Goal: Information Seeking & Learning: Learn about a topic

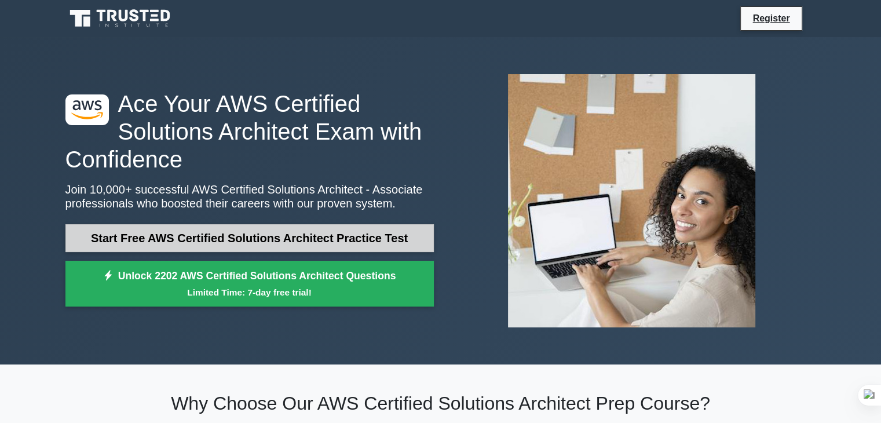
click at [302, 245] on link "Start Free AWS Certified Solutions Architect Practice Test" at bounding box center [249, 238] width 368 height 28
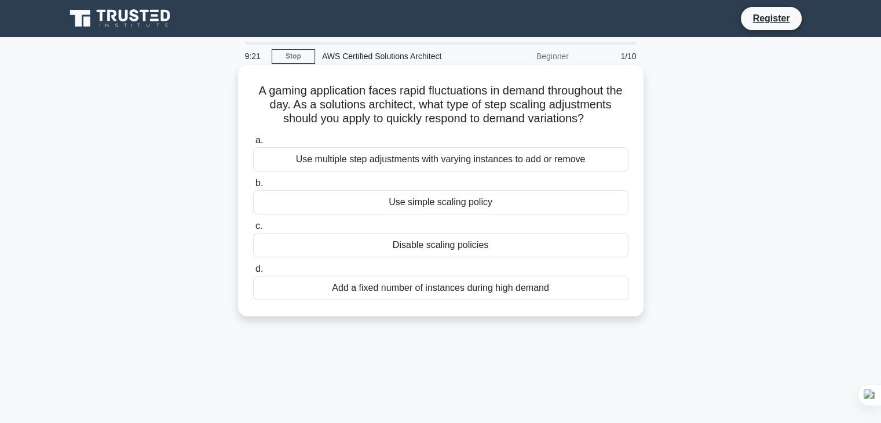
click at [543, 167] on div "Use multiple step adjustments with varying instances to add or remove" at bounding box center [440, 159] width 375 height 24
click at [253, 144] on input "a. Use multiple step adjustments with varying instances to add or remove" at bounding box center [253, 141] width 0 height 8
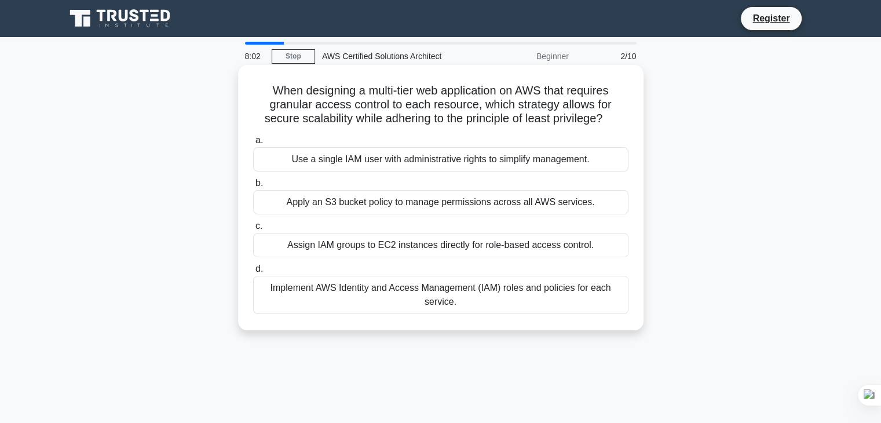
click at [517, 254] on div "Assign IAM groups to EC2 instances directly for role-based access control." at bounding box center [440, 245] width 375 height 24
click at [253, 230] on input "c. Assign IAM groups to EC2 instances directly for role-based access control." at bounding box center [253, 226] width 0 height 8
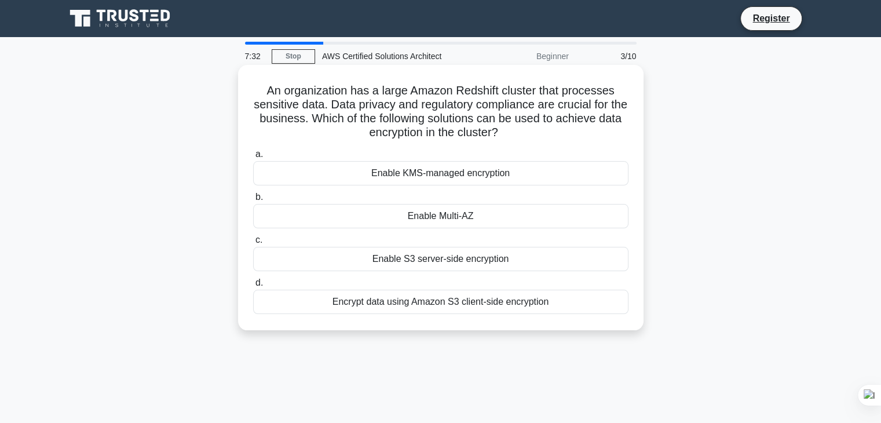
click at [497, 176] on div "Enable KMS-managed encryption" at bounding box center [440, 173] width 375 height 24
click at [253, 158] on input "a. Enable KMS-managed encryption" at bounding box center [253, 155] width 0 height 8
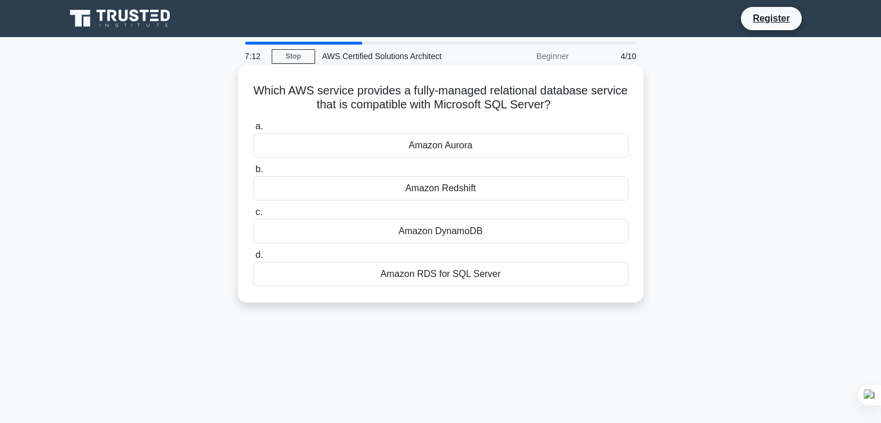
click at [524, 275] on div "Amazon RDS for SQL Server" at bounding box center [440, 274] width 375 height 24
click at [253, 259] on input "d. Amazon RDS for SQL Server" at bounding box center [253, 255] width 0 height 8
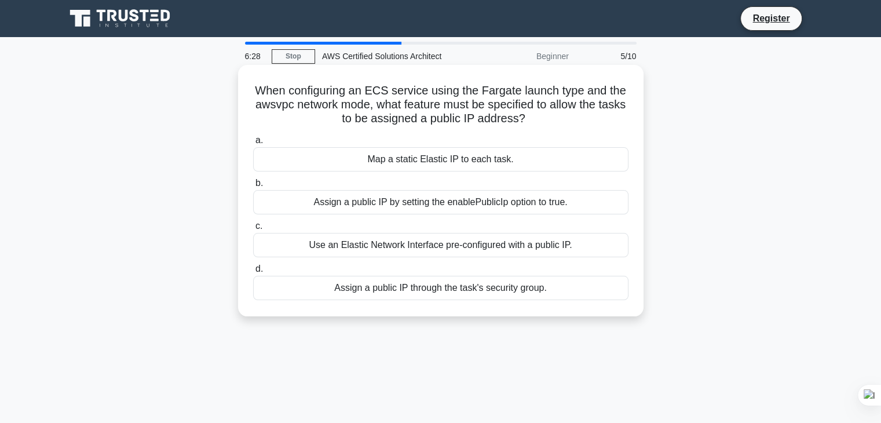
click at [553, 213] on div "Assign a public IP by setting the enablePublicIp option to true." at bounding box center [440, 202] width 375 height 24
click at [253, 187] on input "b. Assign a public IP by setting the enablePublicIp option to true." at bounding box center [253, 184] width 0 height 8
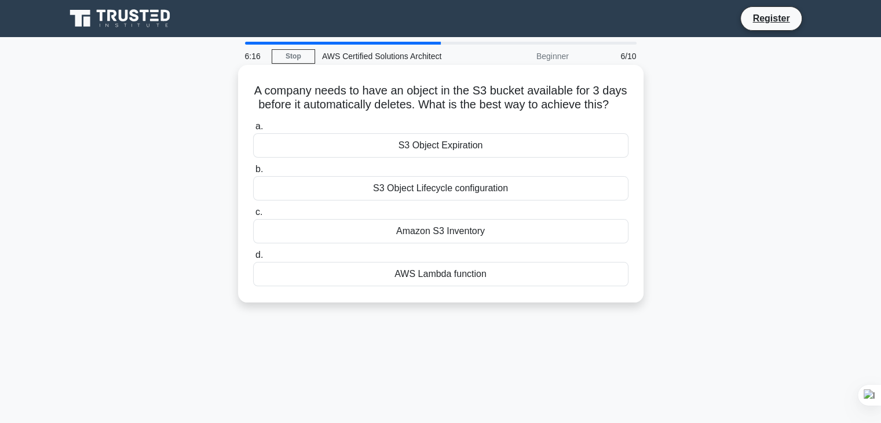
click at [549, 200] on div "S3 Object Lifecycle configuration" at bounding box center [440, 188] width 375 height 24
click at [253, 173] on input "b. S3 Object Lifecycle configuration" at bounding box center [253, 170] width 0 height 8
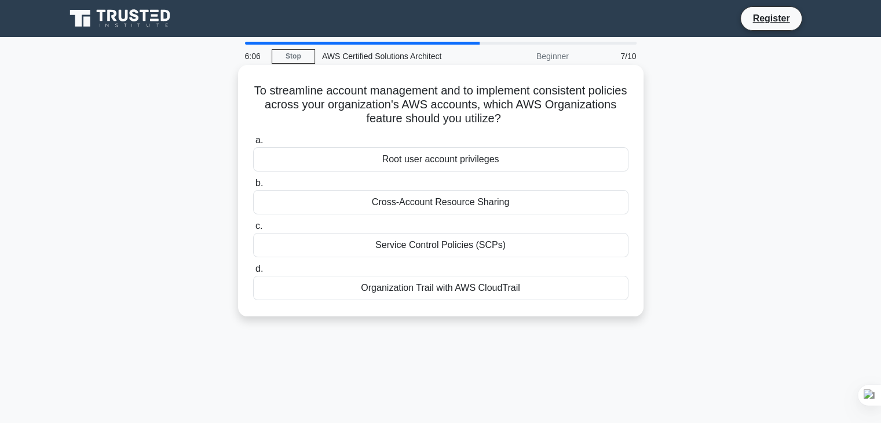
click at [538, 243] on div "Service Control Policies (SCPs)" at bounding box center [440, 245] width 375 height 24
click at [253, 230] on input "c. Service Control Policies (SCPs)" at bounding box center [253, 226] width 0 height 8
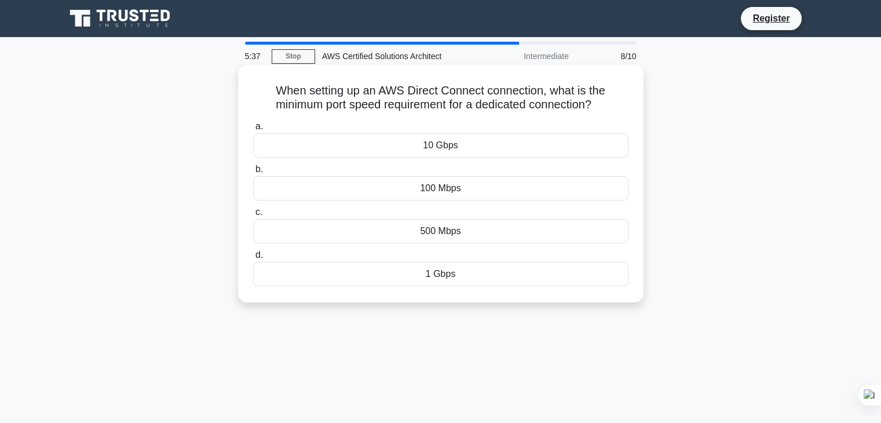
click at [495, 148] on div "10 Gbps" at bounding box center [440, 145] width 375 height 24
click at [253, 130] on input "a. 10 Gbps" at bounding box center [253, 127] width 0 height 8
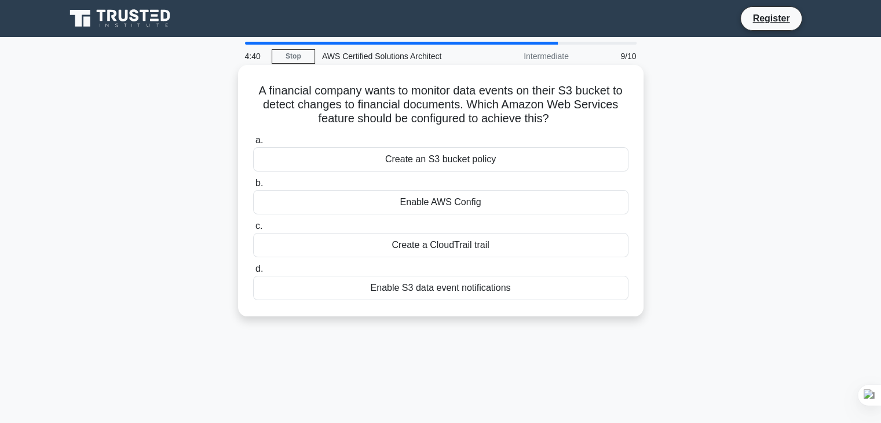
click at [509, 203] on div "Enable AWS Config" at bounding box center [440, 202] width 375 height 24
click at [253, 187] on input "b. Enable AWS Config" at bounding box center [253, 184] width 0 height 8
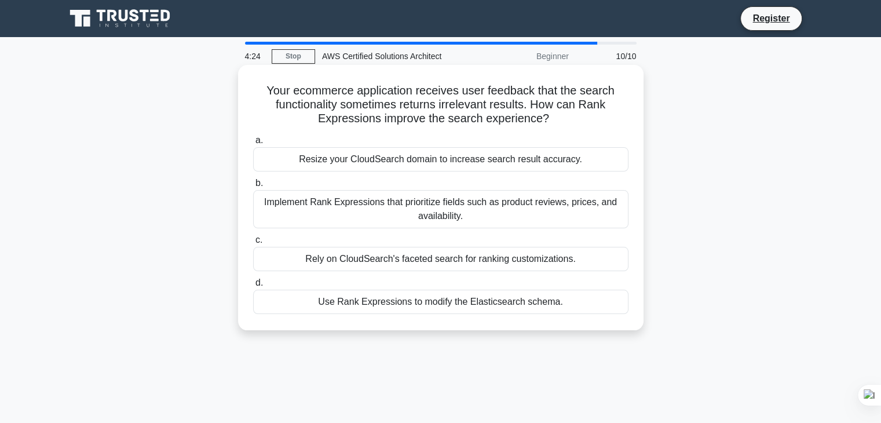
click at [542, 197] on div "Implement Rank Expressions that prioritize fields such as product reviews, pric…" at bounding box center [440, 209] width 375 height 38
click at [253, 187] on input "b. Implement Rank Expressions that prioritize fields such as product reviews, p…" at bounding box center [253, 184] width 0 height 8
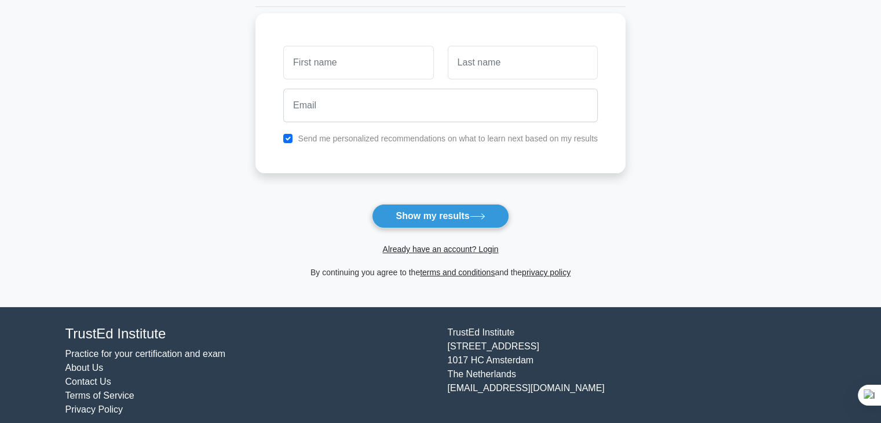
scroll to position [159, 0]
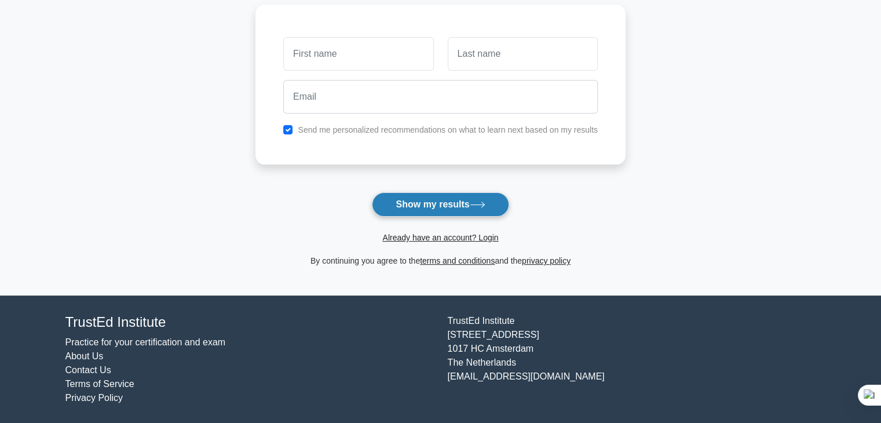
click at [461, 204] on button "Show my results" at bounding box center [440, 204] width 137 height 24
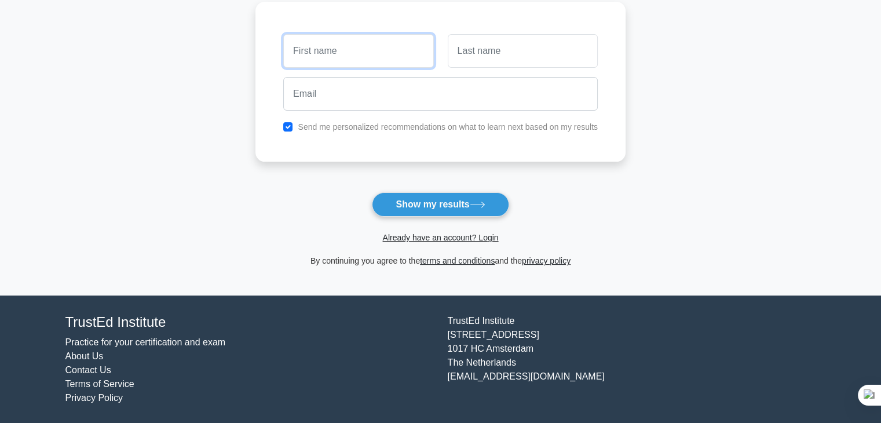
click at [338, 53] on input "text" at bounding box center [358, 51] width 150 height 34
type input "Krishna"
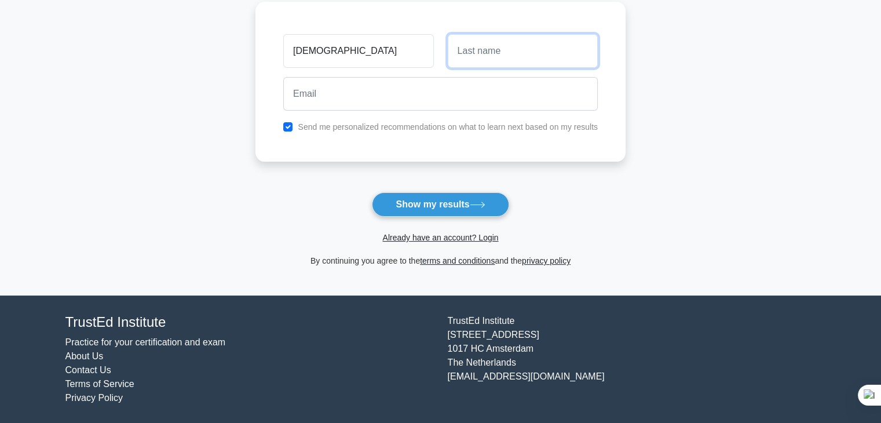
click at [507, 67] on input "text" at bounding box center [523, 51] width 150 height 34
type input "Tolani"
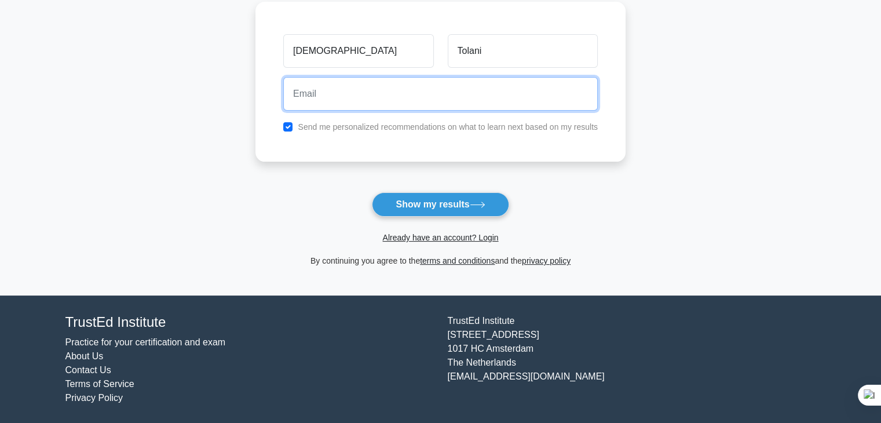
click at [434, 83] on input "email" at bounding box center [440, 94] width 315 height 34
type input "[EMAIL_ADDRESS][DOMAIN_NAME]"
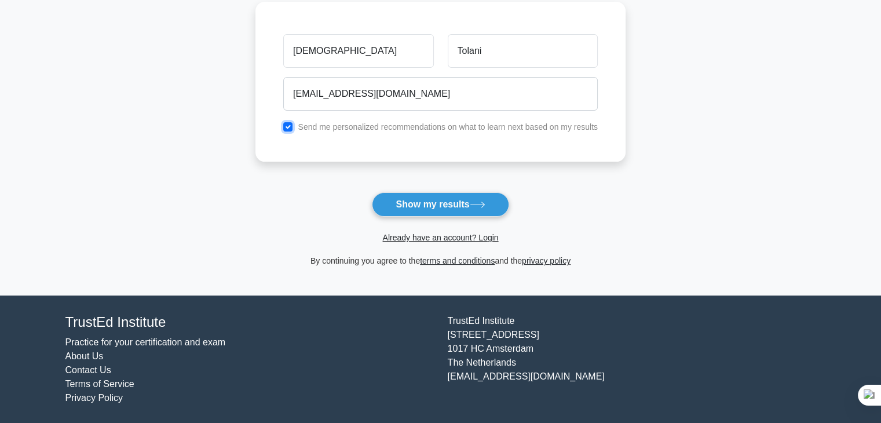
click at [285, 125] on input "checkbox" at bounding box center [287, 126] width 9 height 9
checkbox input "false"
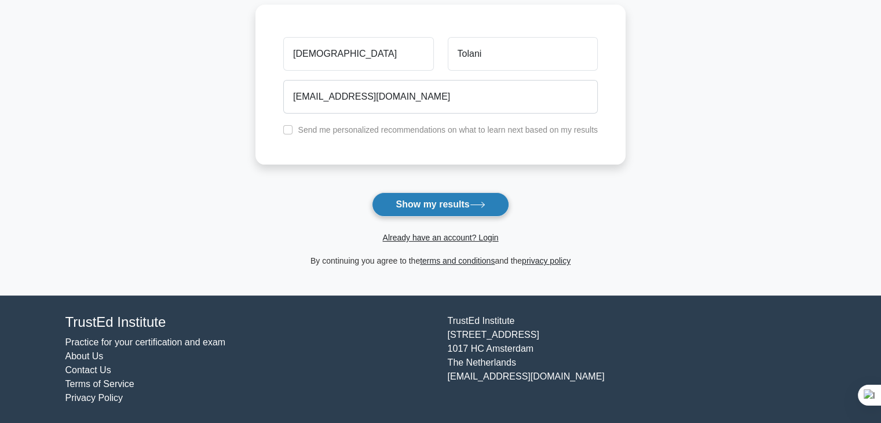
click at [430, 202] on button "Show my results" at bounding box center [440, 204] width 137 height 24
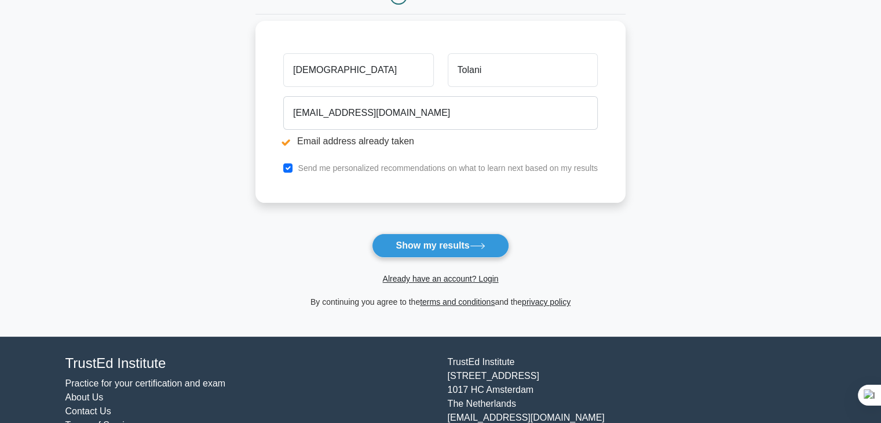
scroll to position [183, 0]
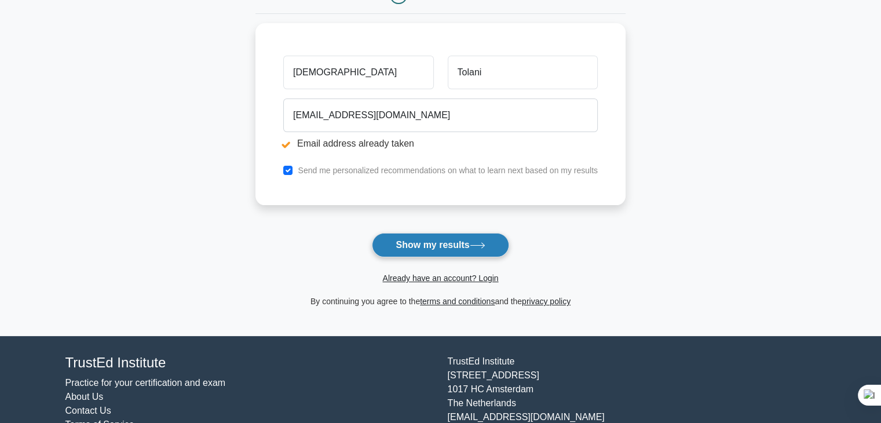
click at [445, 240] on button "Show my results" at bounding box center [440, 245] width 137 height 24
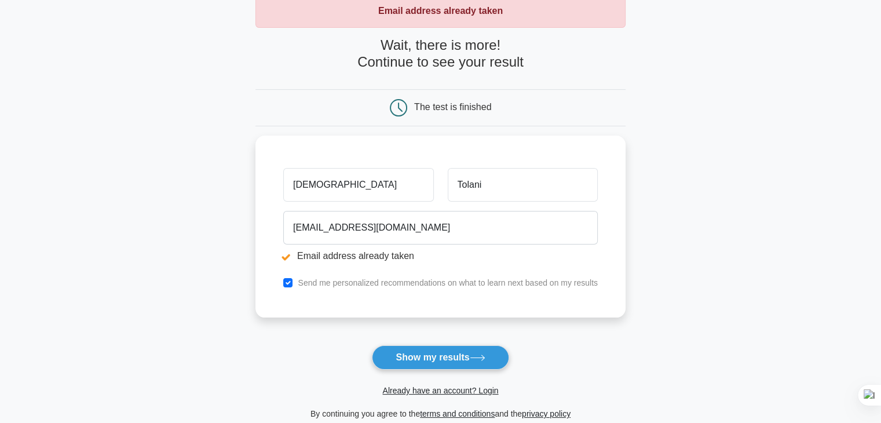
scroll to position [72, 0]
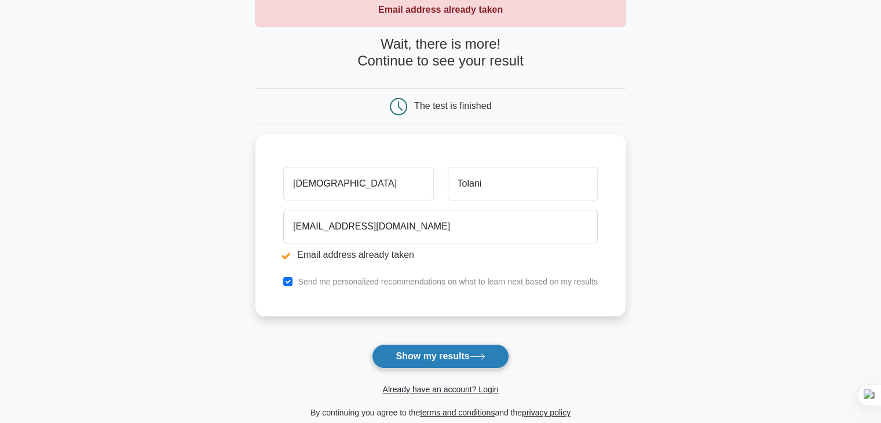
click at [431, 348] on button "Show my results" at bounding box center [440, 356] width 137 height 24
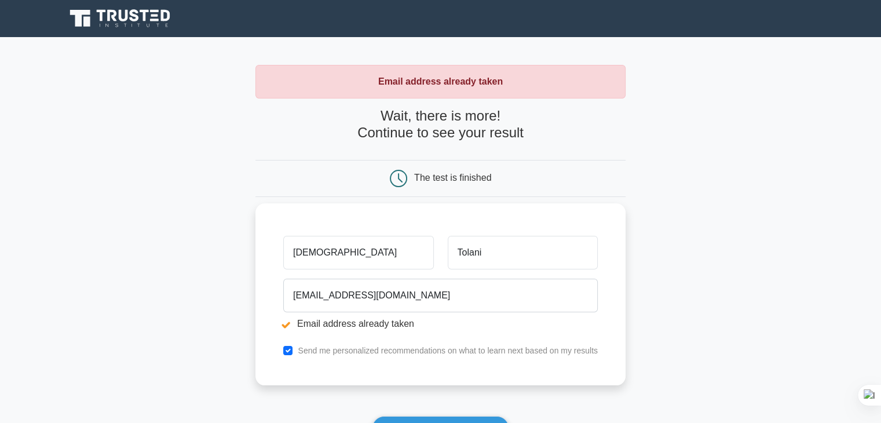
click at [360, 262] on input "[DEMOGRAPHIC_DATA]" at bounding box center [358, 253] width 150 height 34
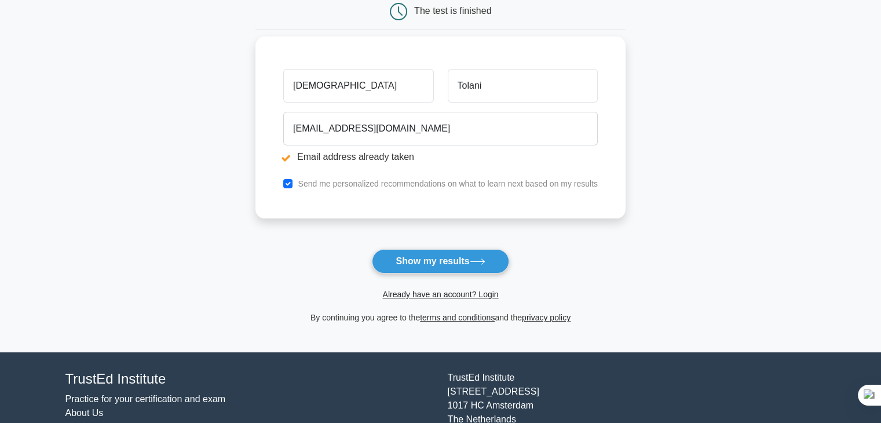
scroll to position [171, 0]
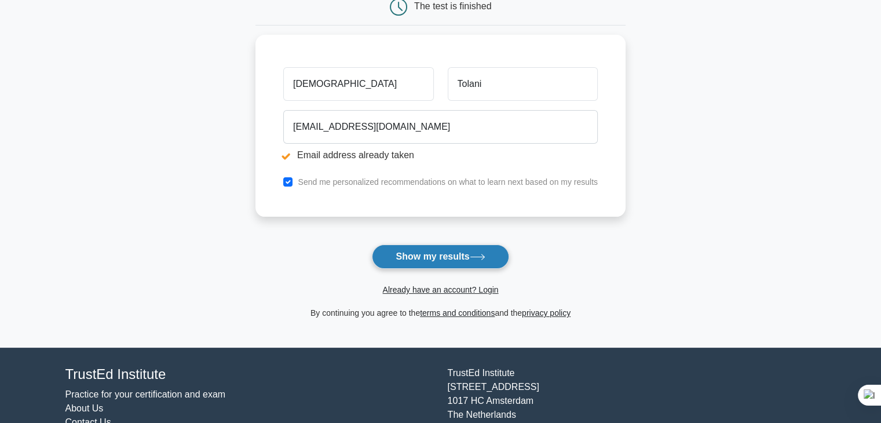
click at [429, 266] on button "Show my results" at bounding box center [440, 256] width 137 height 24
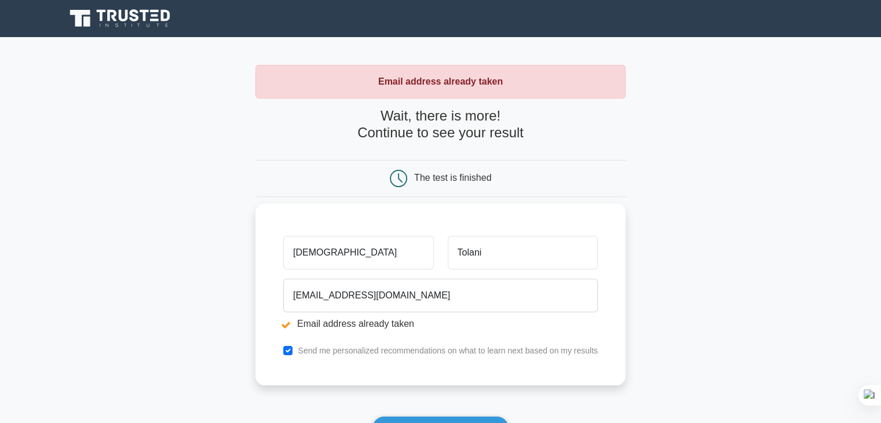
click at [383, 255] on input "[DEMOGRAPHIC_DATA]" at bounding box center [358, 253] width 150 height 34
type input "K"
click at [368, 255] on input "text" at bounding box center [358, 253] width 150 height 34
type input "[DEMOGRAPHIC_DATA]"
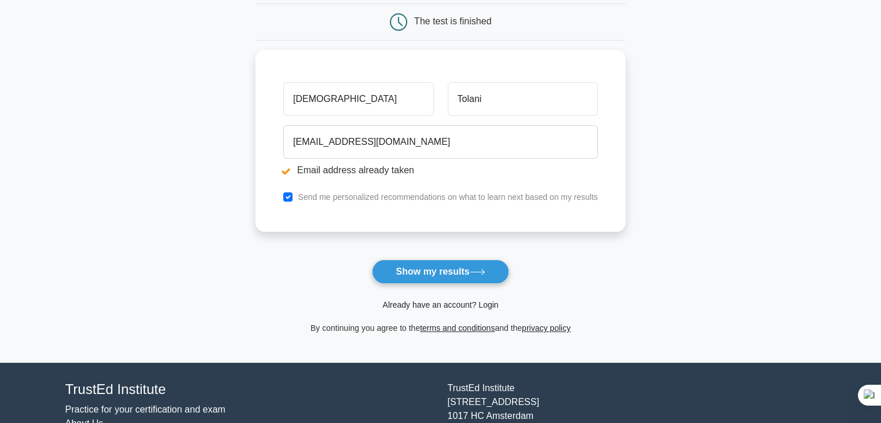
scroll to position [158, 0]
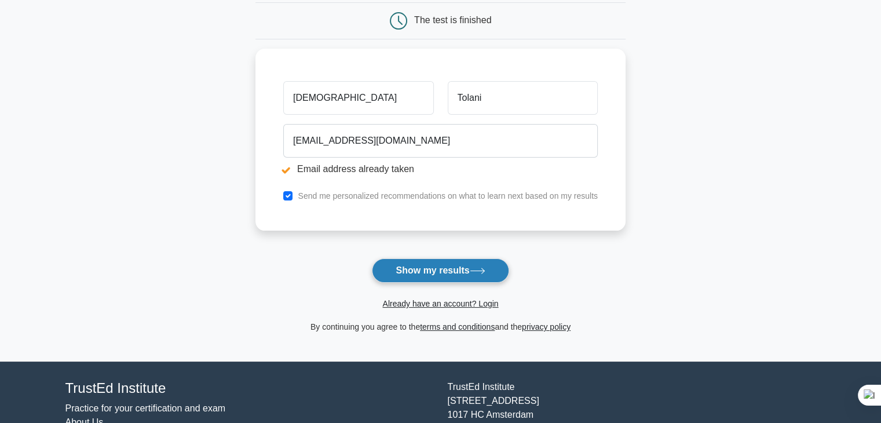
click at [430, 262] on button "Show my results" at bounding box center [440, 270] width 137 height 24
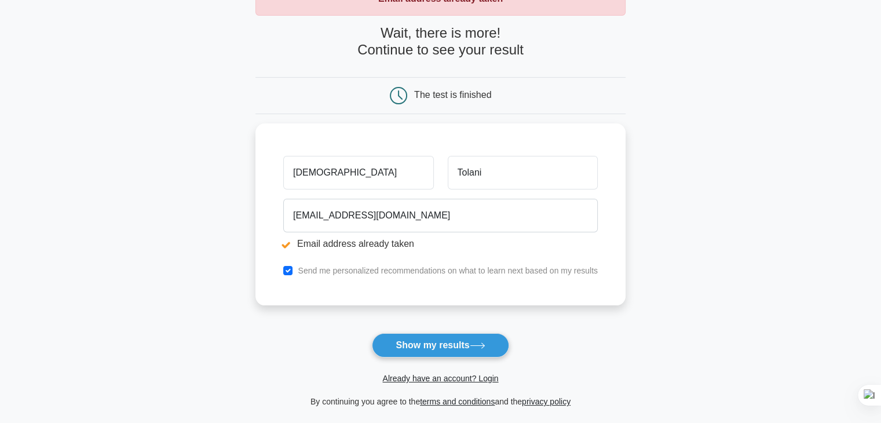
scroll to position [86, 0]
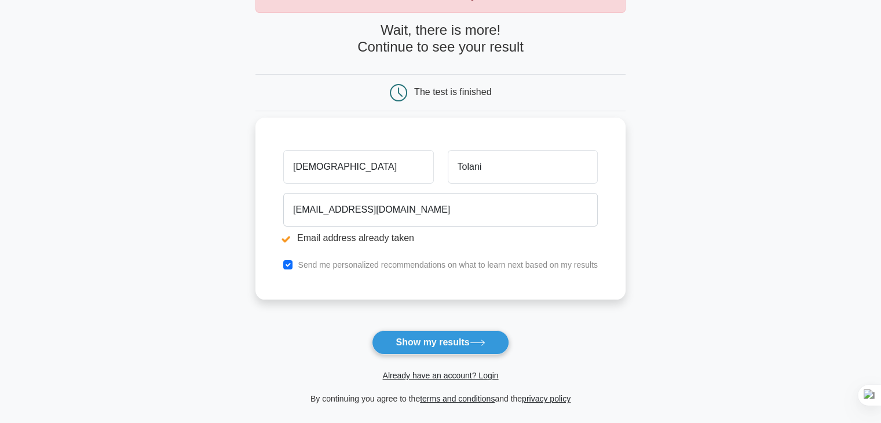
click at [282, 260] on div "Send me personalized recommendations on what to learn next based on my results" at bounding box center [440, 265] width 328 height 14
click at [292, 266] on input "checkbox" at bounding box center [287, 264] width 9 height 9
checkbox input "true"
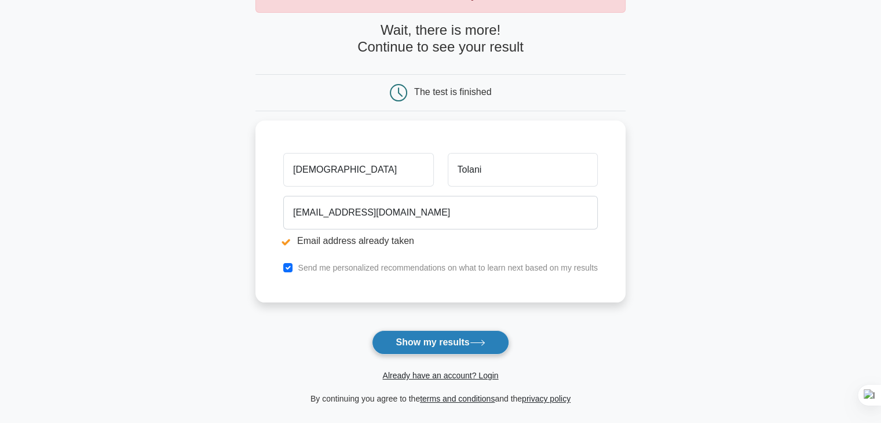
click at [401, 339] on button "Show my results" at bounding box center [440, 342] width 137 height 24
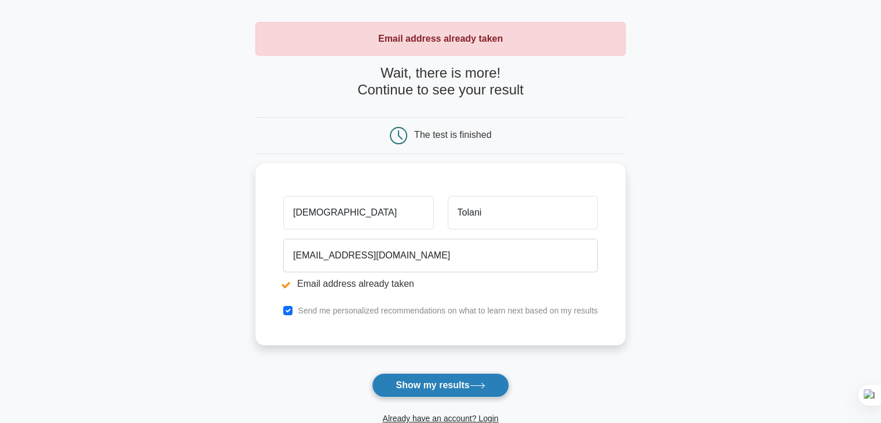
scroll to position [38, 0]
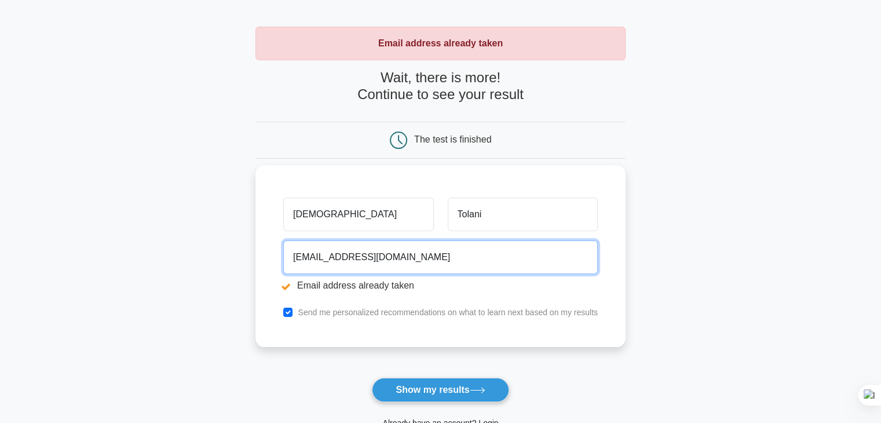
click at [411, 257] on input "[EMAIL_ADDRESS][DOMAIN_NAME]" at bounding box center [440, 257] width 315 height 34
type input "k"
type input "tolanikrishna9@gmail.com"
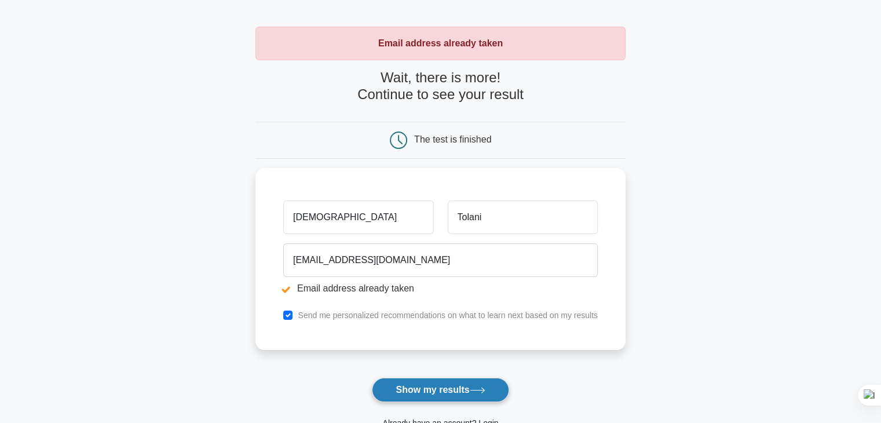
click at [419, 390] on button "Show my results" at bounding box center [440, 390] width 137 height 24
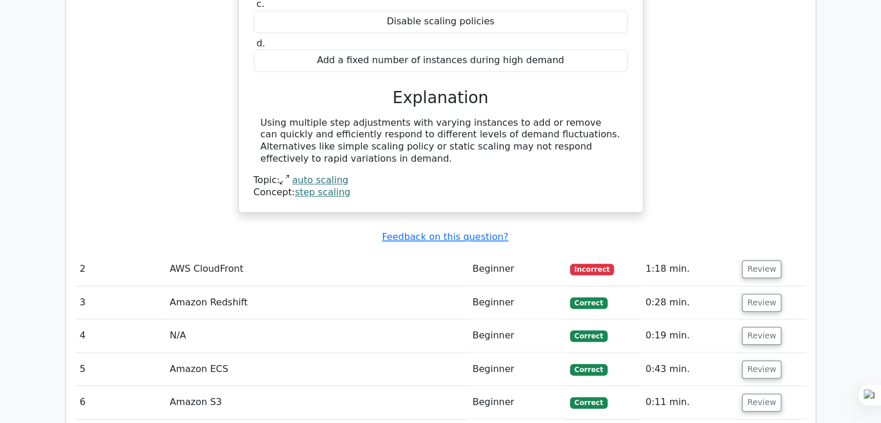
scroll to position [1278, 0]
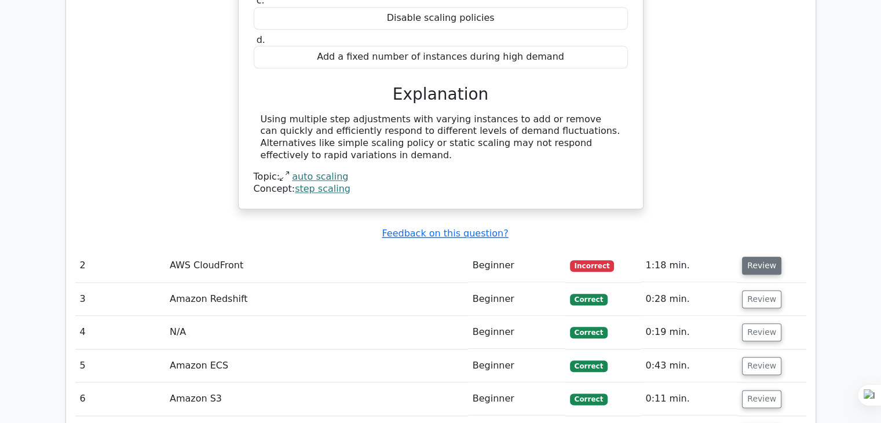
click at [757, 257] on button "Review" at bounding box center [761, 266] width 39 height 18
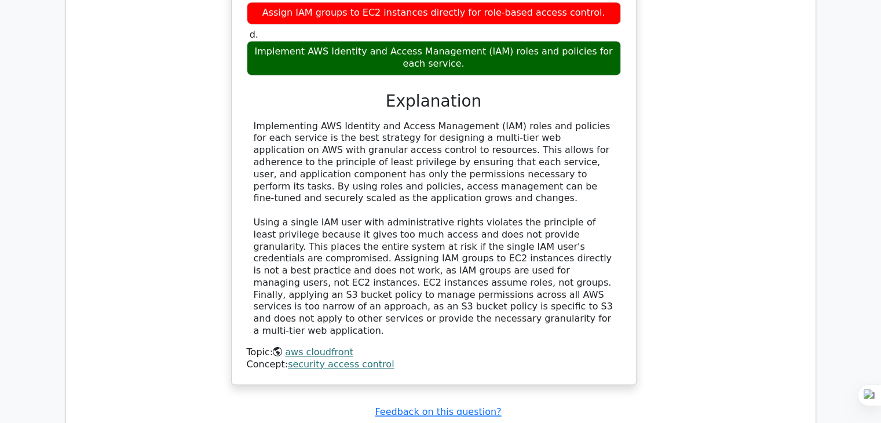
scroll to position [1733, 0]
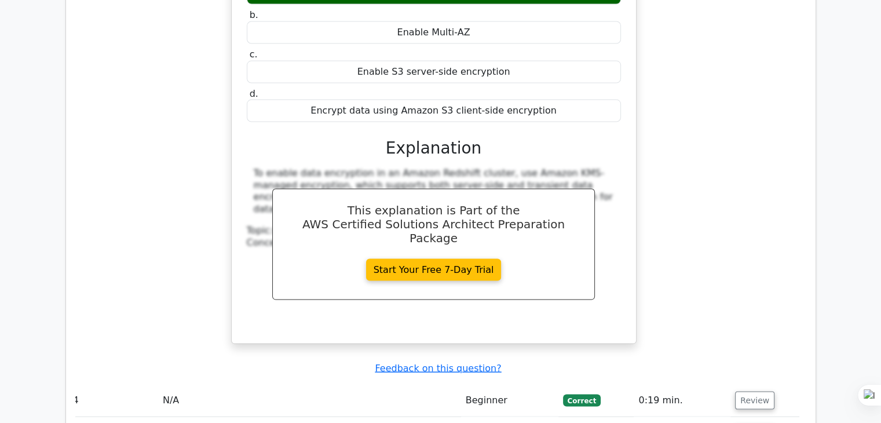
scroll to position [2303, 0]
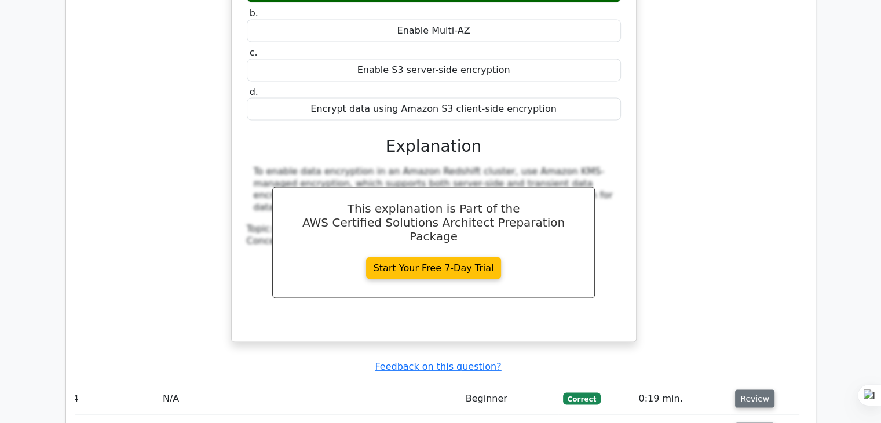
click at [758, 390] on button "Review" at bounding box center [754, 399] width 39 height 18
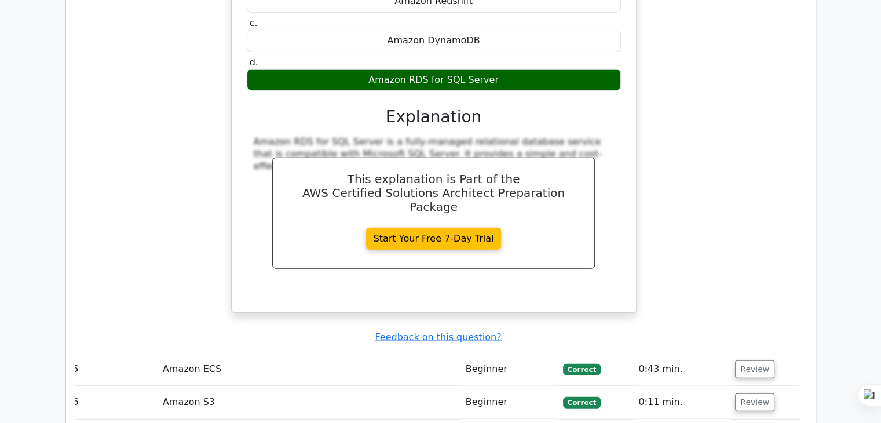
scroll to position [2835, 0]
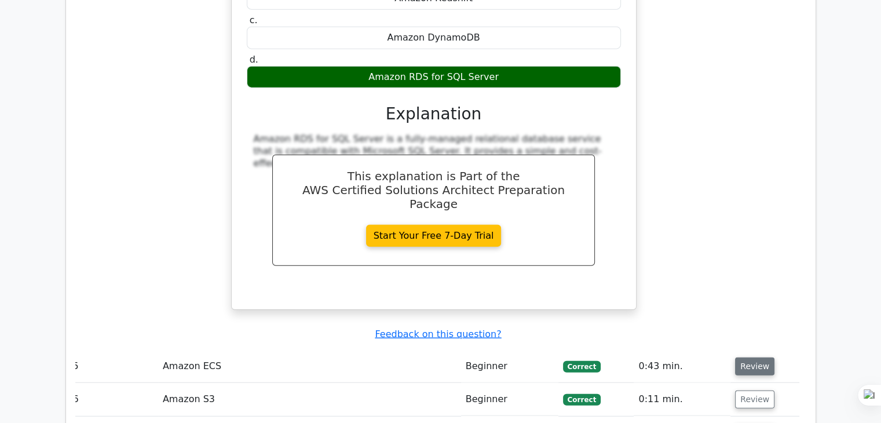
click at [753, 357] on button "Review" at bounding box center [754, 366] width 39 height 18
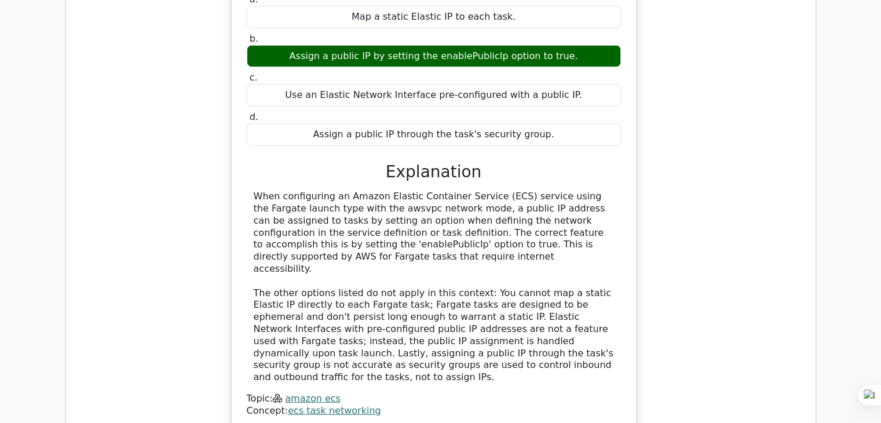
scroll to position [3297, 0]
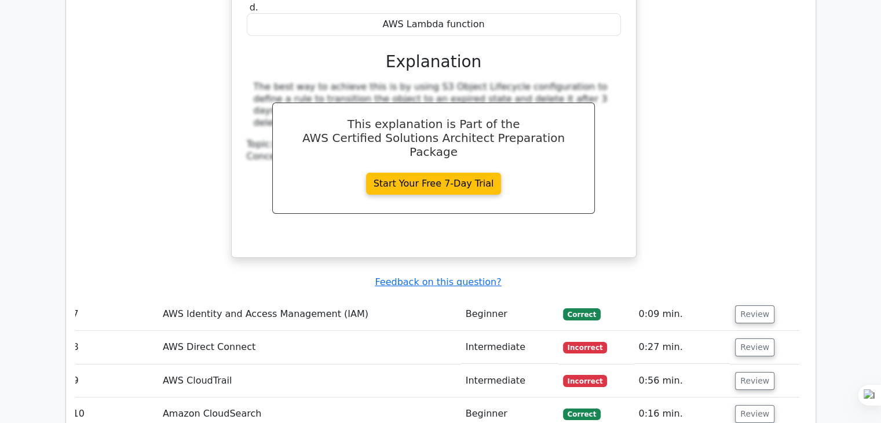
scroll to position [3982, 0]
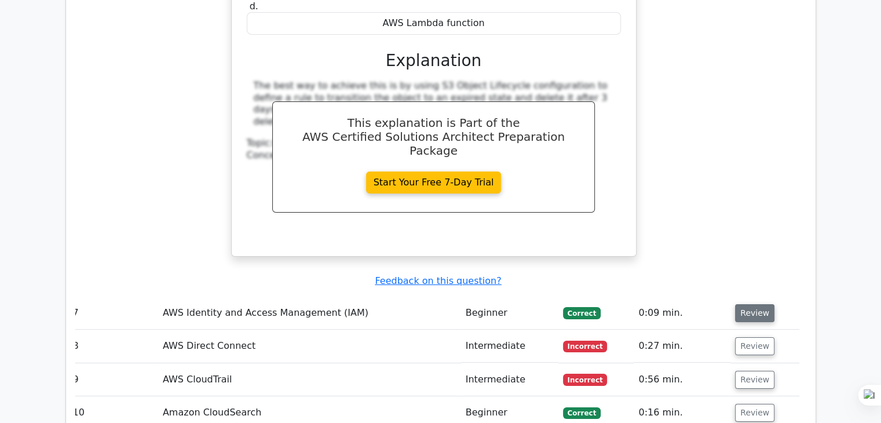
click at [751, 304] on button "Review" at bounding box center [754, 313] width 39 height 18
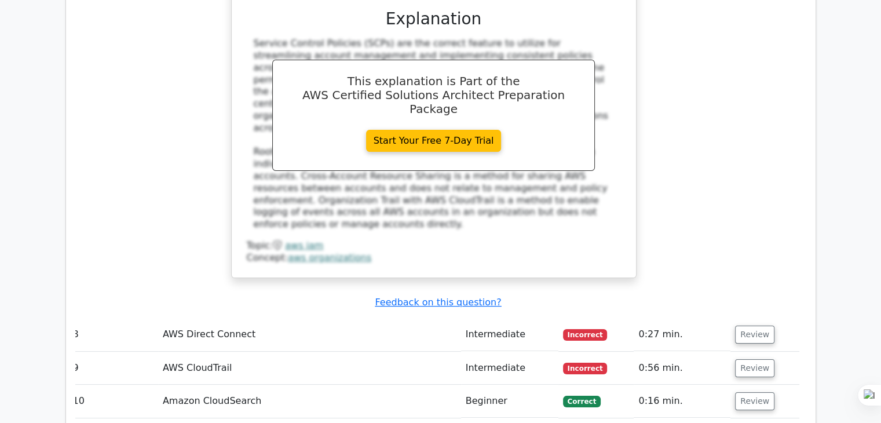
scroll to position [4588, 0]
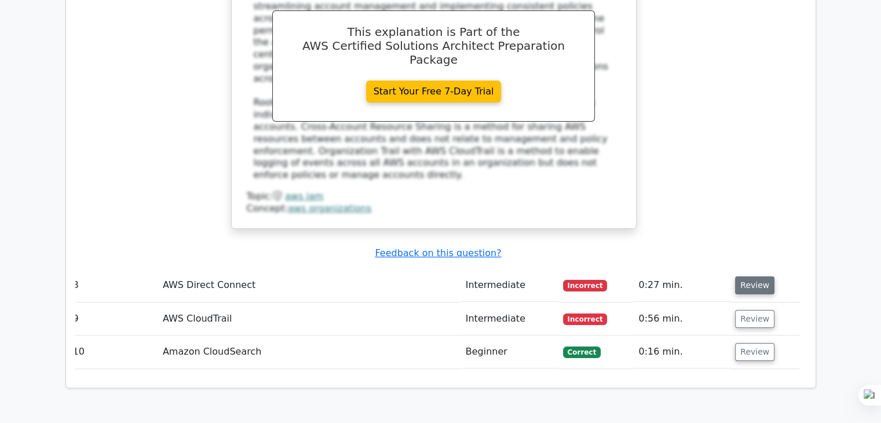
click at [751, 276] on button "Review" at bounding box center [754, 285] width 39 height 18
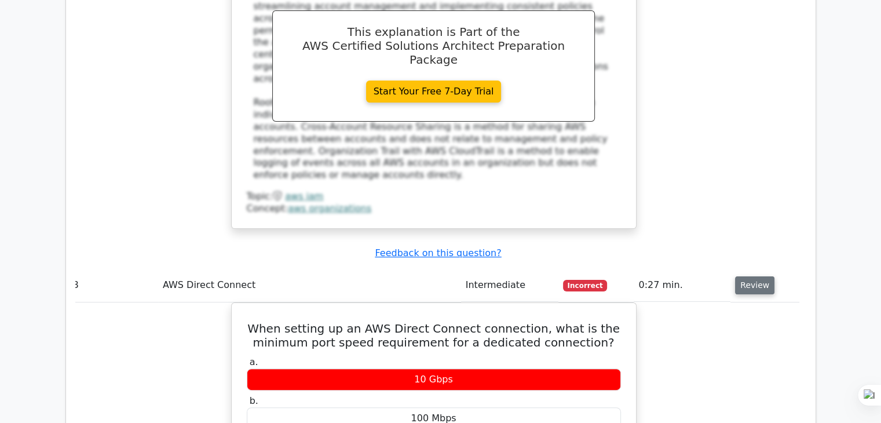
click at [753, 276] on button "Review" at bounding box center [754, 285] width 39 height 18
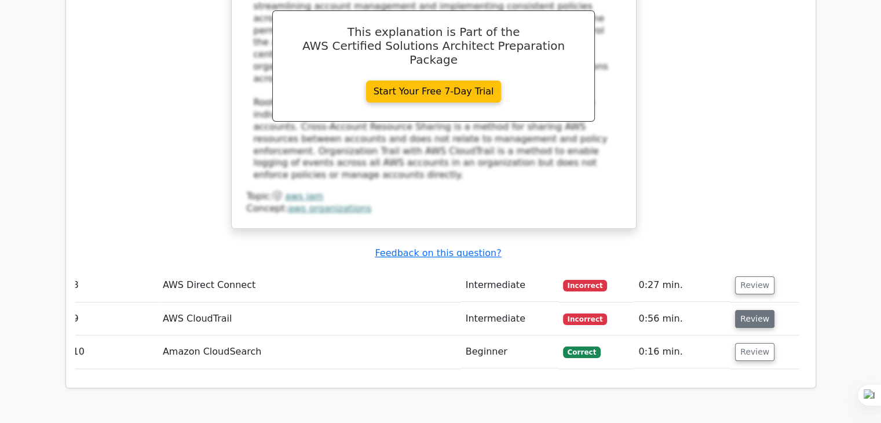
click at [752, 310] on button "Review" at bounding box center [754, 319] width 39 height 18
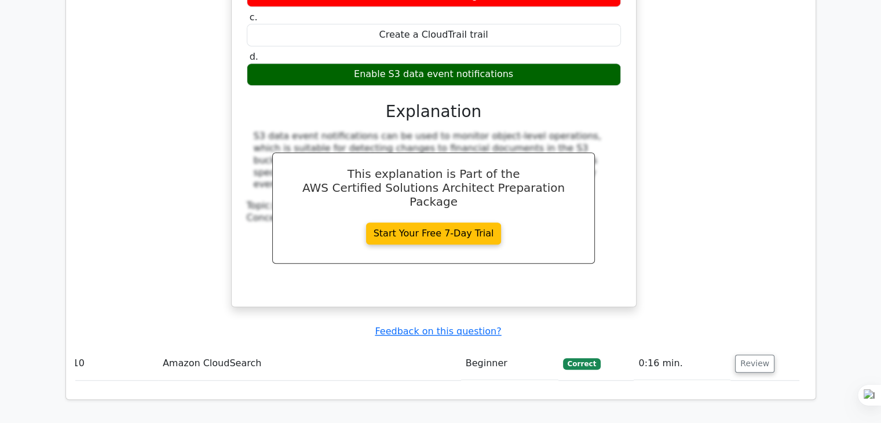
scroll to position [5078, 0]
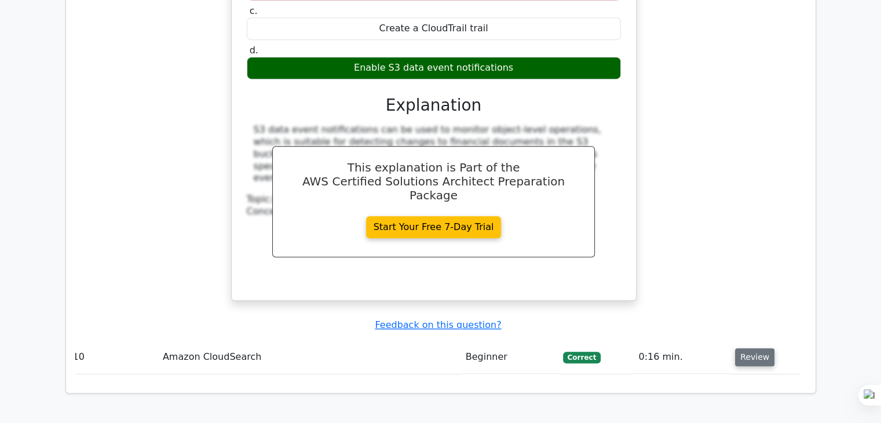
click at [750, 348] on button "Review" at bounding box center [754, 357] width 39 height 18
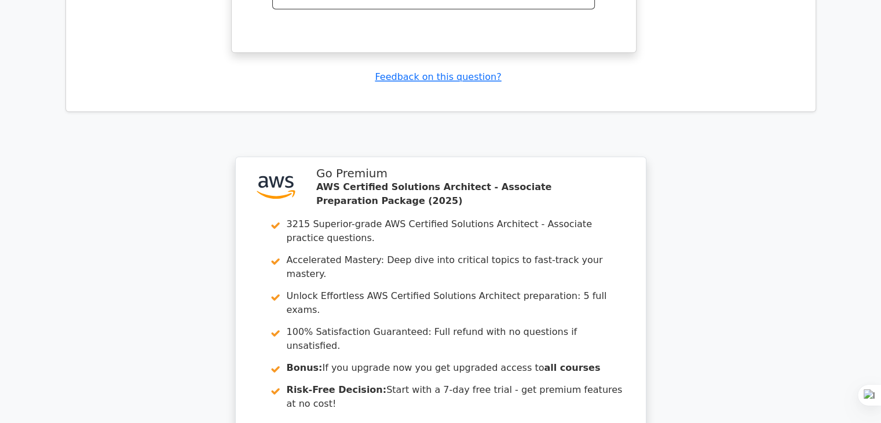
scroll to position [5853, 0]
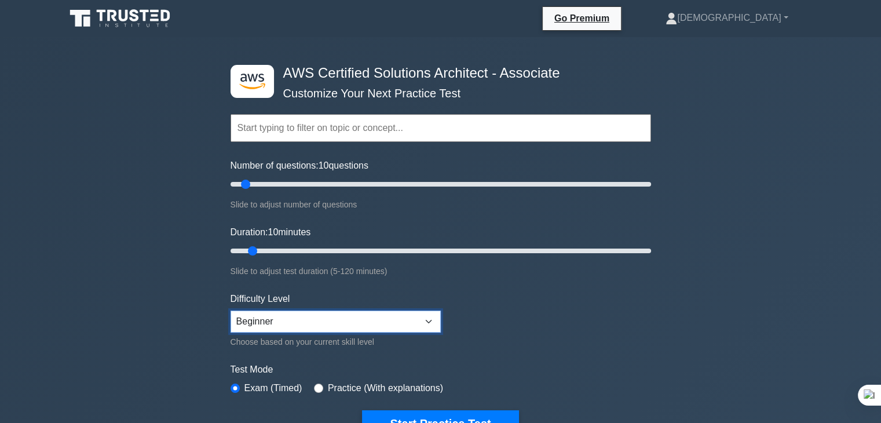
click at [436, 317] on select "Beginner Intermediate Expert" at bounding box center [336, 321] width 210 height 22
select select "expert"
click at [231, 310] on select "Beginner Intermediate Expert" at bounding box center [336, 321] width 210 height 22
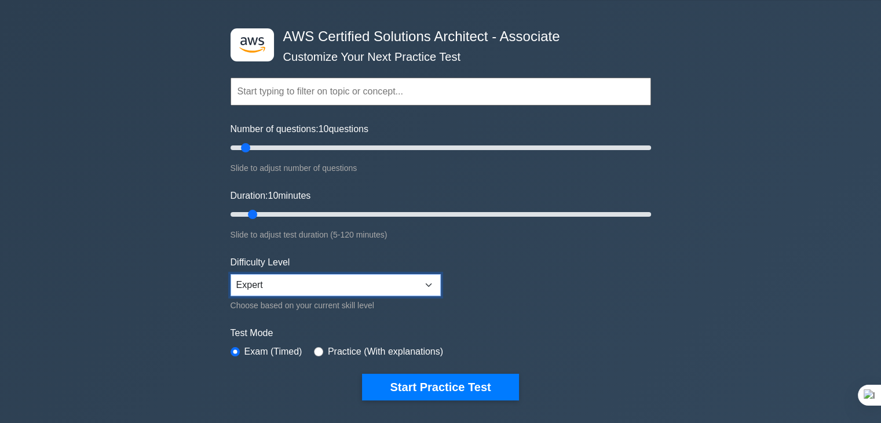
scroll to position [37, 0]
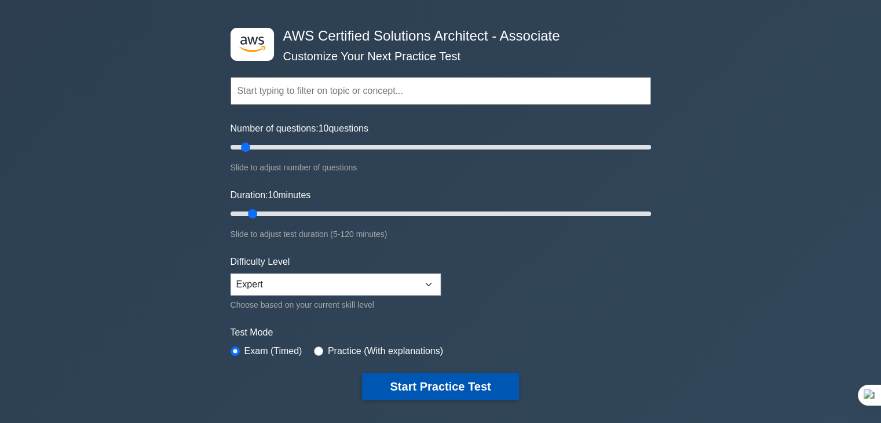
click at [432, 390] on button "Start Practice Test" at bounding box center [440, 386] width 156 height 27
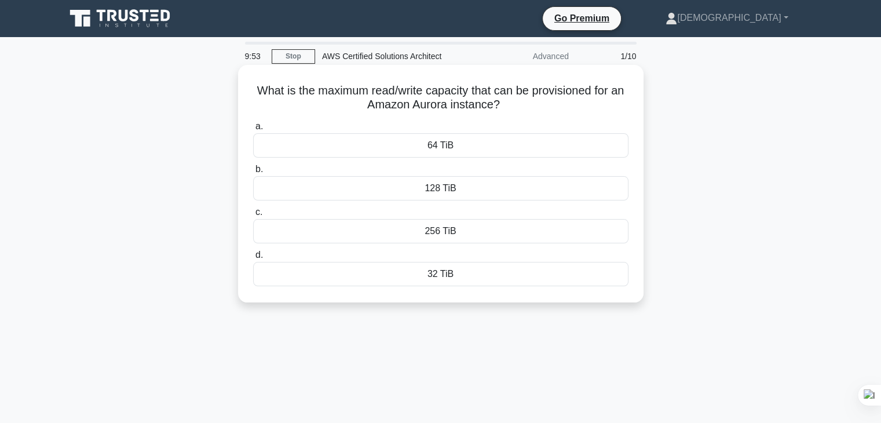
click at [516, 148] on div "64 TiB" at bounding box center [440, 145] width 375 height 24
click at [253, 130] on input "a. 64 TiB" at bounding box center [253, 127] width 0 height 8
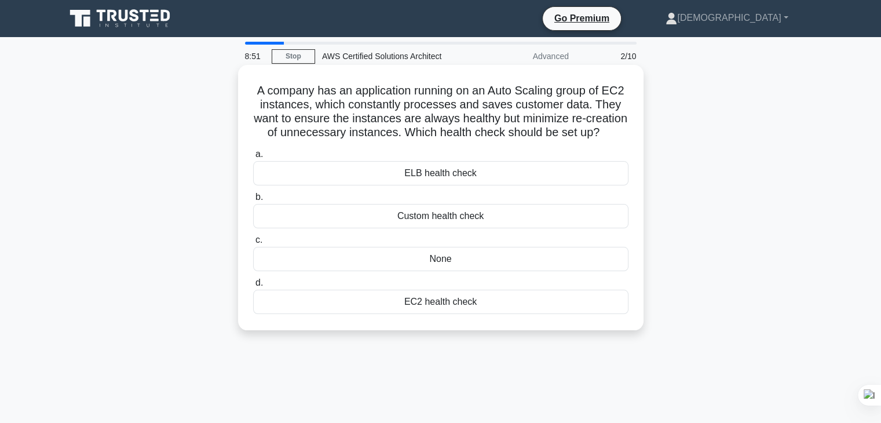
click at [488, 271] on div "None" at bounding box center [440, 259] width 375 height 24
click at [253, 244] on input "c. None" at bounding box center [253, 240] width 0 height 8
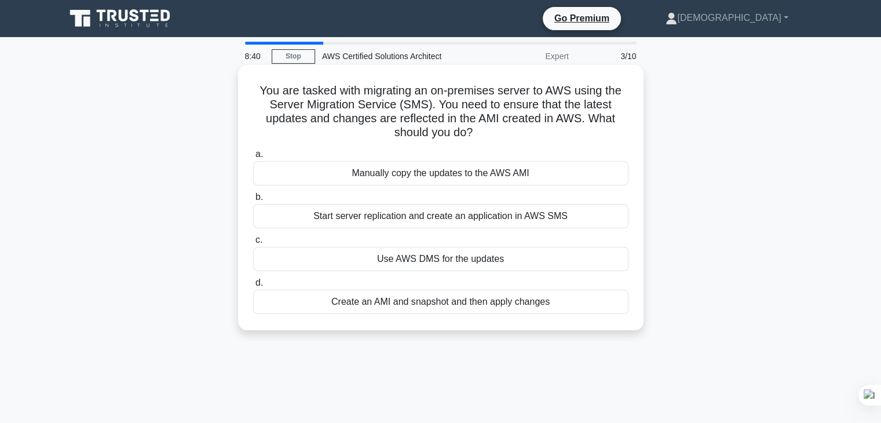
click at [551, 136] on h5 "You are tasked with migrating an on-premises server to AWS using the Server Mig…" at bounding box center [441, 111] width 378 height 57
click at [458, 303] on div "Create an AMI and snapshot and then apply changes" at bounding box center [440, 302] width 375 height 24
click at [253, 287] on input "d. Create an AMI and snapshot and then apply changes" at bounding box center [253, 283] width 0 height 8
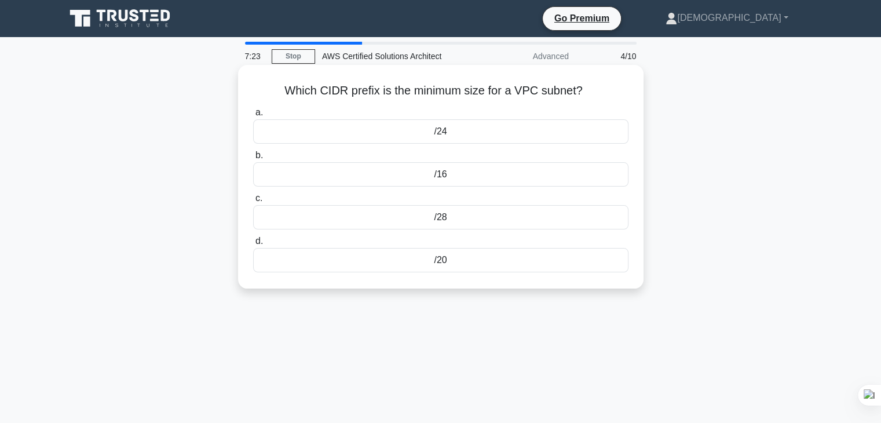
click at [469, 176] on div "/16" at bounding box center [440, 174] width 375 height 24
click at [253, 159] on input "b. /16" at bounding box center [253, 156] width 0 height 8
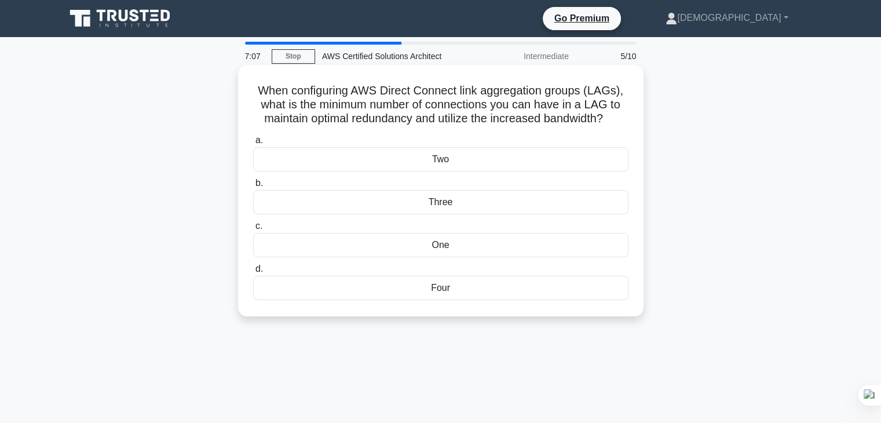
click at [495, 148] on div "Two" at bounding box center [440, 159] width 375 height 24
click at [253, 144] on input "a. Two" at bounding box center [253, 141] width 0 height 8
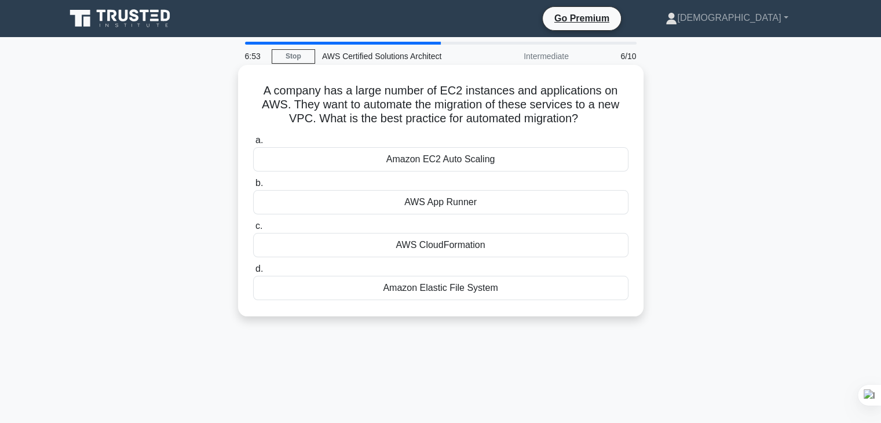
click at [485, 246] on div "AWS CloudFormation" at bounding box center [440, 245] width 375 height 24
click at [253, 230] on input "c. AWS CloudFormation" at bounding box center [253, 226] width 0 height 8
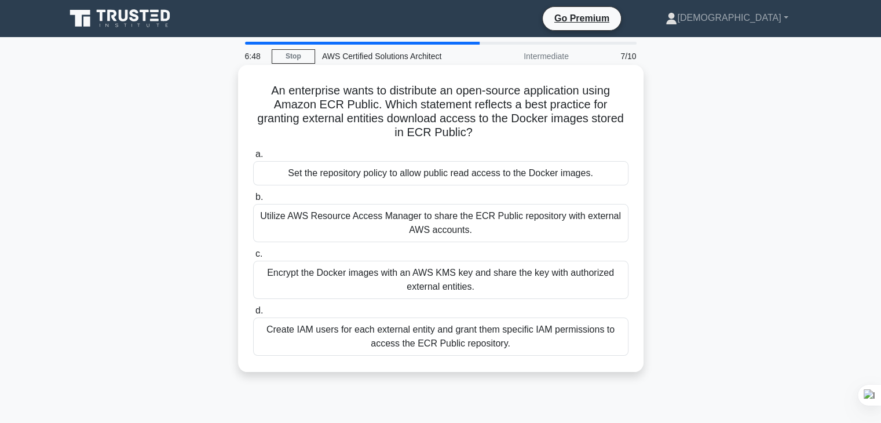
click at [532, 178] on div "Set the repository policy to allow public read access to the Docker images." at bounding box center [440, 173] width 375 height 24
click at [253, 158] on input "a. Set the repository policy to allow public read access to the Docker images." at bounding box center [253, 155] width 0 height 8
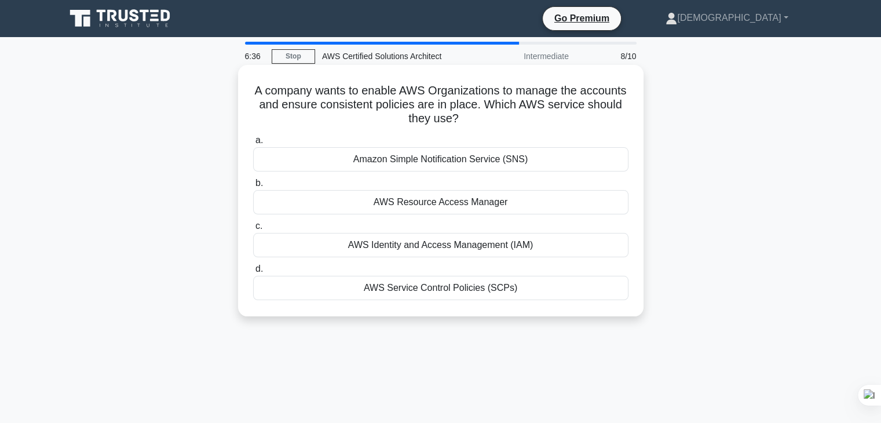
click at [531, 286] on div "AWS Service Control Policies (SCPs)" at bounding box center [440, 288] width 375 height 24
click at [253, 273] on input "d. AWS Service Control Policies (SCPs)" at bounding box center [253, 269] width 0 height 8
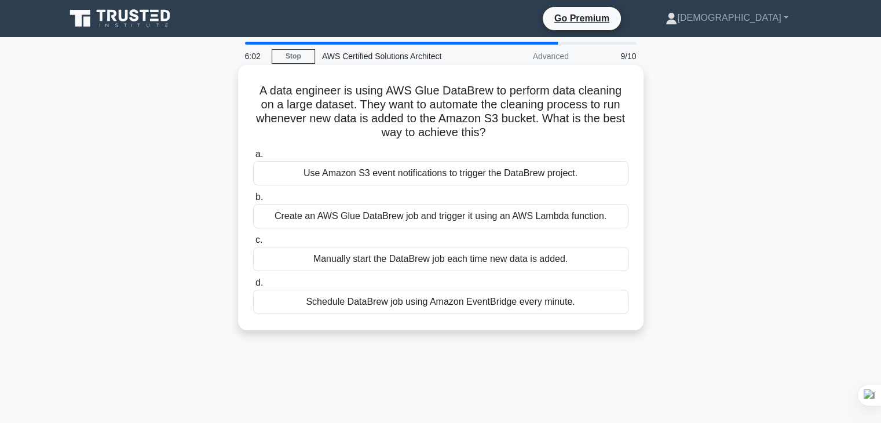
click at [492, 221] on div "Create an AWS Glue DataBrew job and trigger it using an AWS Lambda function." at bounding box center [440, 216] width 375 height 24
click at [253, 201] on input "b. Create an AWS Glue DataBrew job and trigger it using an AWS Lambda function." at bounding box center [253, 197] width 0 height 8
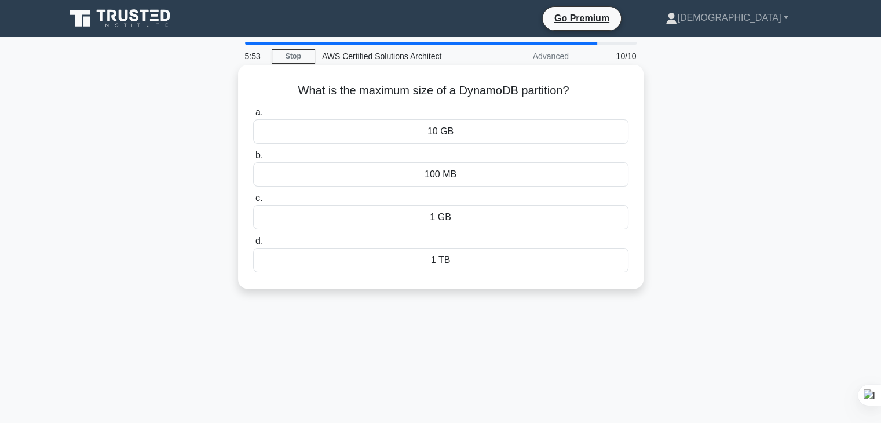
click at [494, 260] on div "1 TB" at bounding box center [440, 260] width 375 height 24
click at [253, 245] on input "d. 1 TB" at bounding box center [253, 241] width 0 height 8
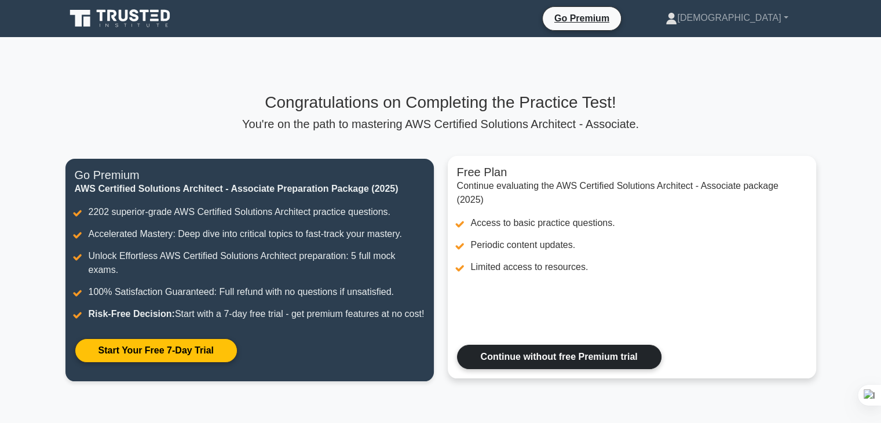
click at [517, 367] on link "Continue without free Premium trial" at bounding box center [559, 357] width 204 height 24
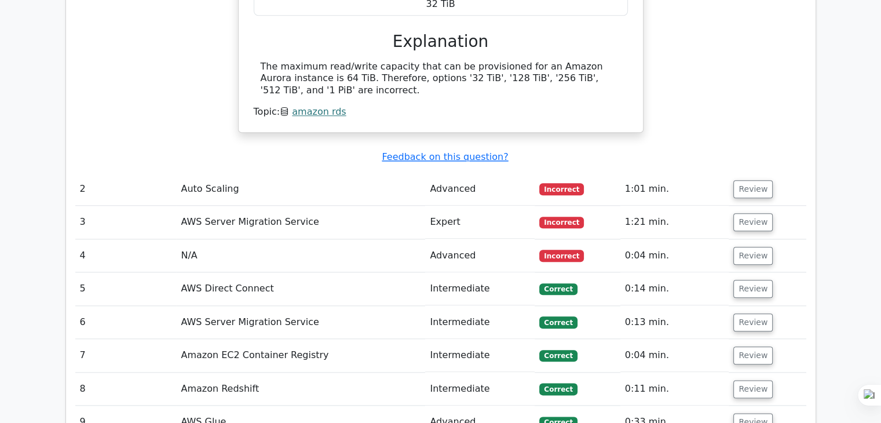
scroll to position [1271, 0]
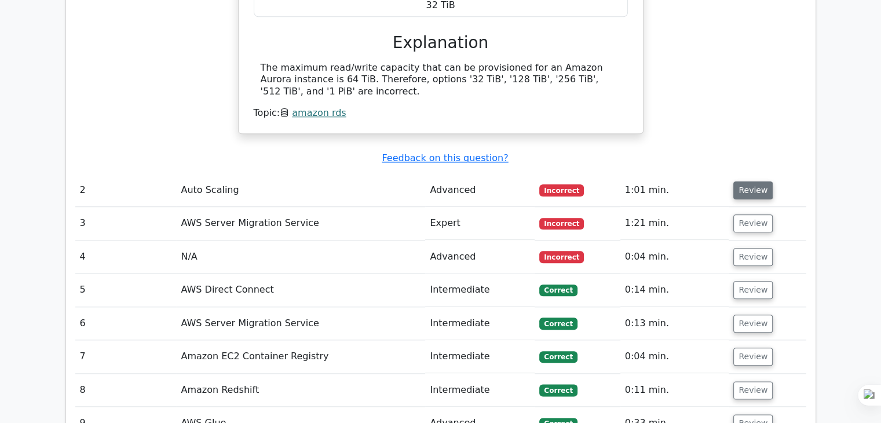
click at [762, 181] on button "Review" at bounding box center [752, 190] width 39 height 18
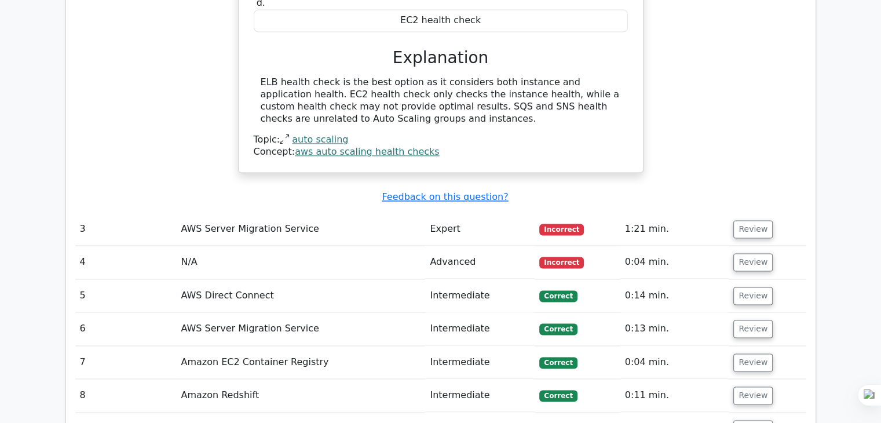
scroll to position [1698, 0]
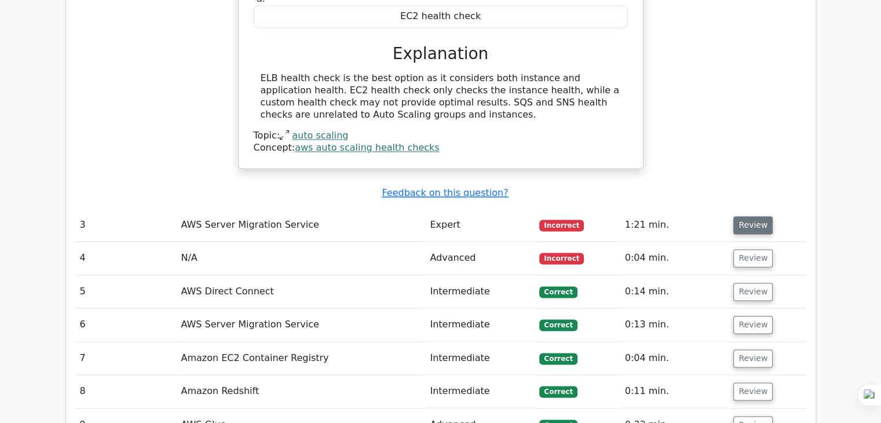
click at [741, 216] on button "Review" at bounding box center [752, 225] width 39 height 18
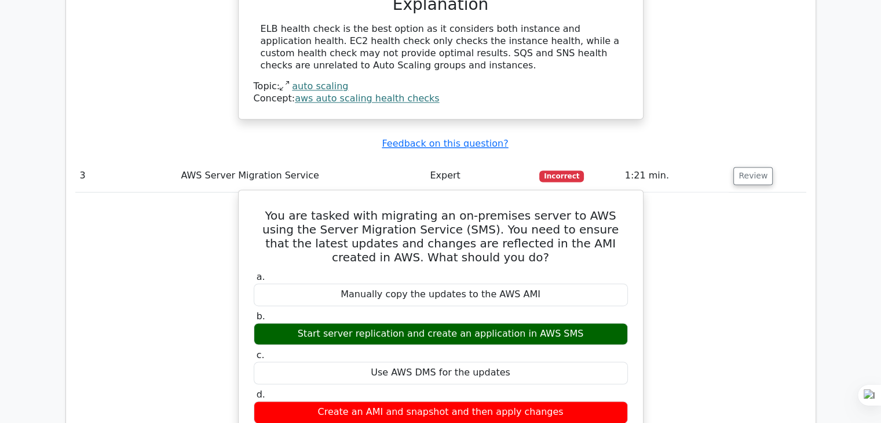
scroll to position [1749, 0]
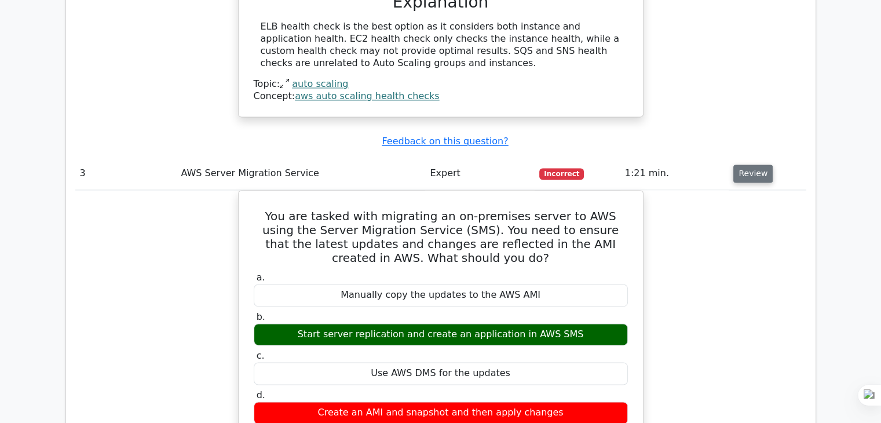
click at [750, 165] on button "Review" at bounding box center [752, 174] width 39 height 18
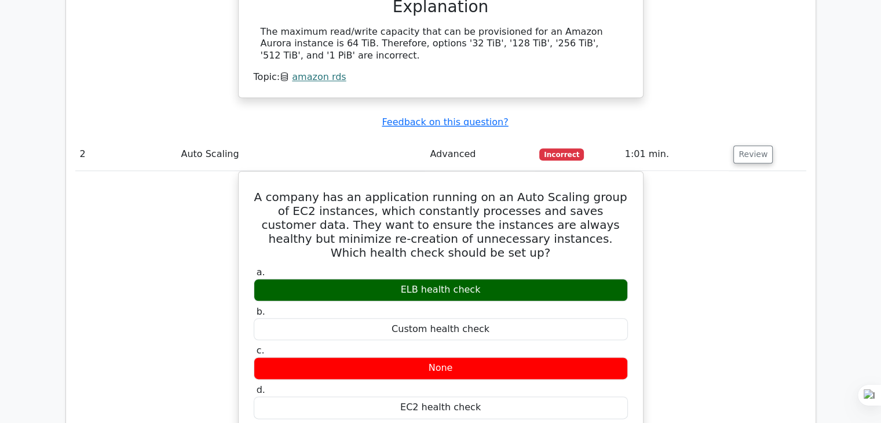
scroll to position [1295, 0]
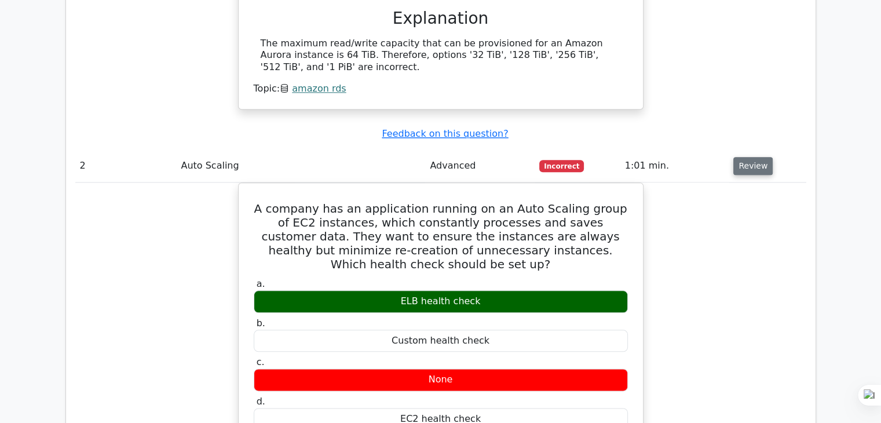
click at [749, 157] on button "Review" at bounding box center [752, 166] width 39 height 18
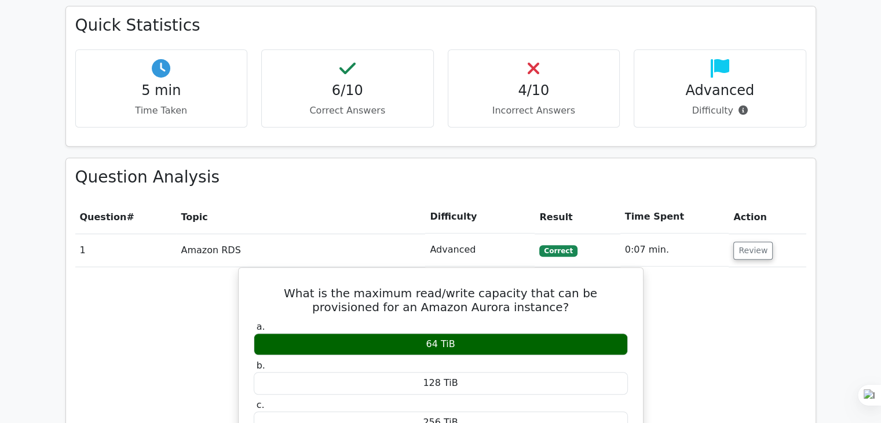
scroll to position [814, 0]
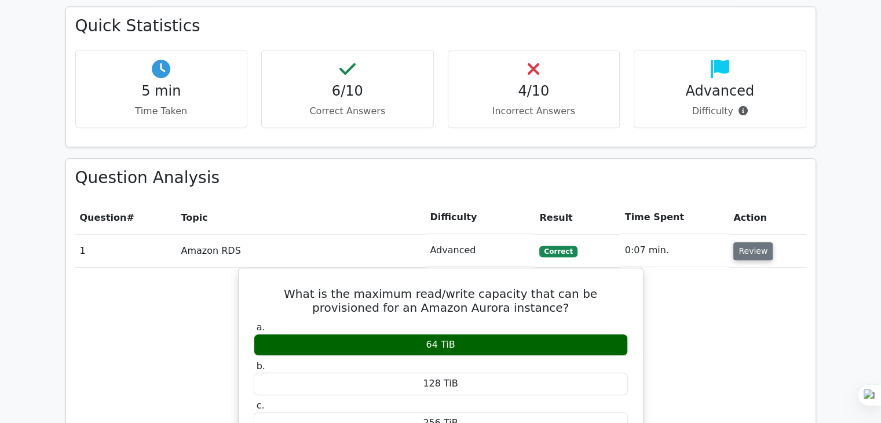
click at [745, 242] on button "Review" at bounding box center [752, 251] width 39 height 18
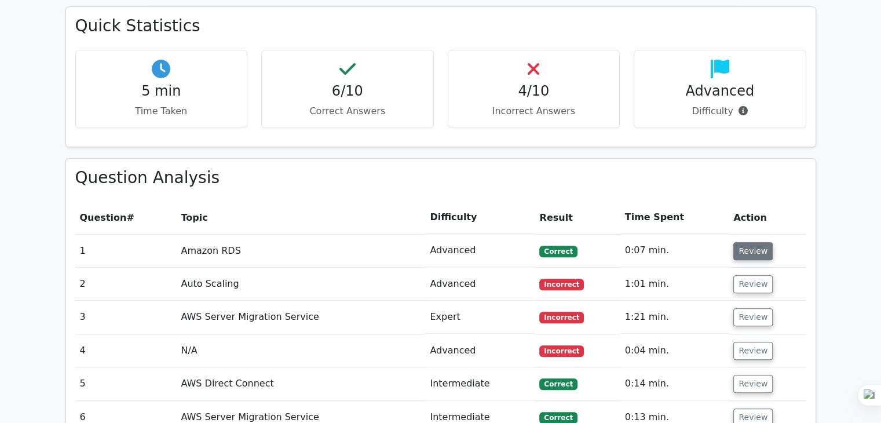
click at [751, 242] on button "Review" at bounding box center [752, 251] width 39 height 18
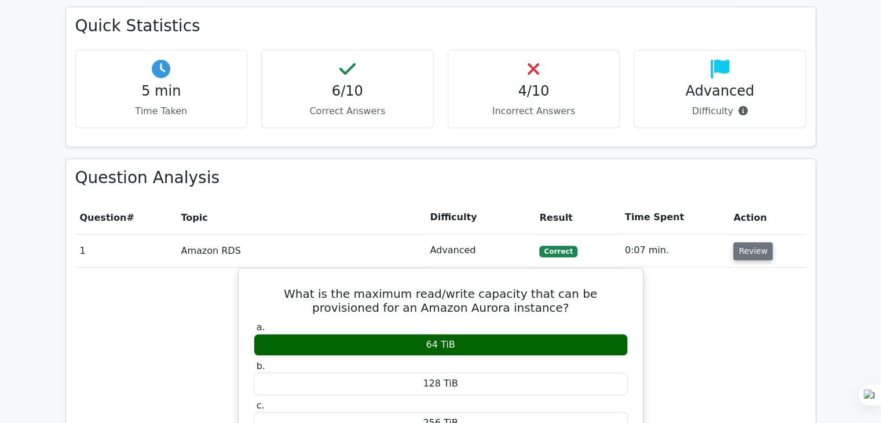
click at [751, 242] on button "Review" at bounding box center [752, 251] width 39 height 18
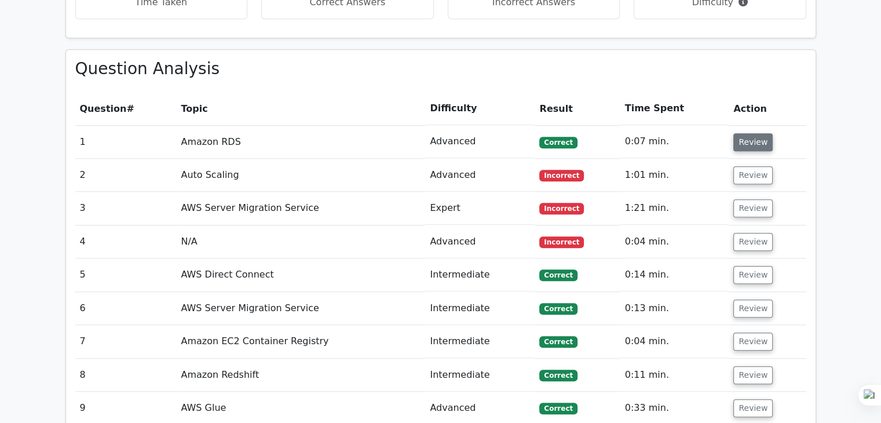
scroll to position [926, 0]
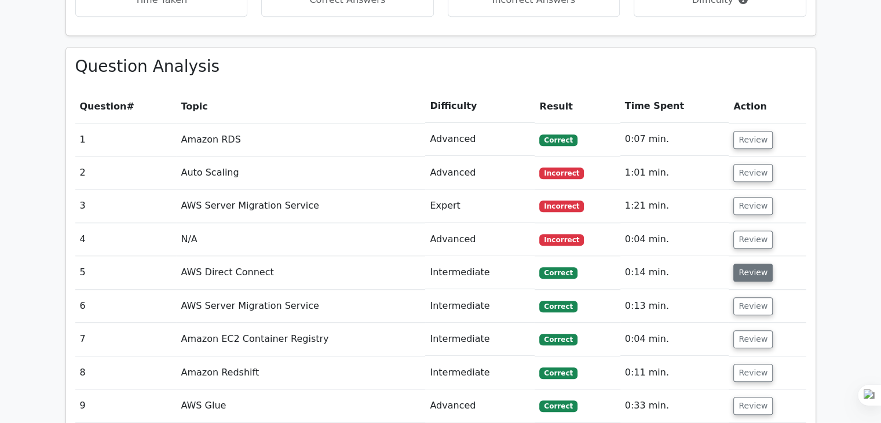
click at [744, 264] on button "Review" at bounding box center [752, 273] width 39 height 18
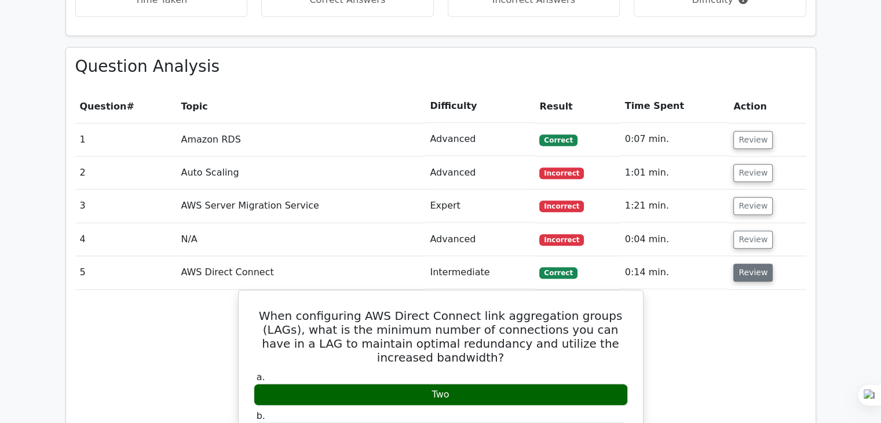
click at [749, 264] on button "Review" at bounding box center [752, 273] width 39 height 18
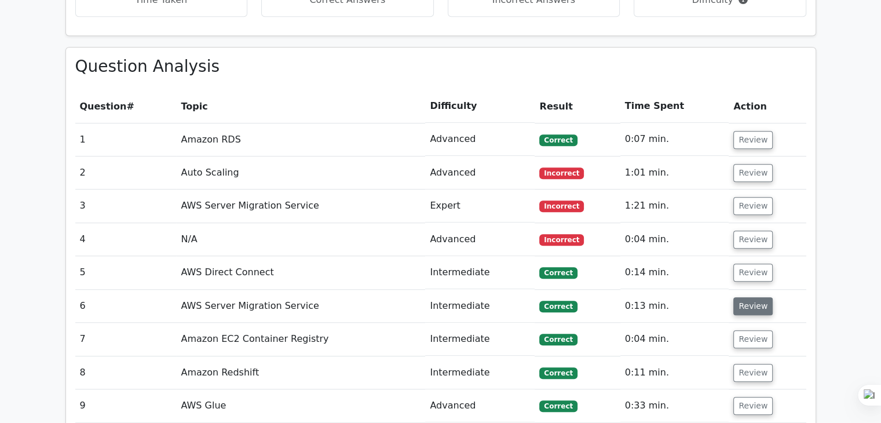
click at [746, 297] on button "Review" at bounding box center [752, 306] width 39 height 18
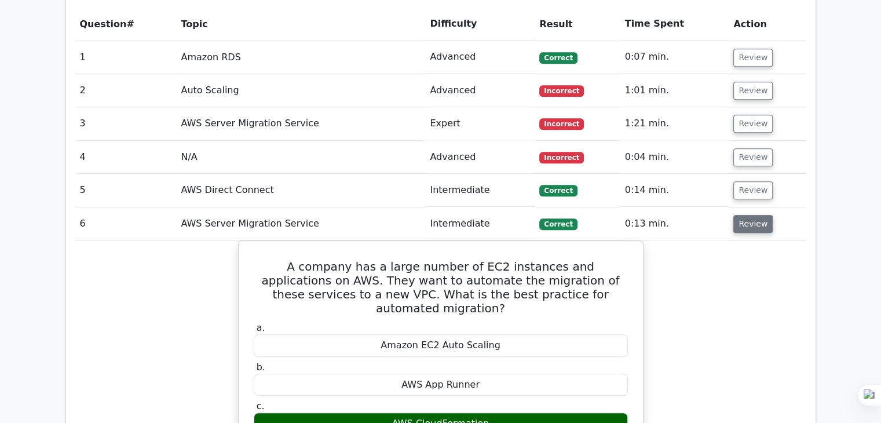
scroll to position [1009, 0]
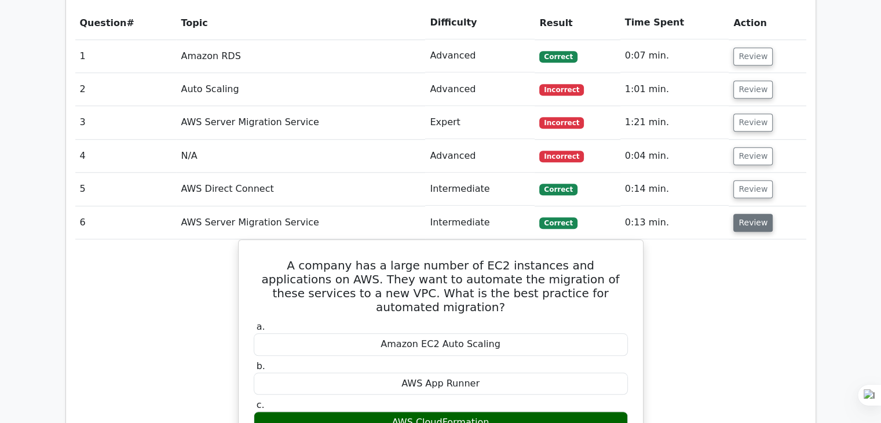
click at [744, 214] on button "Review" at bounding box center [752, 223] width 39 height 18
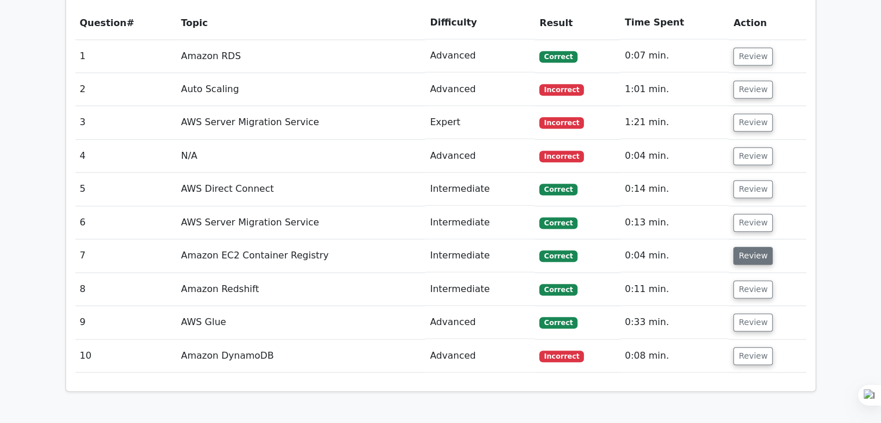
click at [739, 247] on button "Review" at bounding box center [752, 256] width 39 height 18
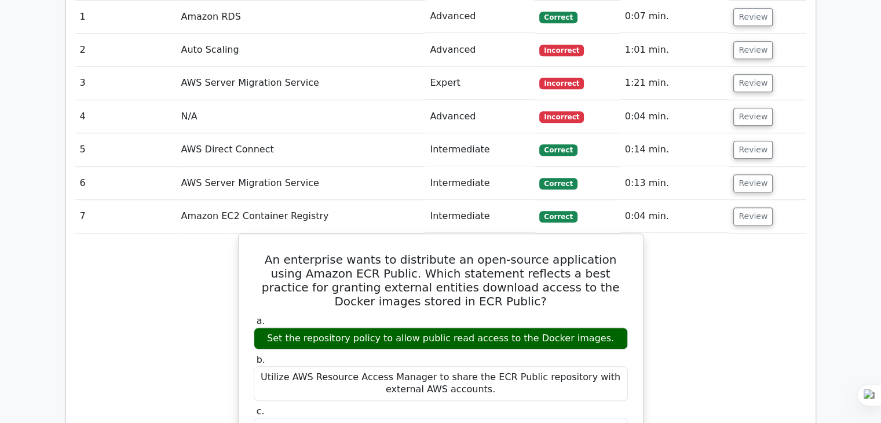
scroll to position [1052, 0]
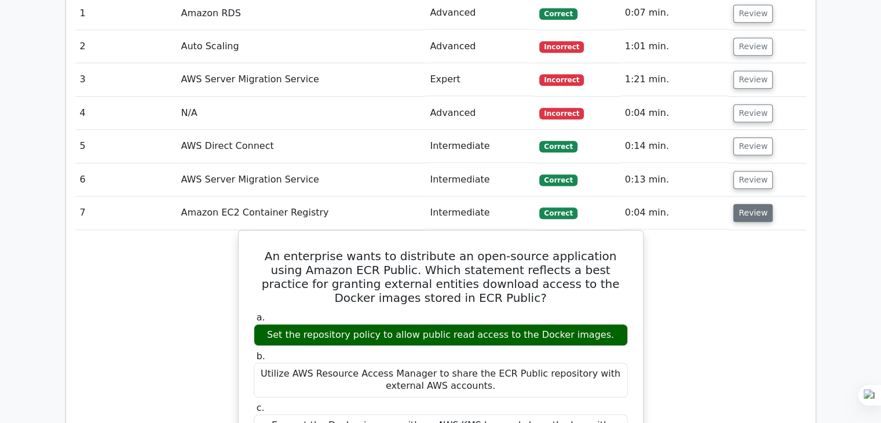
click at [753, 204] on button "Review" at bounding box center [752, 213] width 39 height 18
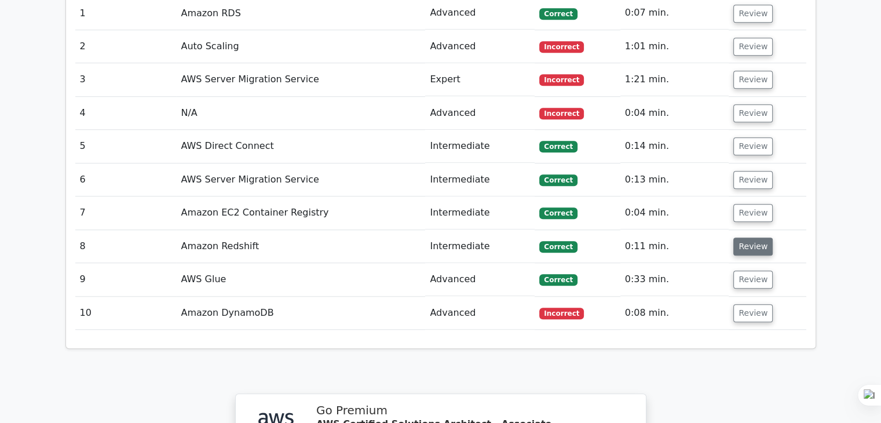
click at [739, 237] on button "Review" at bounding box center [752, 246] width 39 height 18
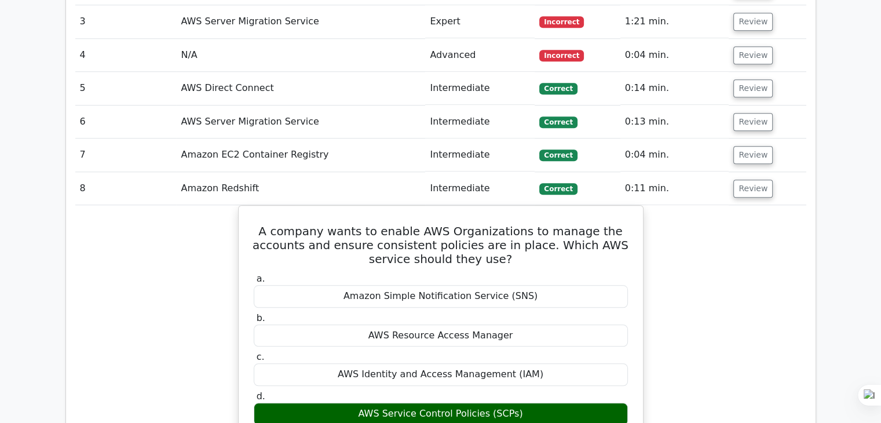
scroll to position [1111, 0]
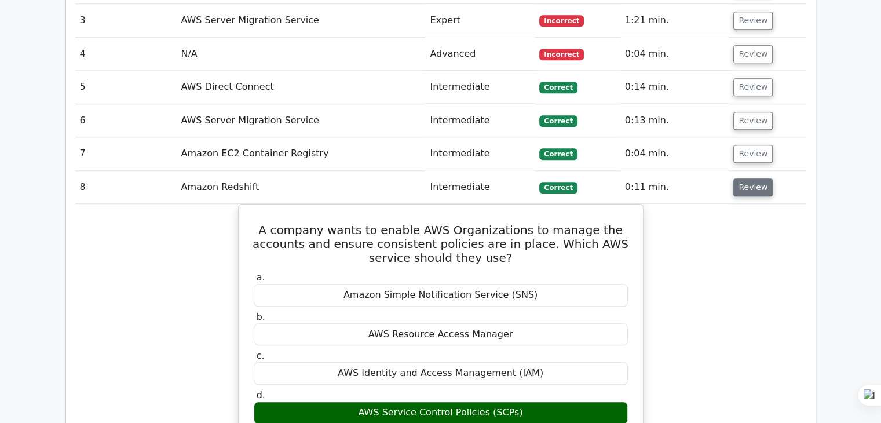
click at [750, 178] on button "Review" at bounding box center [752, 187] width 39 height 18
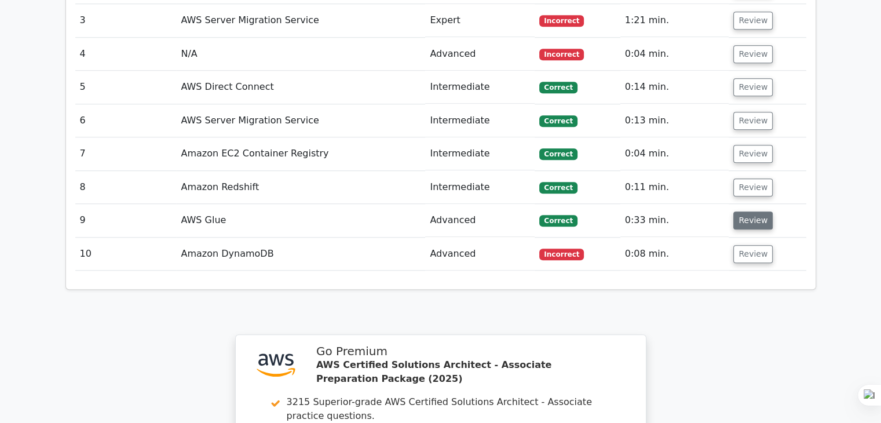
click at [748, 211] on button "Review" at bounding box center [752, 220] width 39 height 18
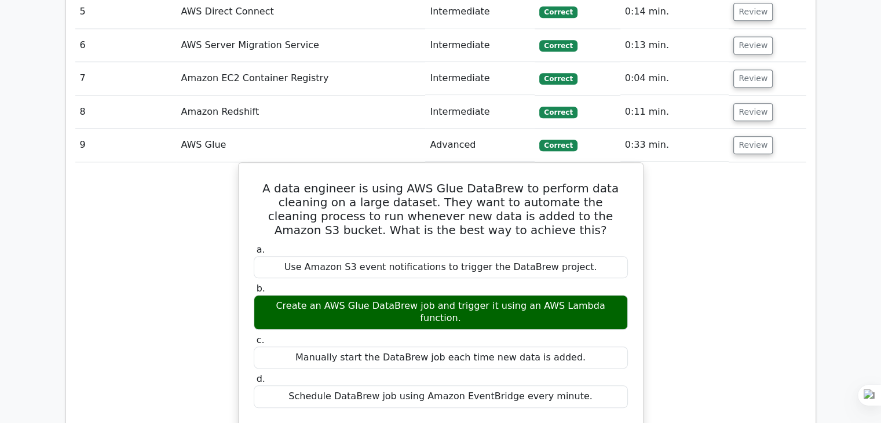
scroll to position [1186, 0]
click at [746, 136] on button "Review" at bounding box center [752, 145] width 39 height 18
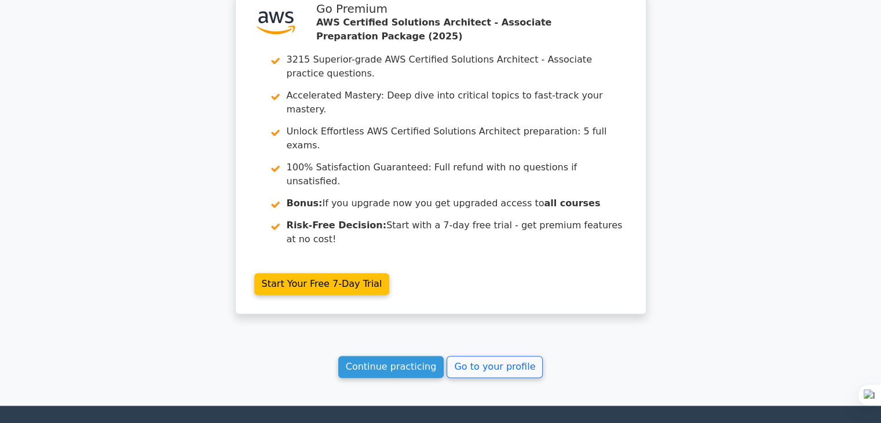
scroll to position [1458, 0]
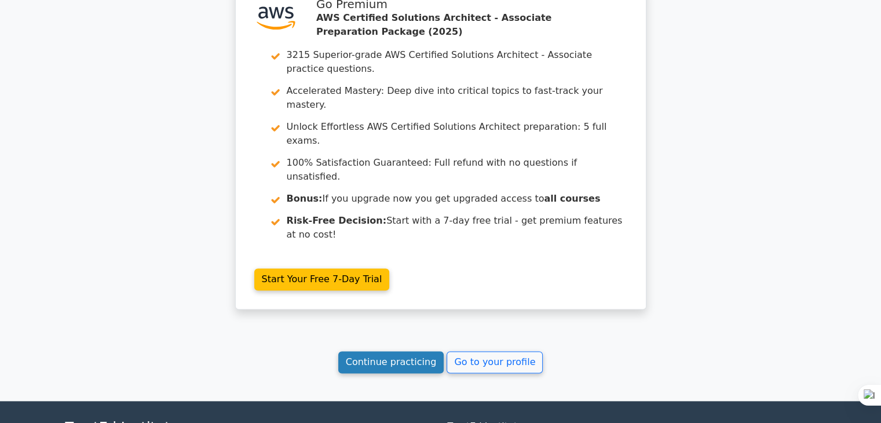
click at [385, 351] on link "Continue practicing" at bounding box center [391, 362] width 106 height 22
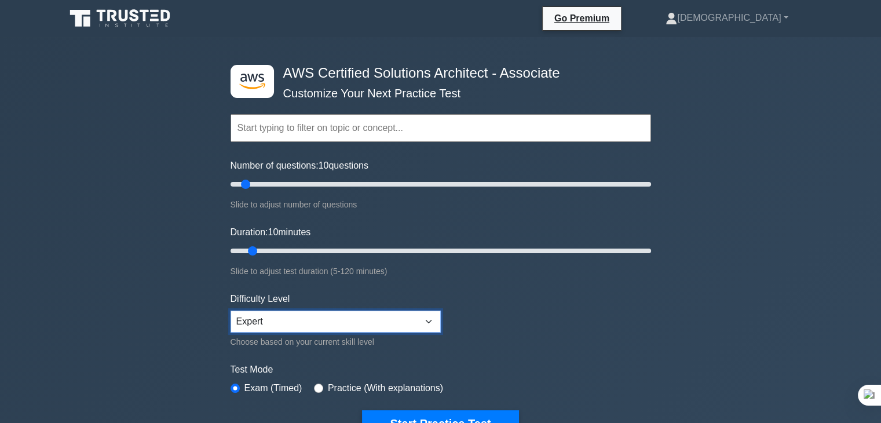
drag, startPoint x: 0, startPoint y: 0, endPoint x: 399, endPoint y: 311, distance: 505.6
click at [399, 311] on select "Beginner Intermediate Expert" at bounding box center [336, 321] width 210 height 22
select select "intermediate"
click at [231, 310] on select "Beginner Intermediate Expert" at bounding box center [336, 321] width 210 height 22
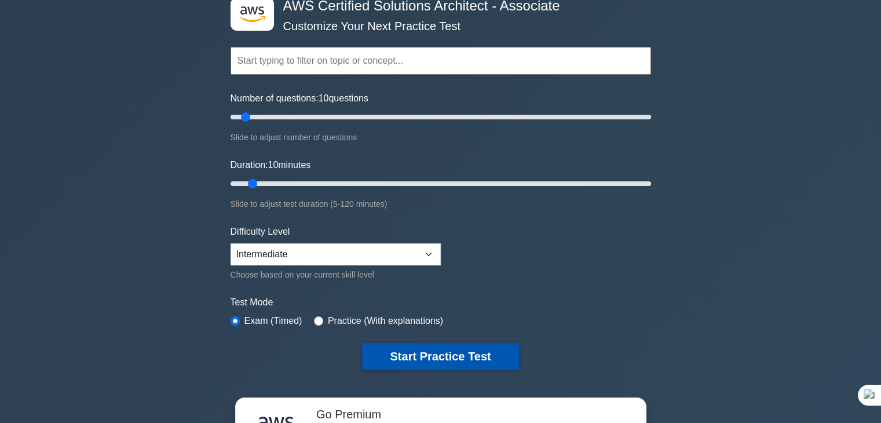
click at [440, 353] on button "Start Practice Test" at bounding box center [440, 356] width 156 height 27
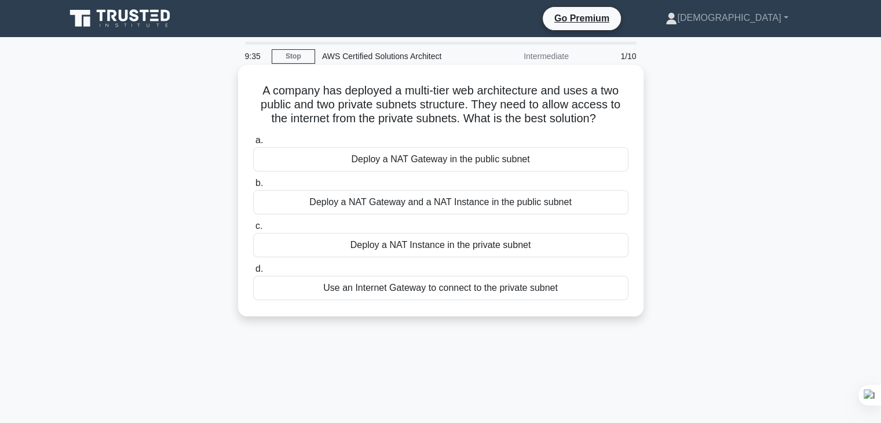
click at [467, 157] on div "Deploy a NAT Gateway in the public subnet" at bounding box center [440, 159] width 375 height 24
click at [253, 144] on input "a. Deploy a NAT Gateway in the public subnet" at bounding box center [253, 141] width 0 height 8
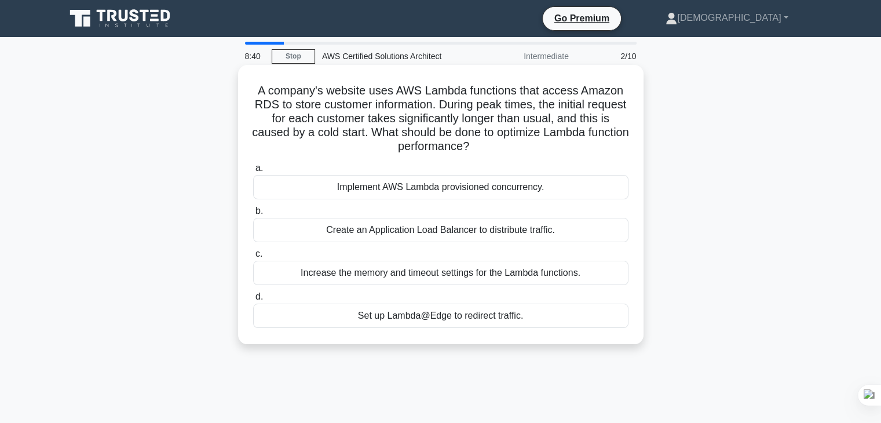
click at [527, 271] on div "Increase the memory and timeout settings for the Lambda functions." at bounding box center [440, 273] width 375 height 24
click at [253, 258] on input "c. Increase the memory and timeout settings for the Lambda functions." at bounding box center [253, 254] width 0 height 8
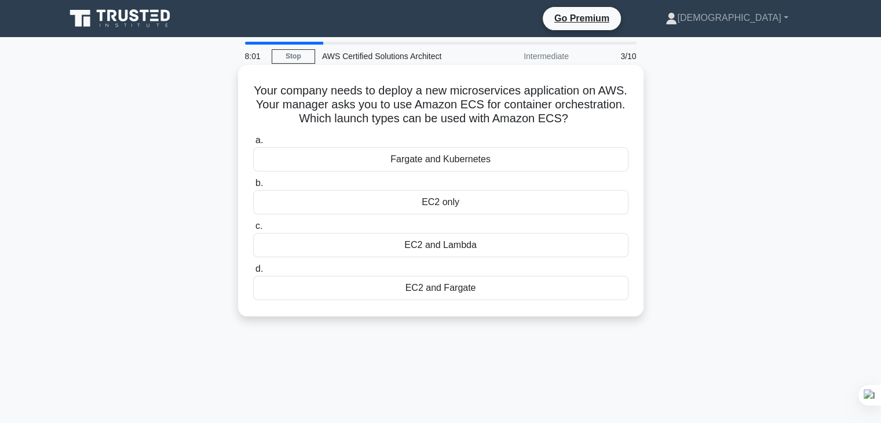
click at [466, 295] on div "EC2 and Fargate" at bounding box center [440, 288] width 375 height 24
click at [253, 273] on input "d. EC2 and [GEOGRAPHIC_DATA]" at bounding box center [253, 269] width 0 height 8
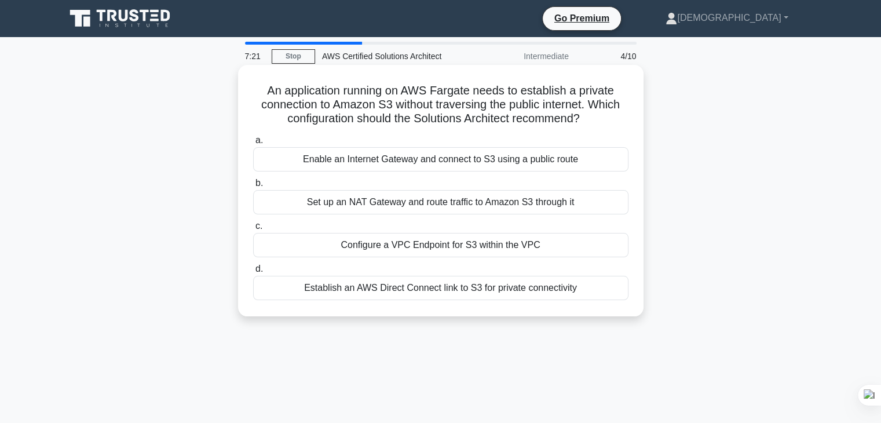
click at [578, 239] on div "Configure a VPC Endpoint for S3 within the VPC" at bounding box center [440, 245] width 375 height 24
click at [253, 230] on input "c. Configure a VPC Endpoint for S3 within the VPC" at bounding box center [253, 226] width 0 height 8
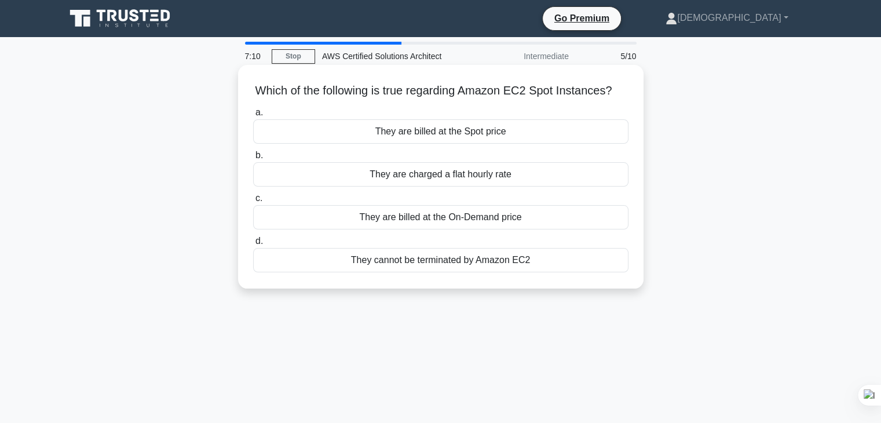
click at [506, 144] on div "They are billed at the Spot price" at bounding box center [440, 131] width 375 height 24
click at [253, 116] on input "a. They are billed at the Spot price" at bounding box center [253, 113] width 0 height 8
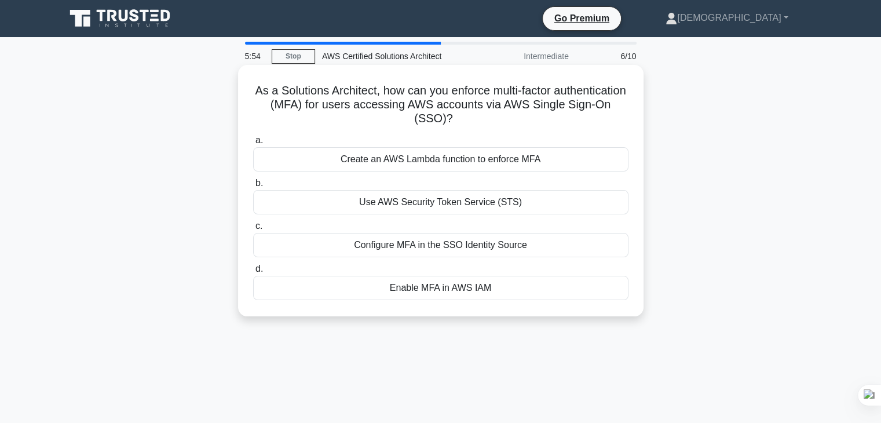
click at [509, 289] on div "Enable MFA in AWS IAM" at bounding box center [440, 288] width 375 height 24
click at [253, 273] on input "d. Enable MFA in AWS IAM" at bounding box center [253, 269] width 0 height 8
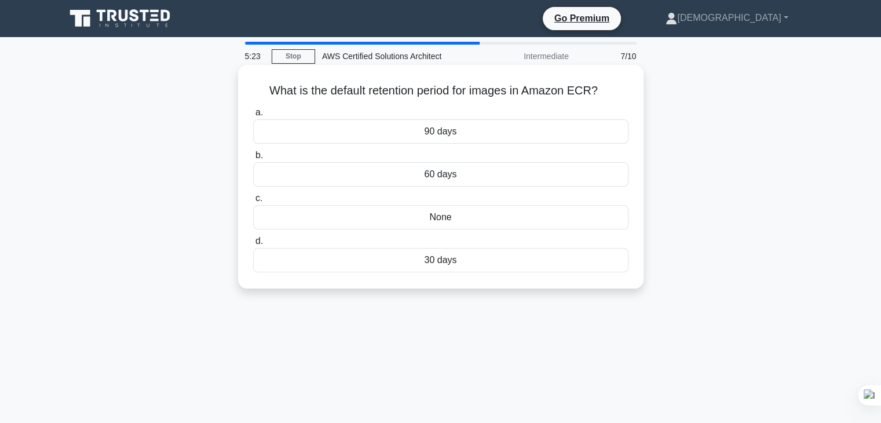
click at [514, 128] on div "90 days" at bounding box center [440, 131] width 375 height 24
click at [253, 116] on input "a. 90 days" at bounding box center [253, 113] width 0 height 8
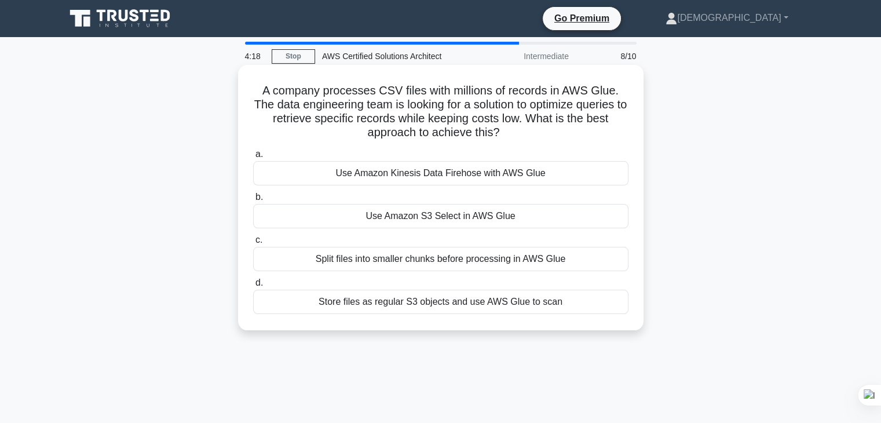
click at [416, 172] on div "Use Amazon Kinesis Data Firehose with AWS Glue" at bounding box center [440, 173] width 375 height 24
click at [253, 158] on input "a. Use Amazon Kinesis Data Firehose with AWS Glue" at bounding box center [253, 155] width 0 height 8
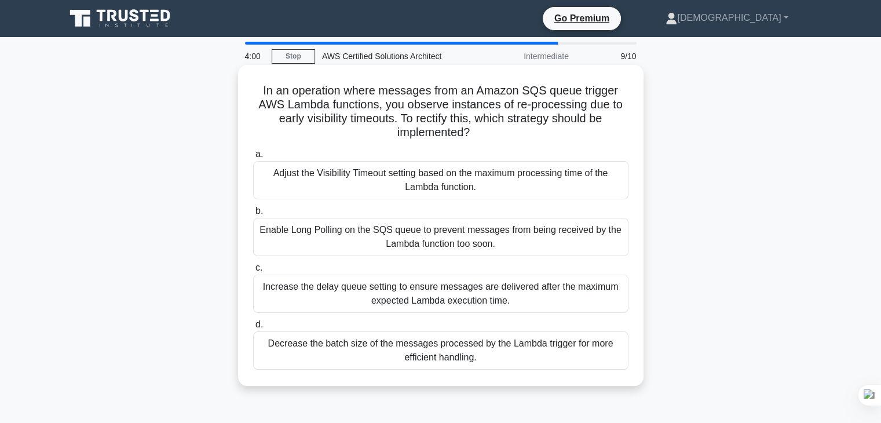
click at [488, 186] on div "Adjust the Visibility Timeout setting based on the maximum processing time of t…" at bounding box center [440, 180] width 375 height 38
click at [253, 158] on input "a. Adjust the Visibility Timeout setting based on the maximum processing time o…" at bounding box center [253, 155] width 0 height 8
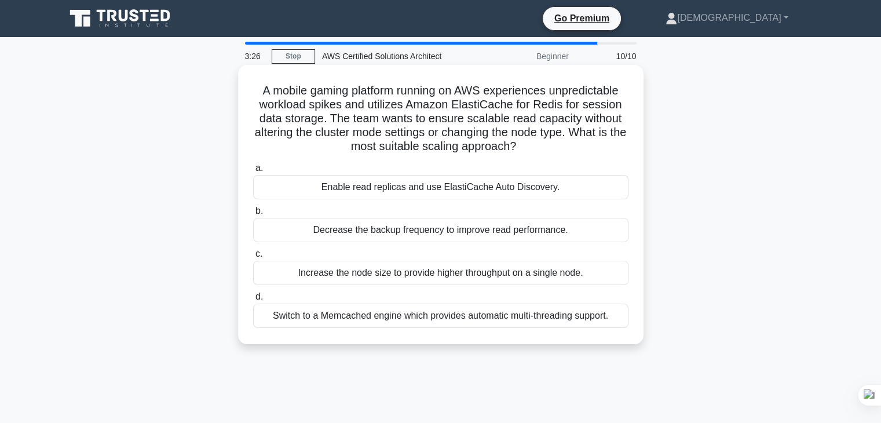
click at [564, 195] on div "Enable read replicas and use ElastiCache Auto Discovery." at bounding box center [440, 187] width 375 height 24
click at [253, 172] on input "a. Enable read replicas and use ElastiCache Auto Discovery." at bounding box center [253, 169] width 0 height 8
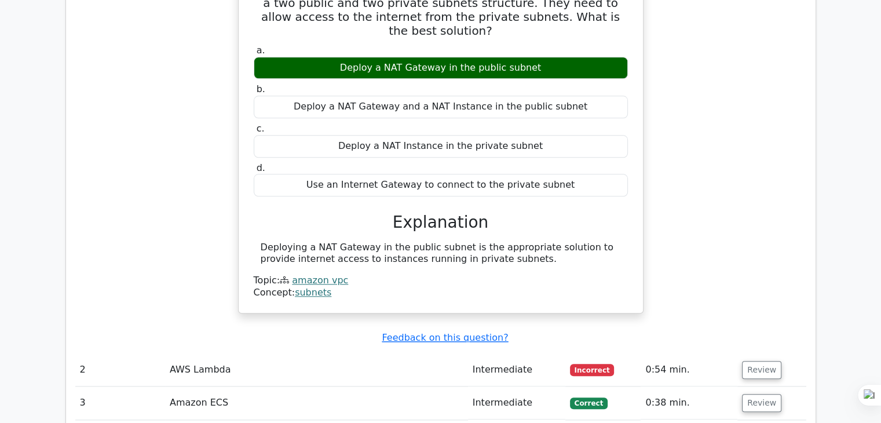
scroll to position [1165, 0]
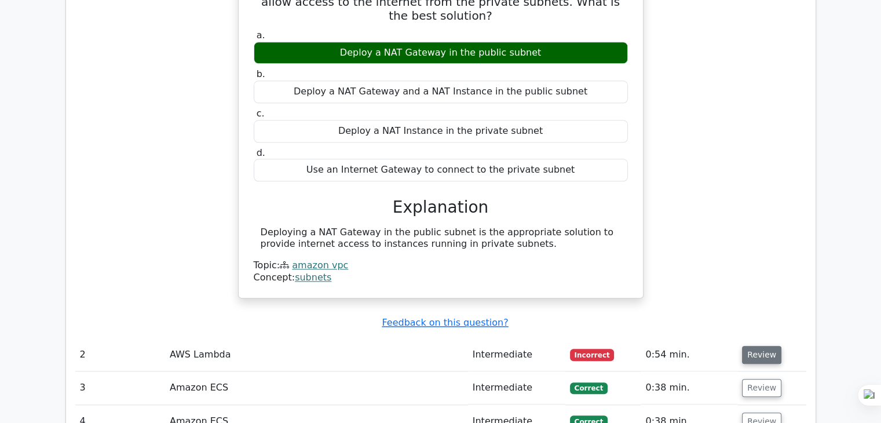
click at [758, 346] on button "Review" at bounding box center [761, 355] width 39 height 18
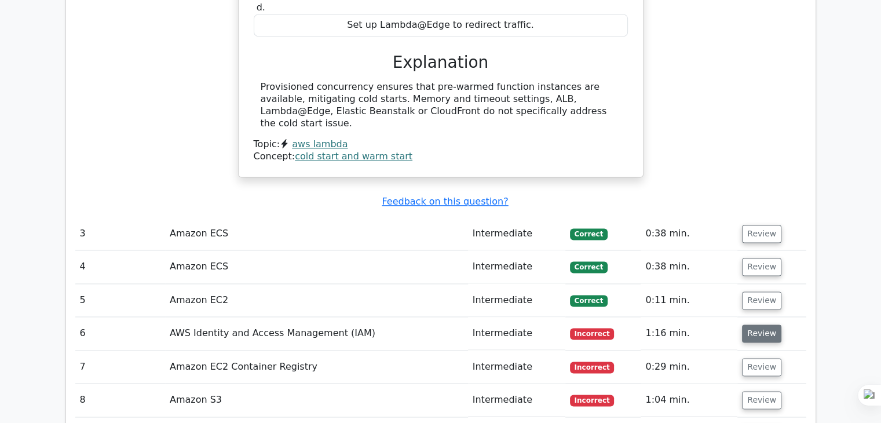
scroll to position [1749, 0]
click at [751, 224] on button "Review" at bounding box center [761, 233] width 39 height 18
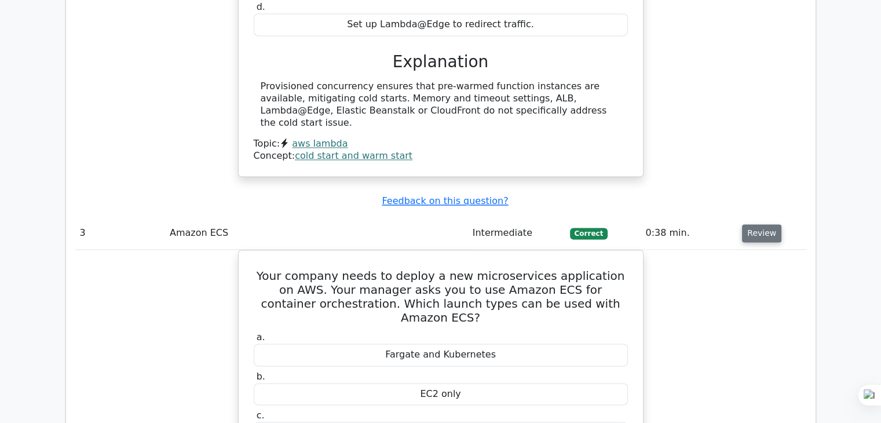
click at [751, 224] on button "Review" at bounding box center [761, 233] width 39 height 18
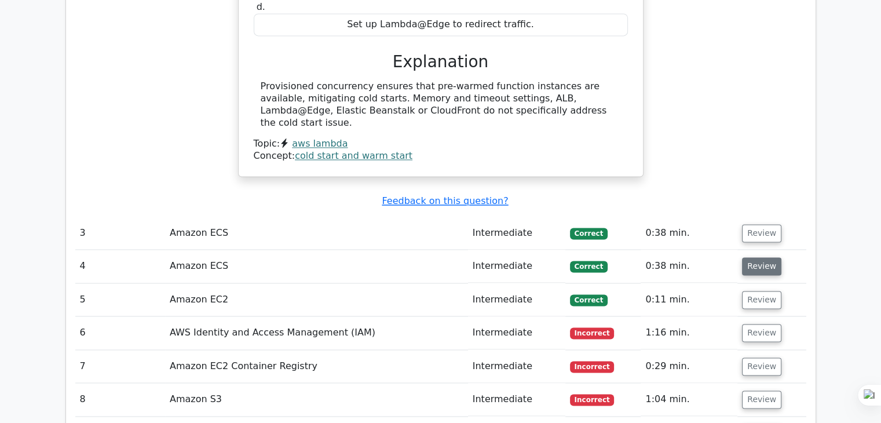
click at [748, 257] on button "Review" at bounding box center [761, 266] width 39 height 18
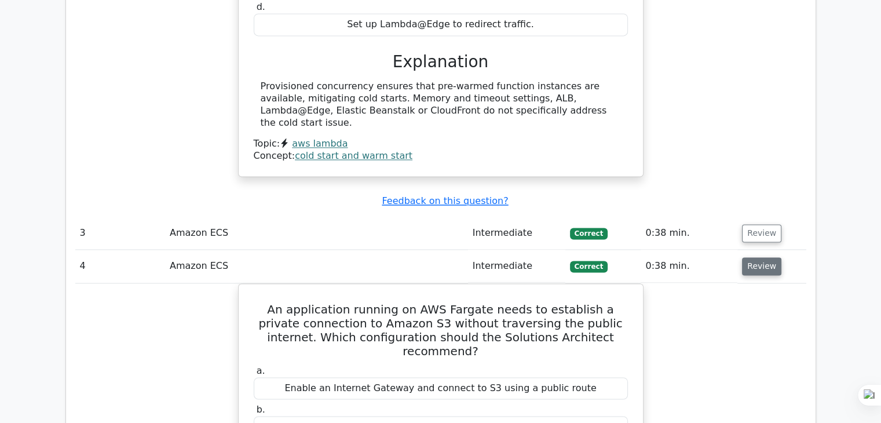
click at [748, 257] on button "Review" at bounding box center [761, 266] width 39 height 18
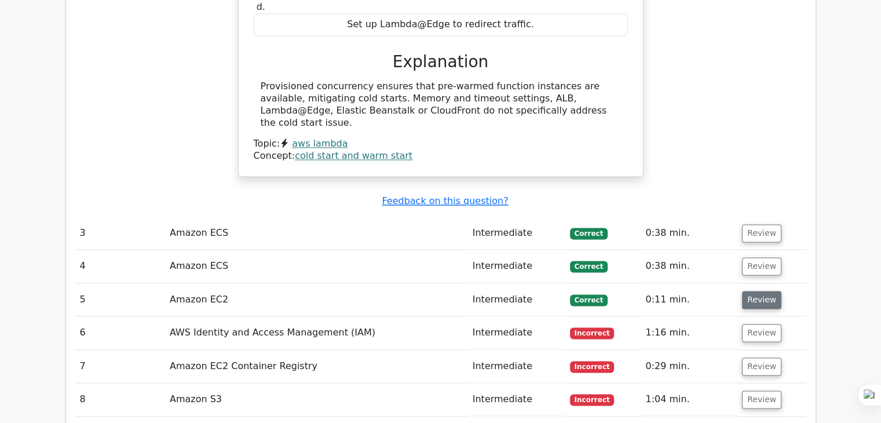
click at [745, 291] on button "Review" at bounding box center [761, 300] width 39 height 18
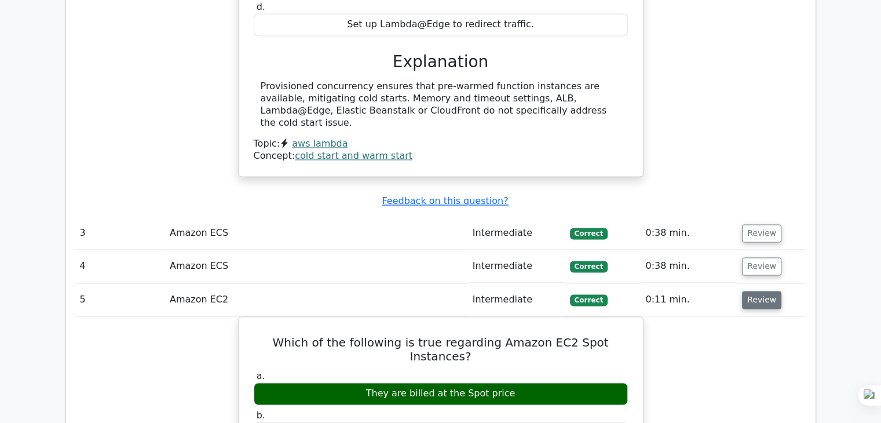
click at [745, 291] on button "Review" at bounding box center [761, 300] width 39 height 18
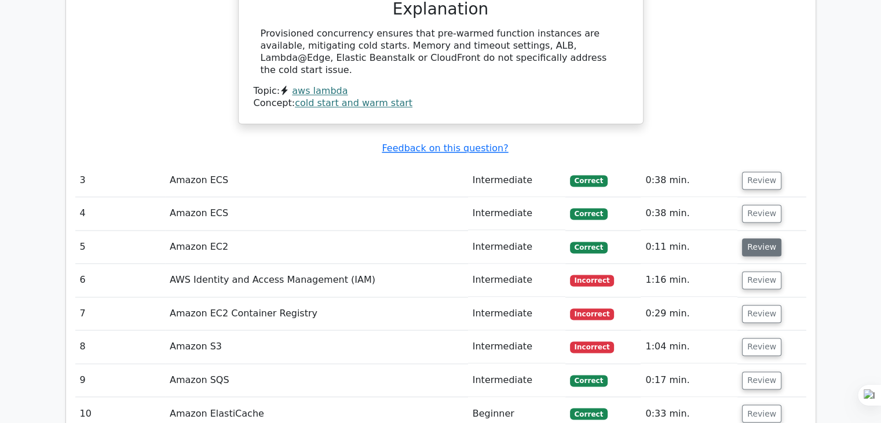
scroll to position [1802, 0]
click at [759, 271] on button "Review" at bounding box center [761, 280] width 39 height 18
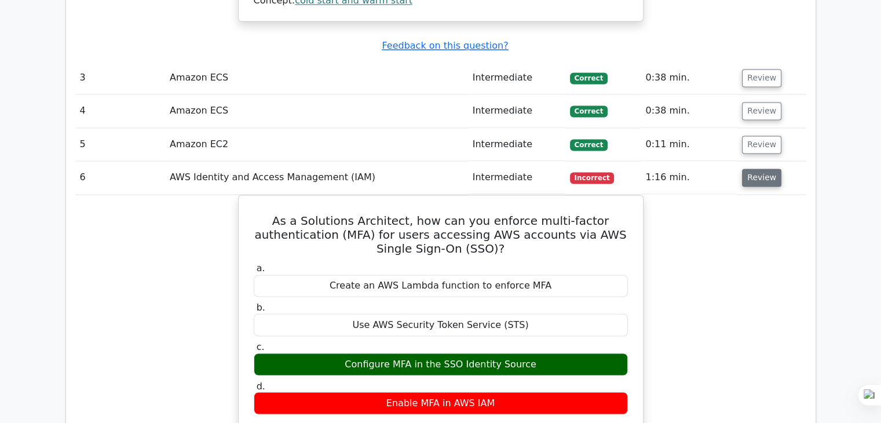
scroll to position [1905, 0]
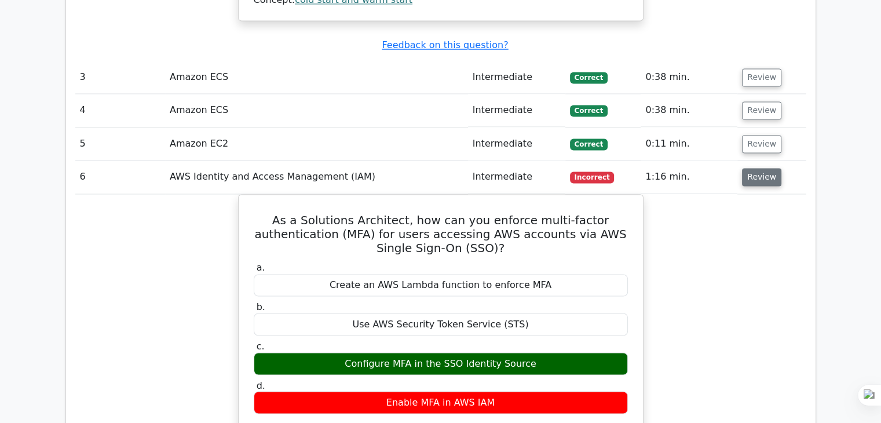
click at [752, 168] on button "Review" at bounding box center [761, 177] width 39 height 18
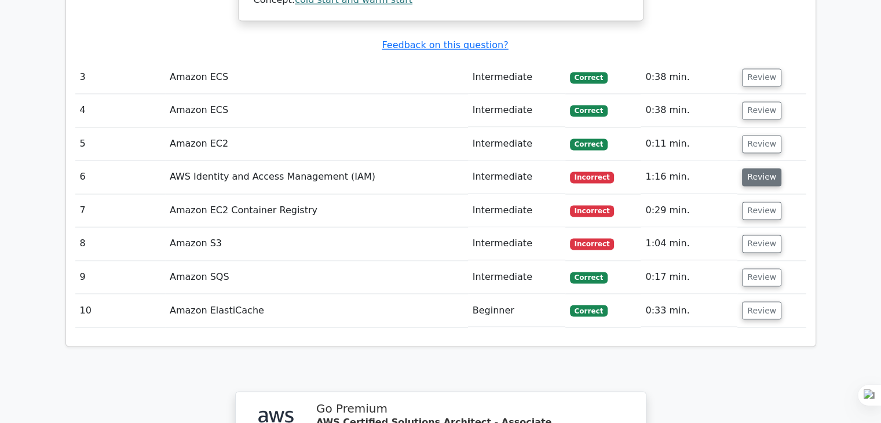
click at [752, 168] on button "Review" at bounding box center [761, 177] width 39 height 18
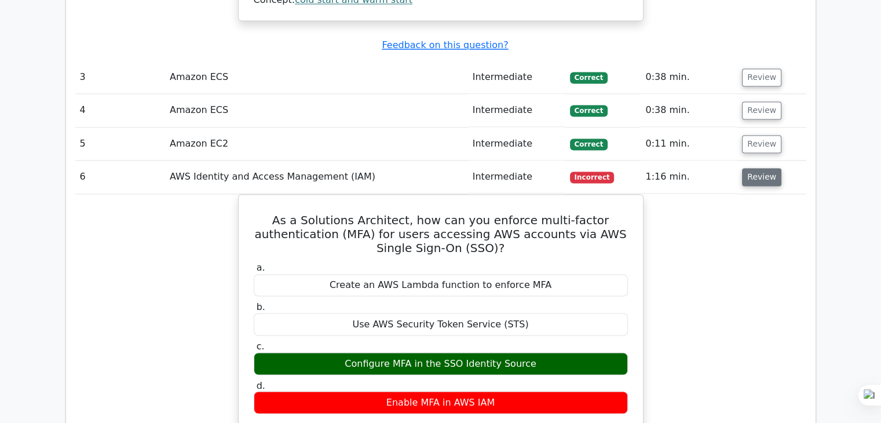
click at [752, 168] on button "Review" at bounding box center [761, 177] width 39 height 18
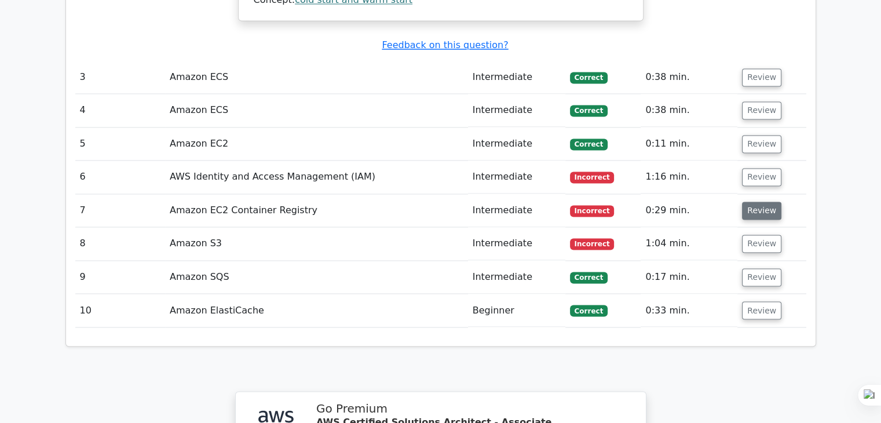
click at [752, 202] on button "Review" at bounding box center [761, 211] width 39 height 18
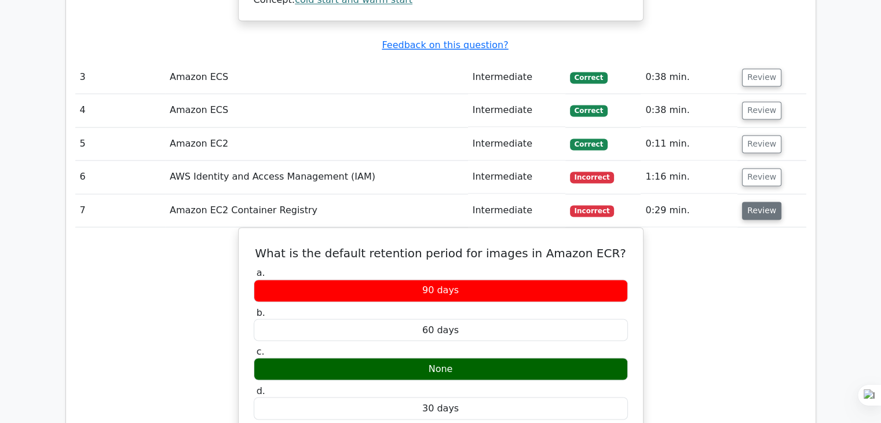
click at [763, 202] on button "Review" at bounding box center [761, 211] width 39 height 18
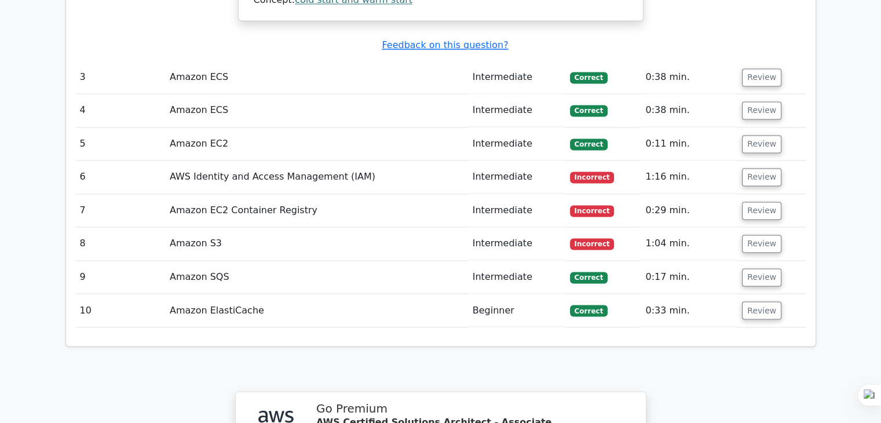
click at [758, 227] on td "Review" at bounding box center [771, 243] width 68 height 33
click at [761, 235] on button "Review" at bounding box center [761, 244] width 39 height 18
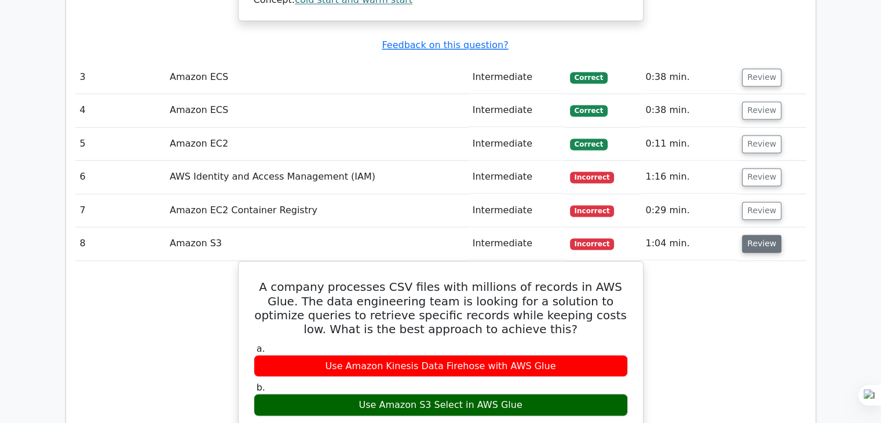
click at [763, 235] on button "Review" at bounding box center [761, 244] width 39 height 18
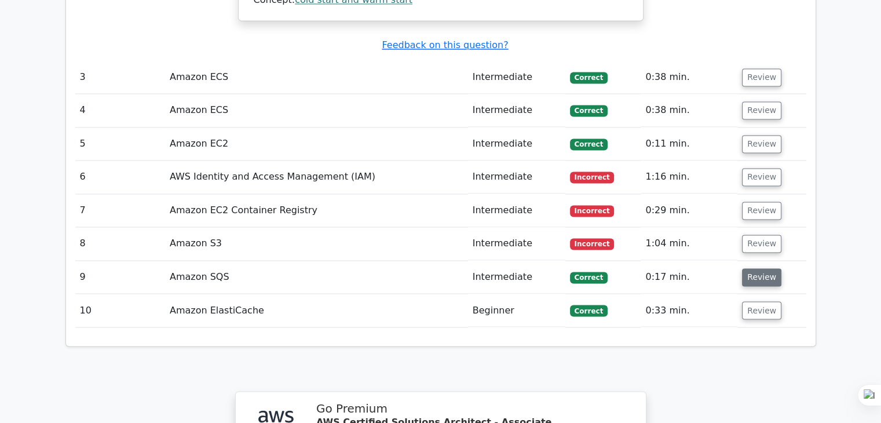
click at [753, 268] on button "Review" at bounding box center [761, 277] width 39 height 18
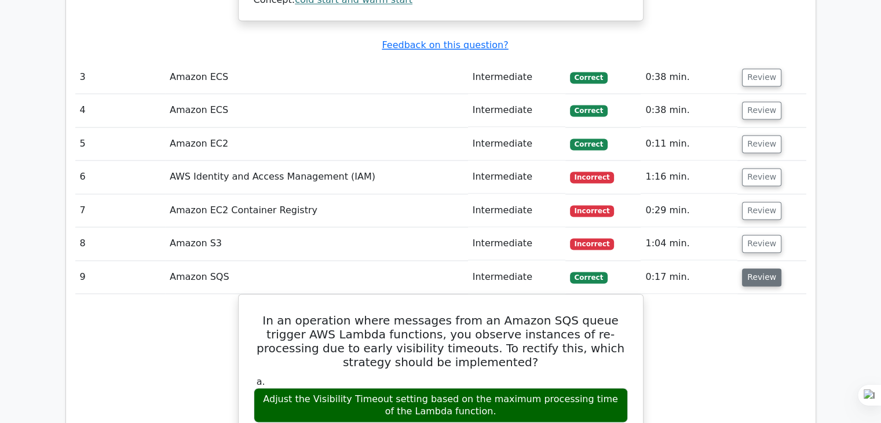
click at [753, 268] on button "Review" at bounding box center [761, 277] width 39 height 18
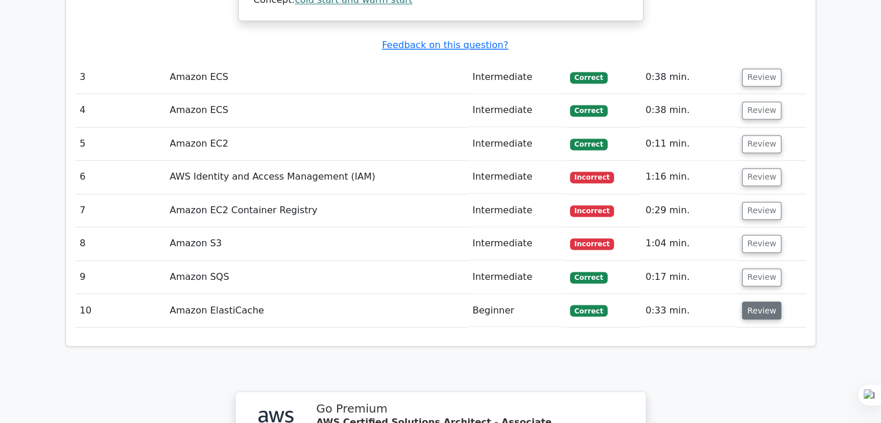
click at [750, 301] on button "Review" at bounding box center [761, 310] width 39 height 18
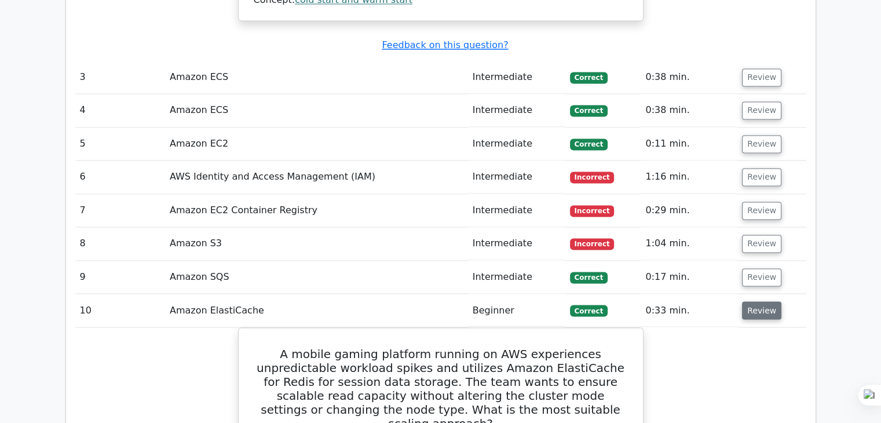
click at [750, 301] on button "Review" at bounding box center [761, 310] width 39 height 18
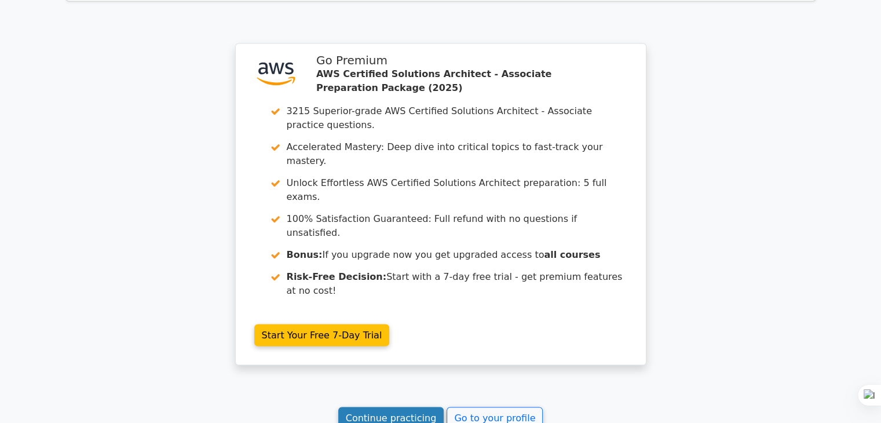
scroll to position [2254, 0]
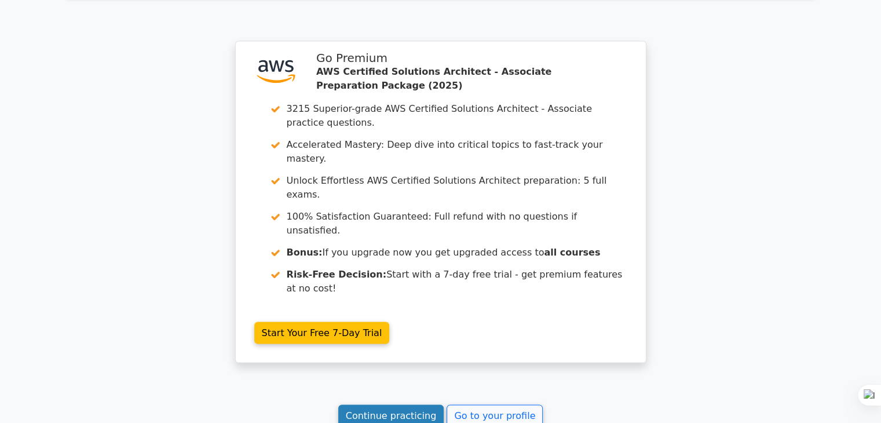
click at [389, 405] on link "Continue practicing" at bounding box center [391, 416] width 106 height 22
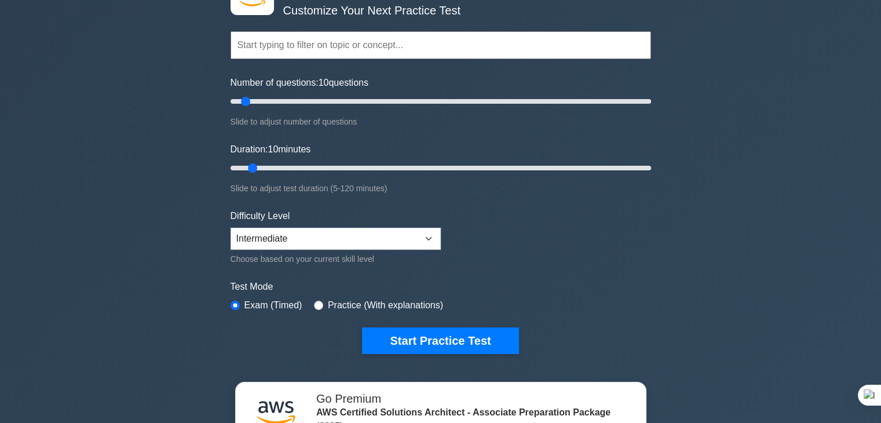
scroll to position [83, 0]
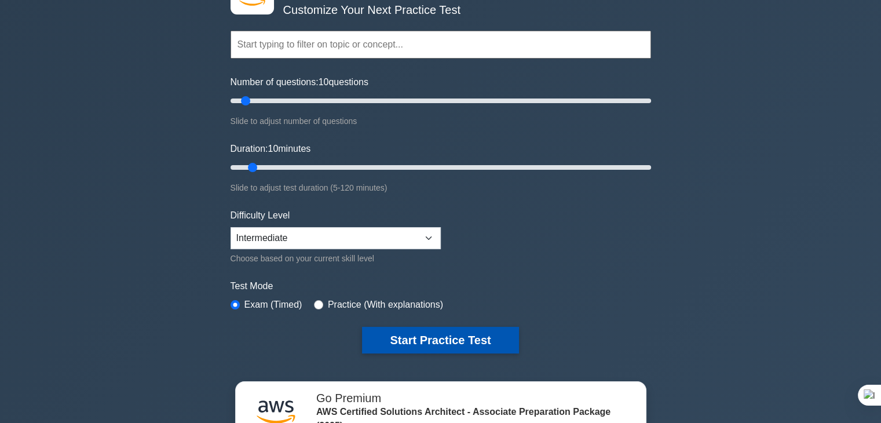
click at [477, 338] on button "Start Practice Test" at bounding box center [440, 340] width 156 height 27
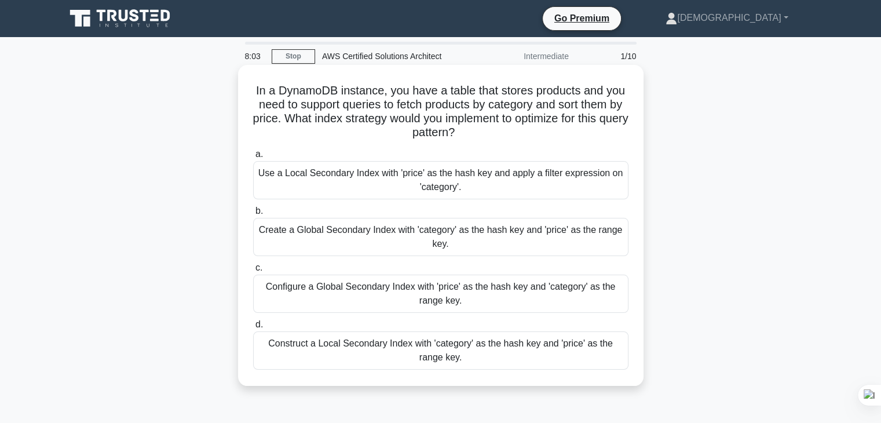
click at [470, 244] on div "Create a Global Secondary Index with 'category' as the hash key and 'price' as …" at bounding box center [440, 237] width 375 height 38
click at [253, 215] on input "b. Create a Global Secondary Index with 'category' as the hash key and 'price' …" at bounding box center [253, 211] width 0 height 8
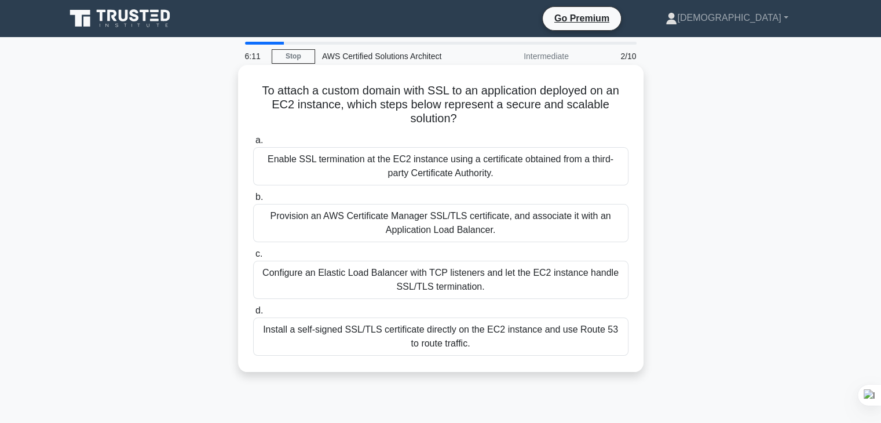
click at [490, 344] on div "Install a self-signed SSL/TLS certificate directly on the EC2 instance and use …" at bounding box center [440, 336] width 375 height 38
click at [253, 315] on input "d. Install a self-signed SSL/TLS certificate directly on the EC2 instance and u…" at bounding box center [253, 311] width 0 height 8
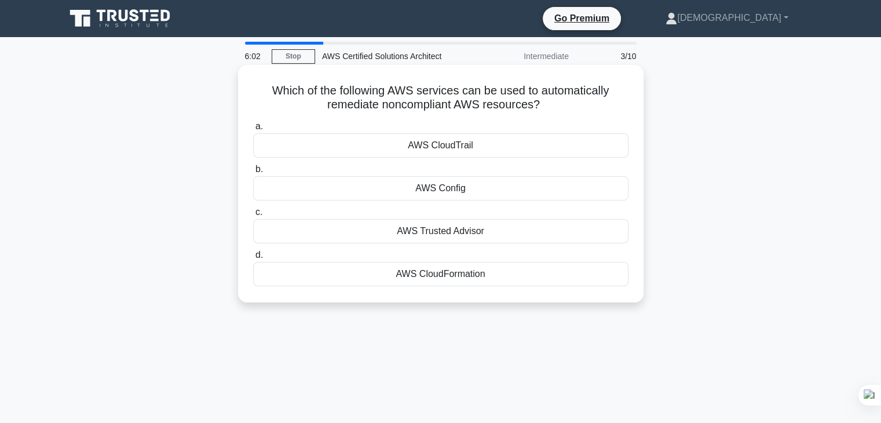
click at [514, 237] on div "AWS Trusted Advisor" at bounding box center [440, 231] width 375 height 24
click at [253, 216] on input "c. AWS Trusted Advisor" at bounding box center [253, 213] width 0 height 8
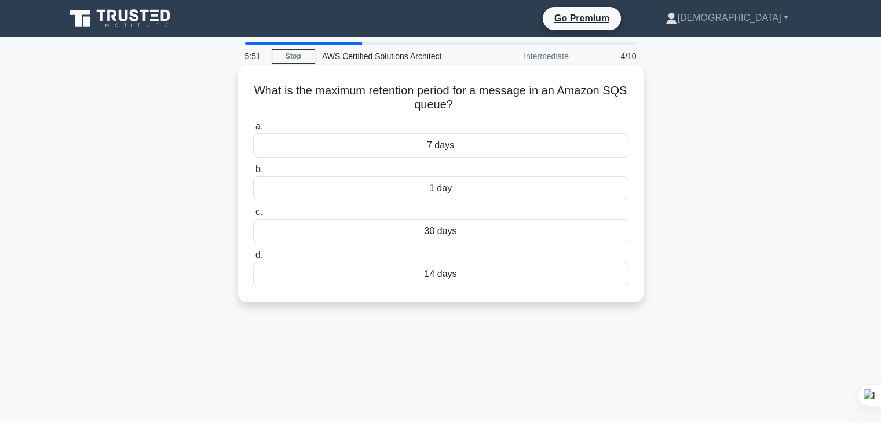
click at [489, 231] on div "30 days" at bounding box center [440, 231] width 375 height 24
click at [253, 216] on input "c. 30 days" at bounding box center [253, 213] width 0 height 8
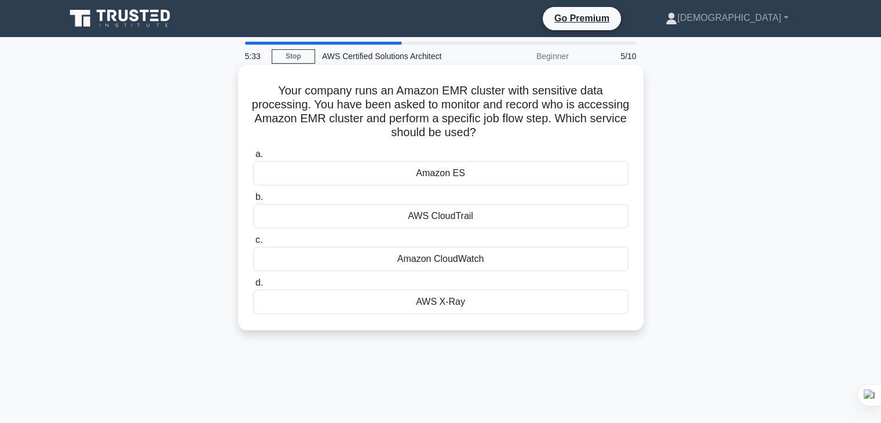
click at [507, 215] on div "AWS CloudTrail" at bounding box center [440, 216] width 375 height 24
click at [253, 201] on input "b. AWS CloudTrail" at bounding box center [253, 197] width 0 height 8
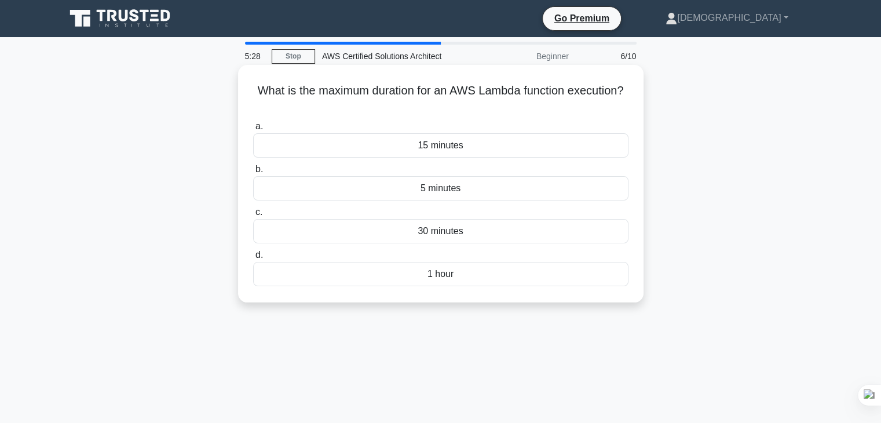
click at [495, 229] on div "30 minutes" at bounding box center [440, 231] width 375 height 24
click at [253, 216] on input "c. 30 minutes" at bounding box center [253, 213] width 0 height 8
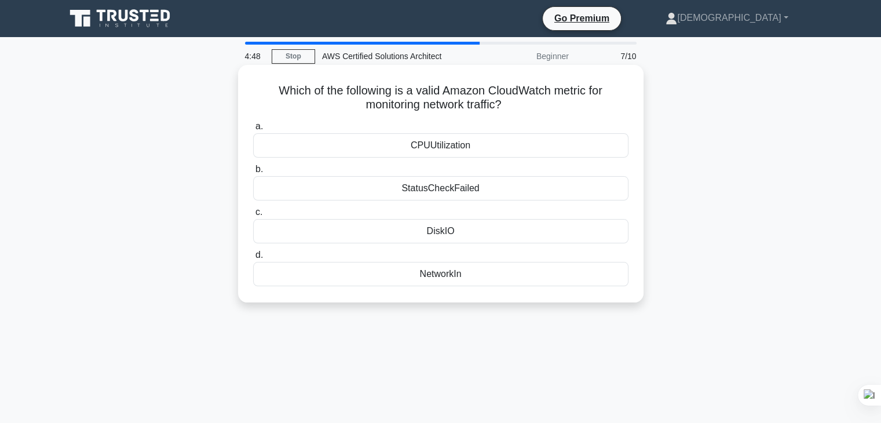
click at [476, 149] on div "CPUUtilization" at bounding box center [440, 145] width 375 height 24
click at [253, 130] on input "a. CPUUtilization" at bounding box center [253, 127] width 0 height 8
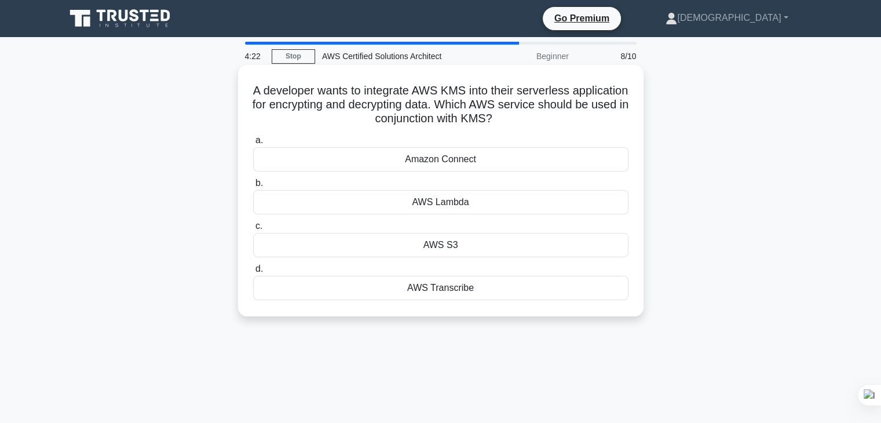
click at [463, 249] on div "AWS S3" at bounding box center [440, 245] width 375 height 24
click at [253, 230] on input "c. AWS S3" at bounding box center [253, 226] width 0 height 8
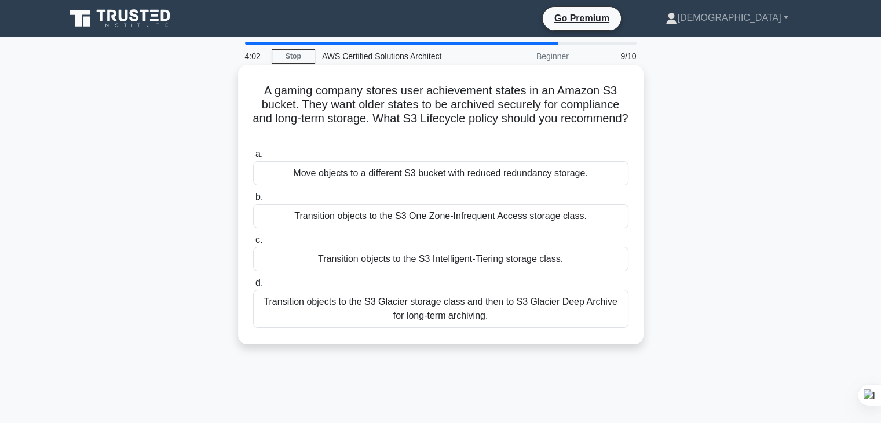
click at [554, 313] on div "Transition objects to the S3 Glacier storage class and then to S3 Glacier Deep …" at bounding box center [440, 309] width 375 height 38
click at [253, 287] on input "d. Transition objects to the S3 Glacier storage class and then to S3 Glacier De…" at bounding box center [253, 283] width 0 height 8
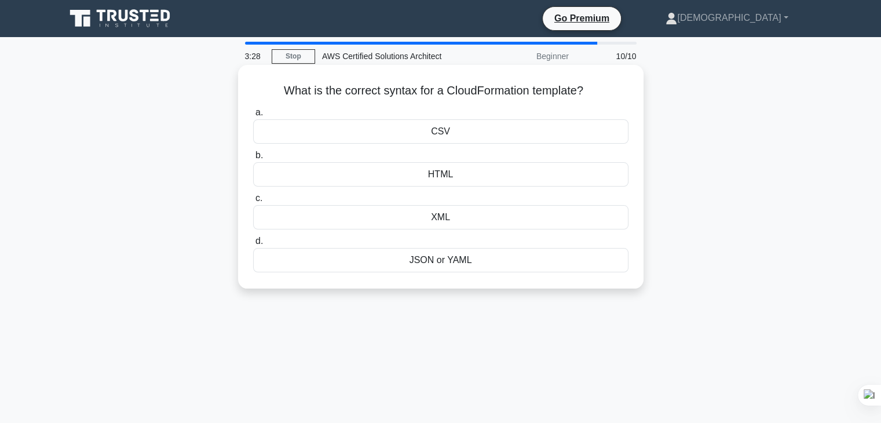
click at [496, 264] on div "JSON or YAML" at bounding box center [440, 260] width 375 height 24
click at [253, 245] on input "d. JSON or YAML" at bounding box center [253, 241] width 0 height 8
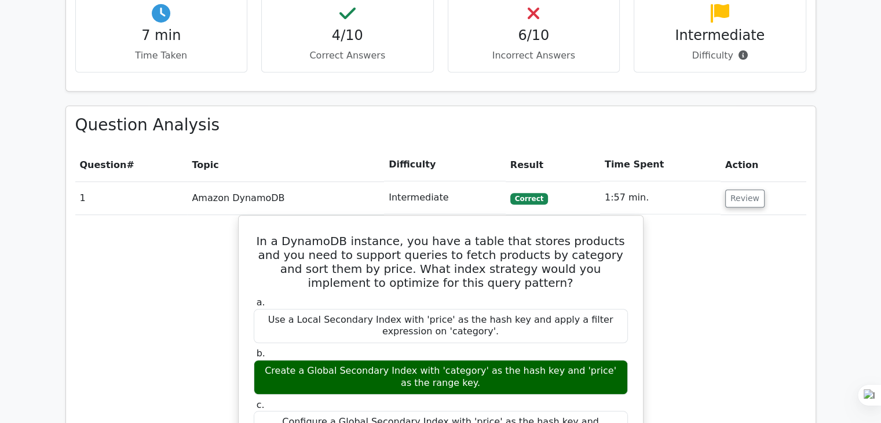
scroll to position [840, 0]
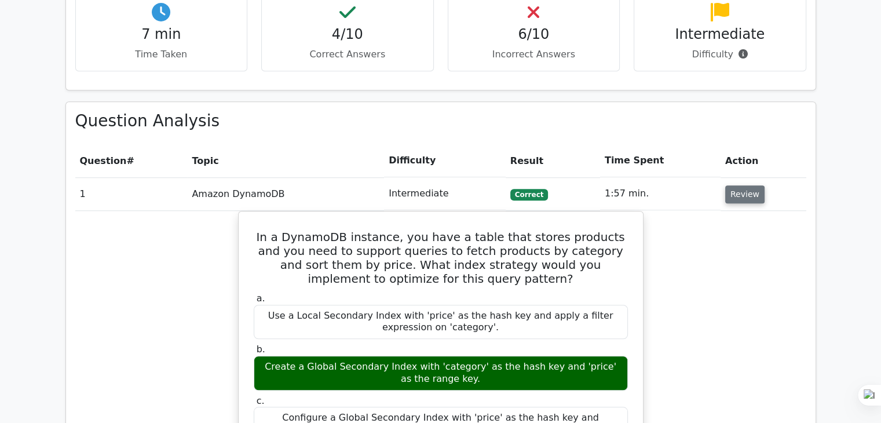
click at [740, 185] on button "Review" at bounding box center [744, 194] width 39 height 18
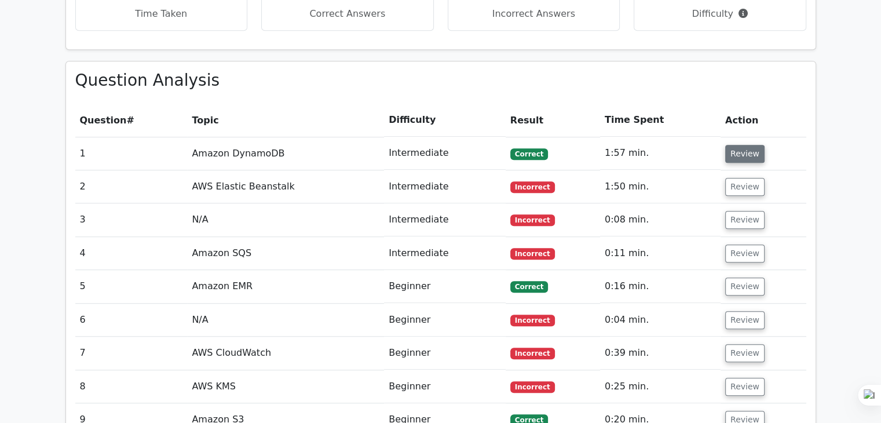
scroll to position [885, 0]
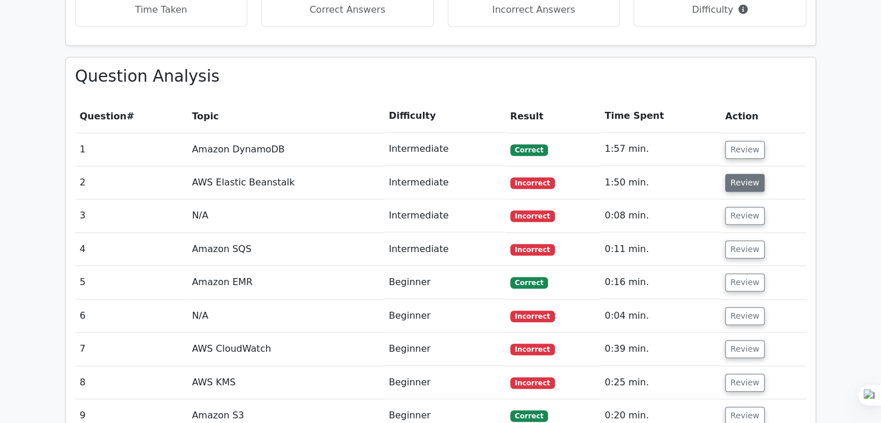
click at [747, 174] on button "Review" at bounding box center [744, 183] width 39 height 18
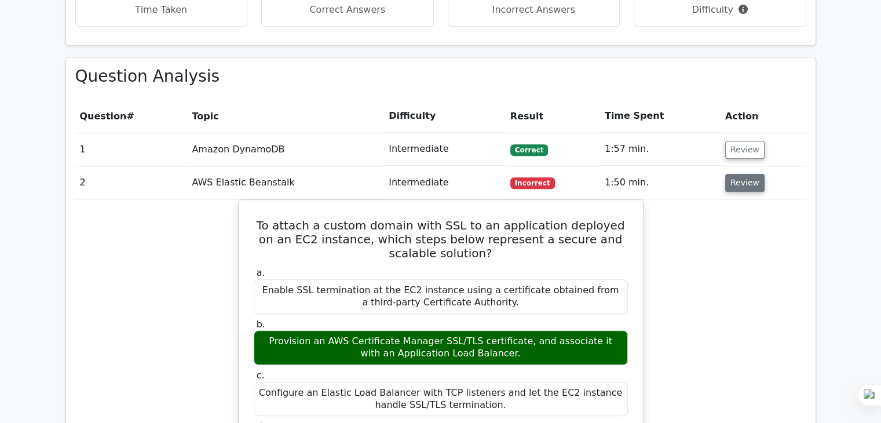
click at [743, 174] on button "Review" at bounding box center [744, 183] width 39 height 18
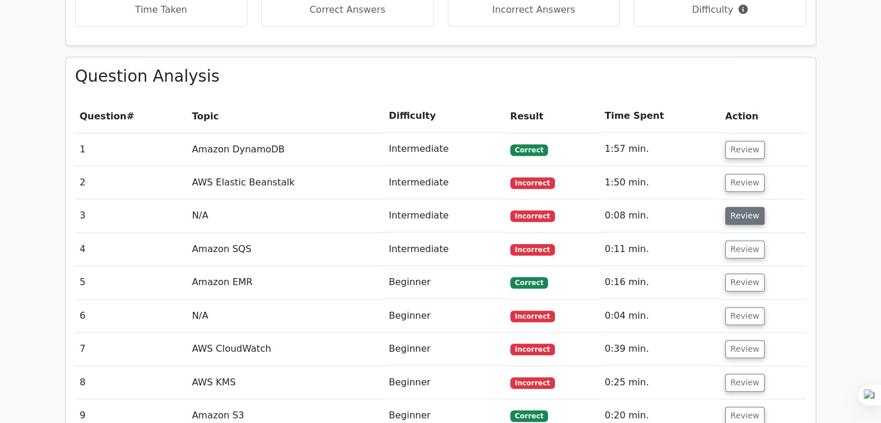
click at [736, 207] on button "Review" at bounding box center [744, 216] width 39 height 18
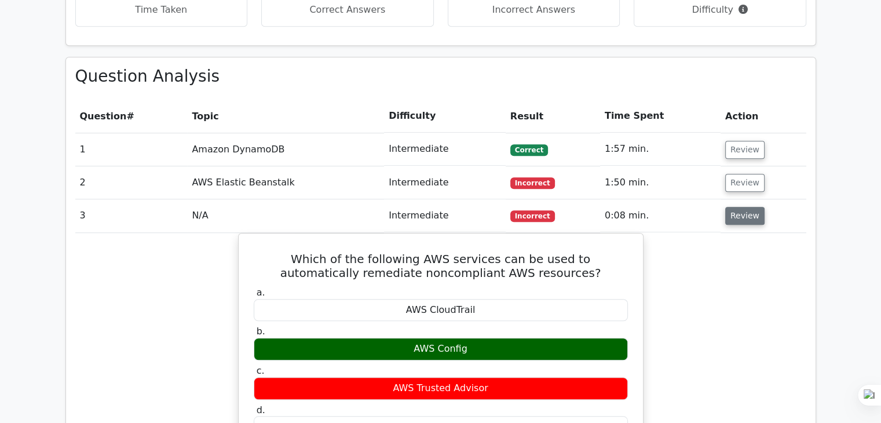
click at [734, 207] on button "Review" at bounding box center [744, 216] width 39 height 18
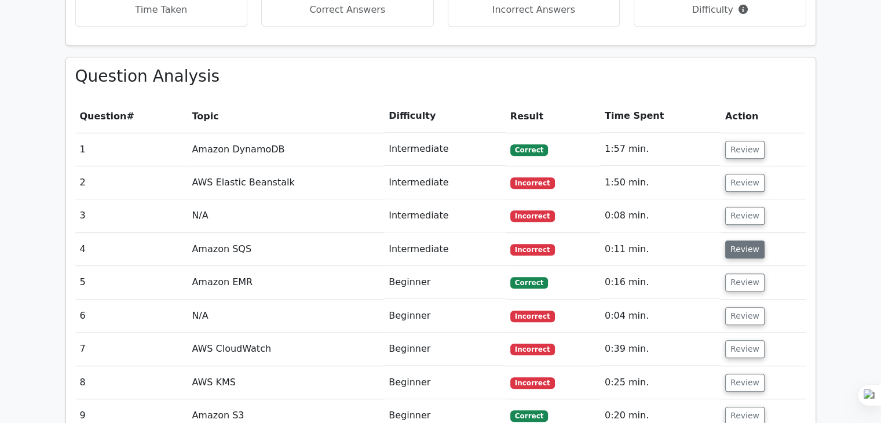
click at [732, 240] on button "Review" at bounding box center [744, 249] width 39 height 18
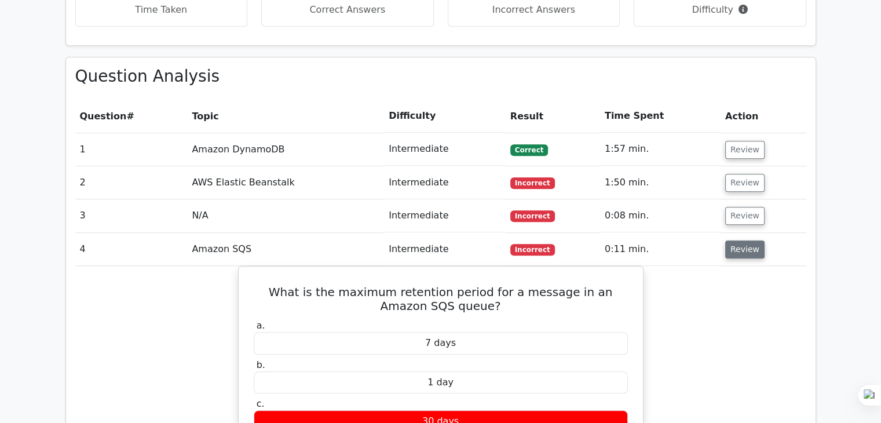
click at [732, 240] on button "Review" at bounding box center [744, 249] width 39 height 18
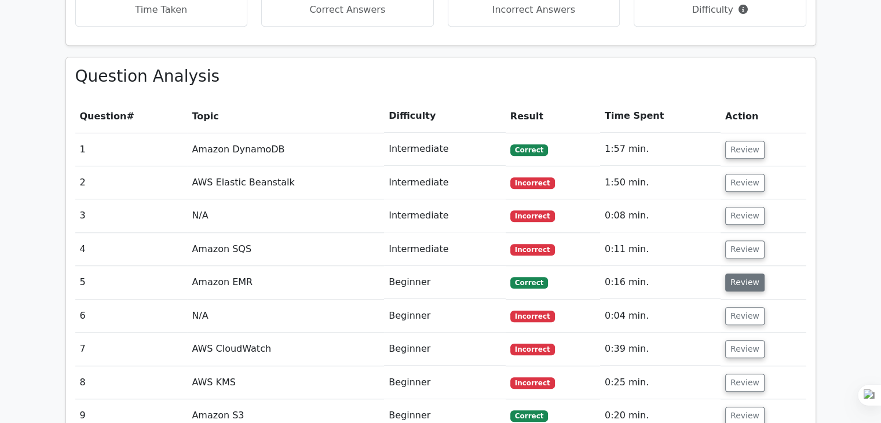
click at [730, 273] on button "Review" at bounding box center [744, 282] width 39 height 18
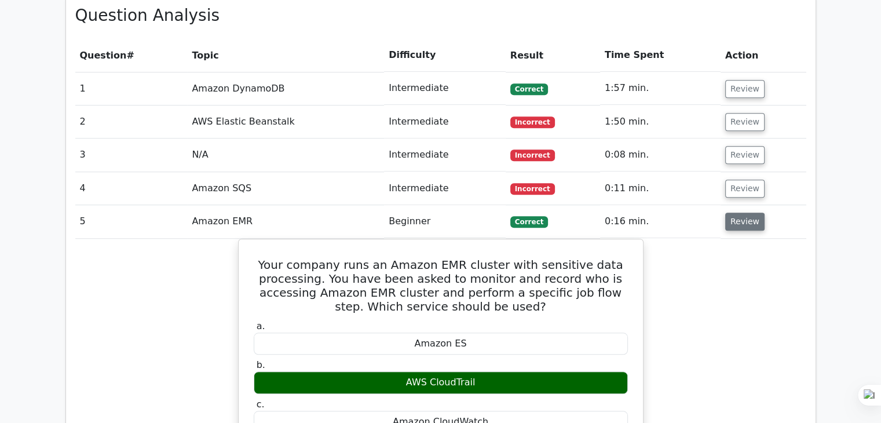
scroll to position [947, 0]
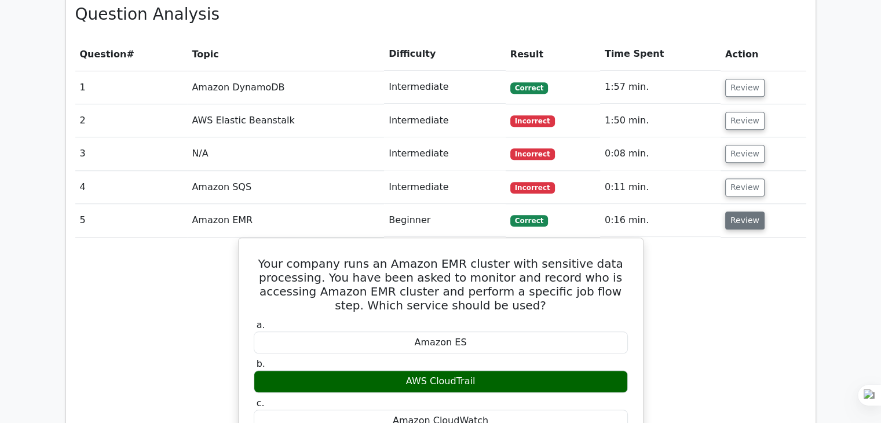
click at [742, 211] on button "Review" at bounding box center [744, 220] width 39 height 18
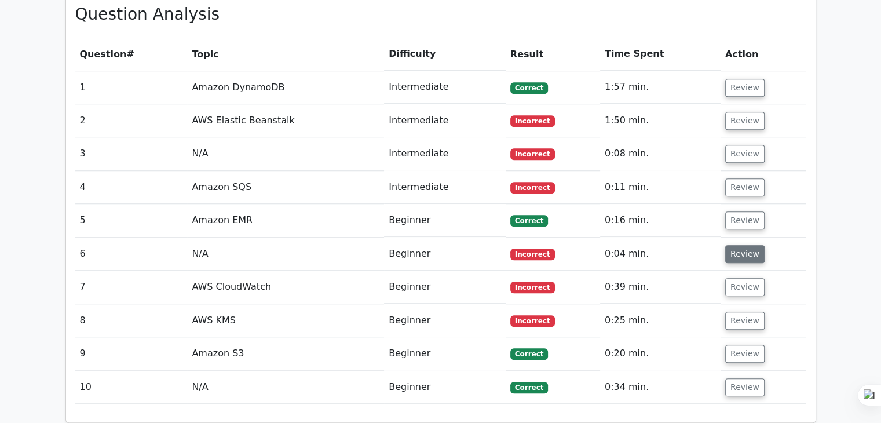
click at [745, 245] on button "Review" at bounding box center [744, 254] width 39 height 18
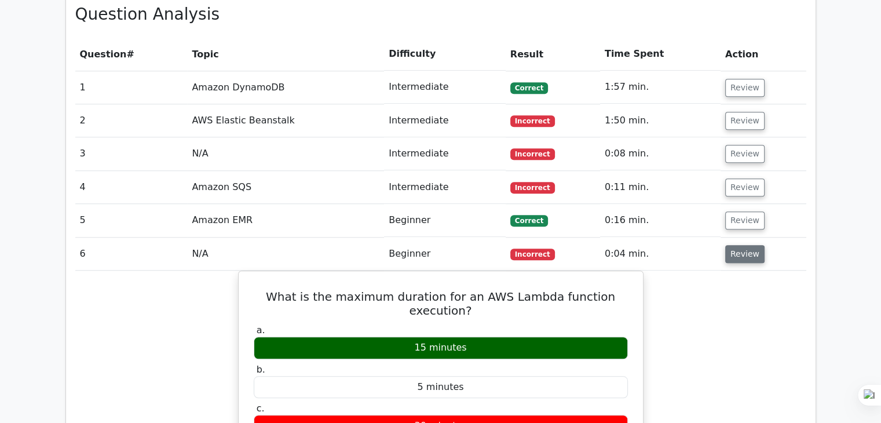
click at [734, 245] on button "Review" at bounding box center [744, 254] width 39 height 18
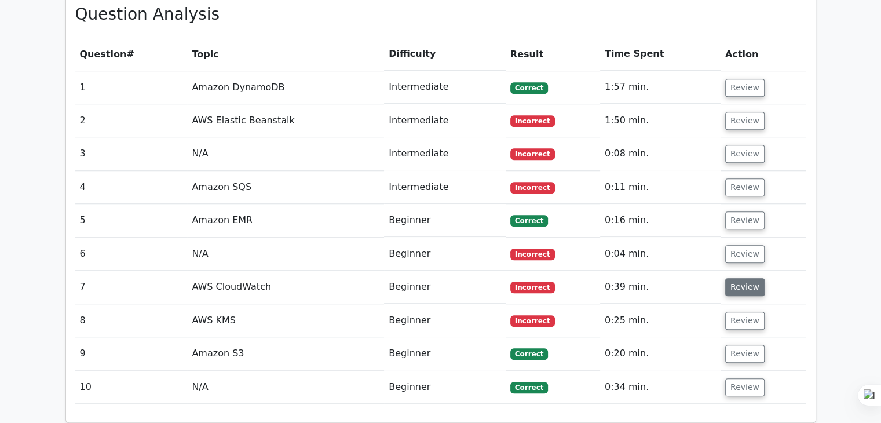
click at [737, 278] on button "Review" at bounding box center [744, 287] width 39 height 18
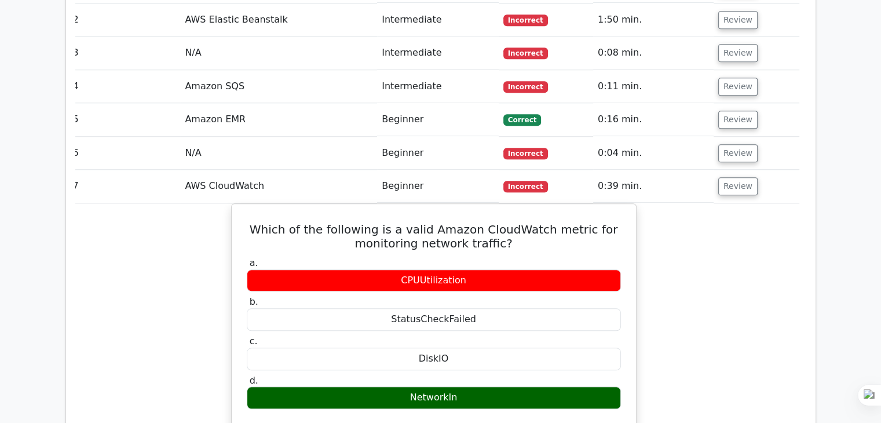
scroll to position [1048, 0]
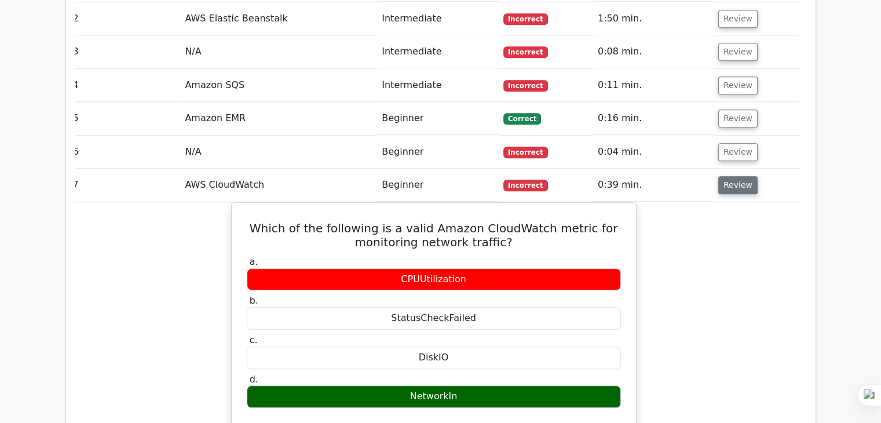
click at [736, 176] on button "Review" at bounding box center [737, 185] width 39 height 18
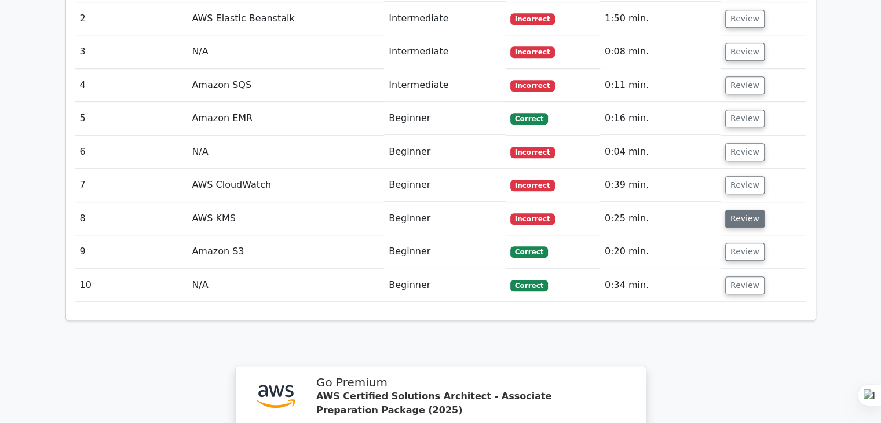
click at [737, 210] on button "Review" at bounding box center [744, 219] width 39 height 18
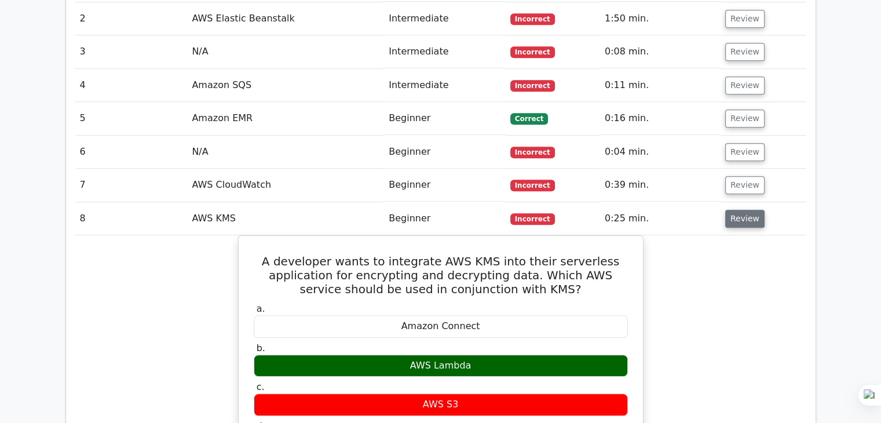
click at [733, 210] on button "Review" at bounding box center [744, 219] width 39 height 18
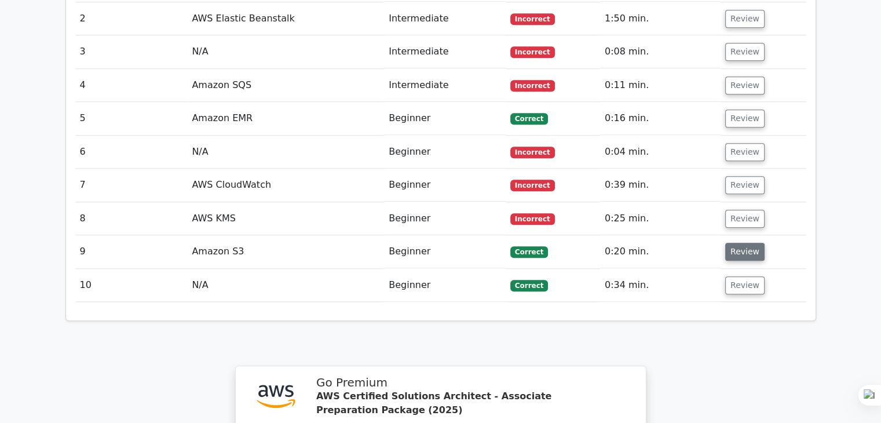
click at [734, 243] on button "Review" at bounding box center [744, 252] width 39 height 18
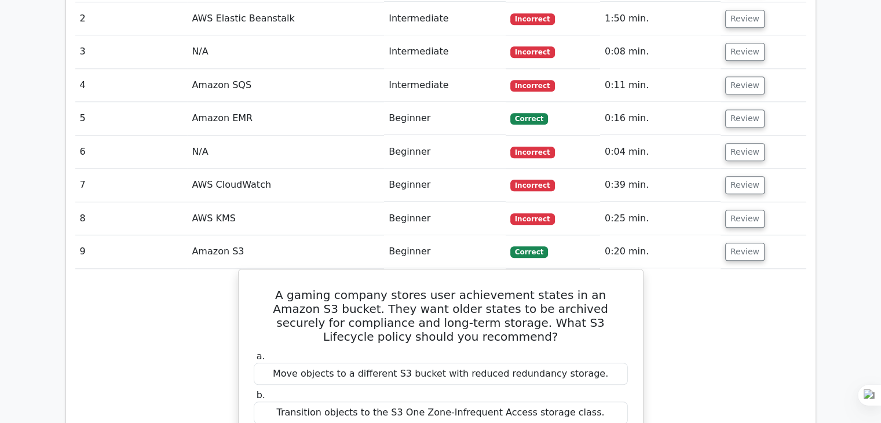
scroll to position [1157, 0]
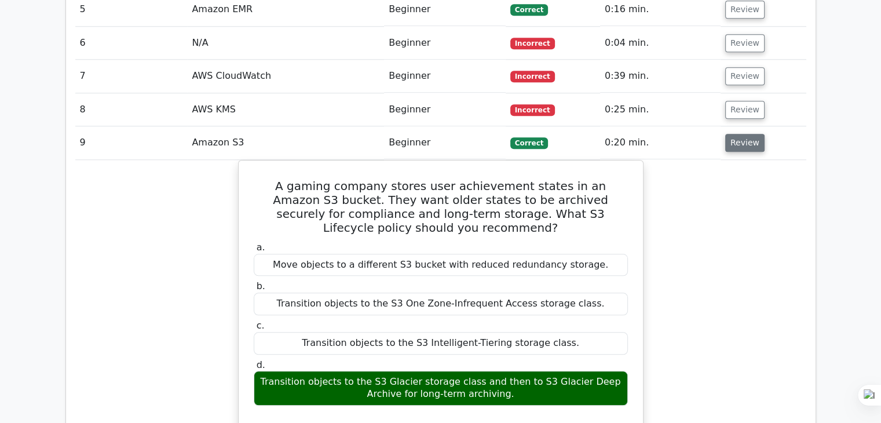
click at [739, 134] on button "Review" at bounding box center [744, 143] width 39 height 18
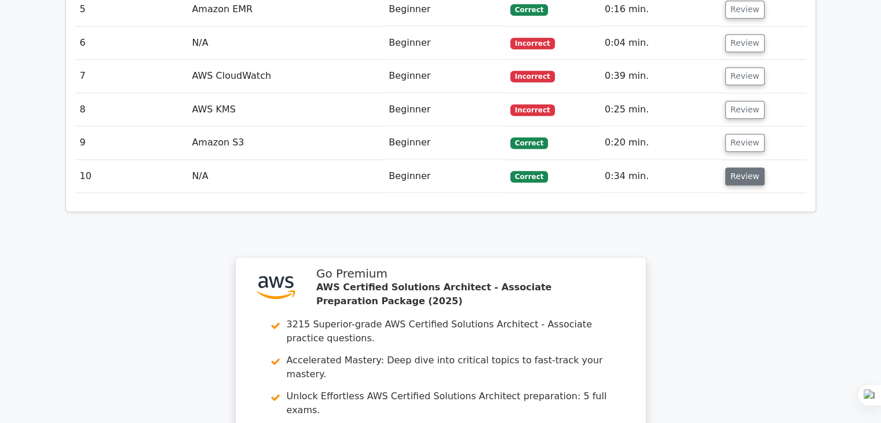
click at [741, 167] on button "Review" at bounding box center [744, 176] width 39 height 18
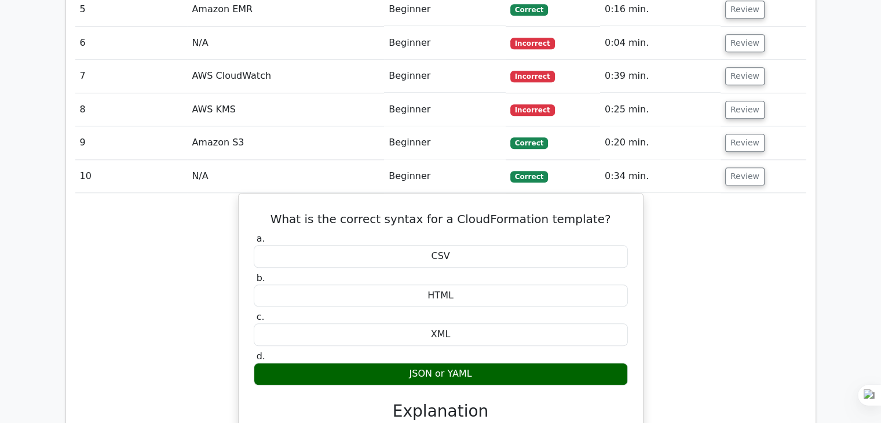
click at [730, 160] on td "Review" at bounding box center [764, 176] width 86 height 33
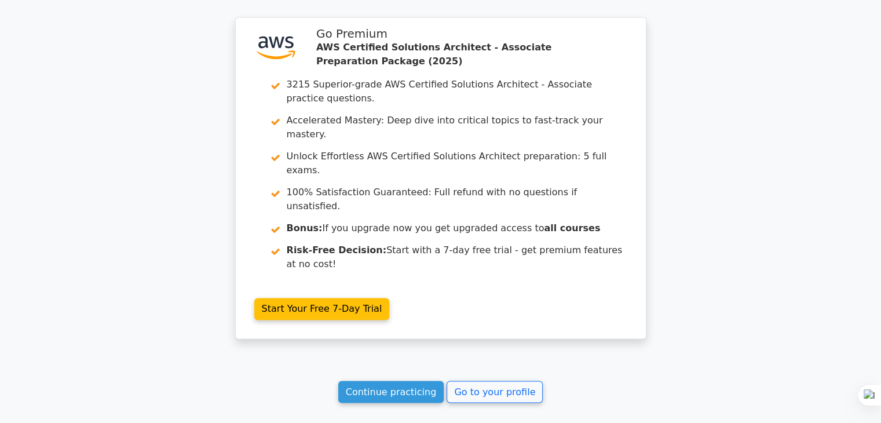
scroll to position [1852, 0]
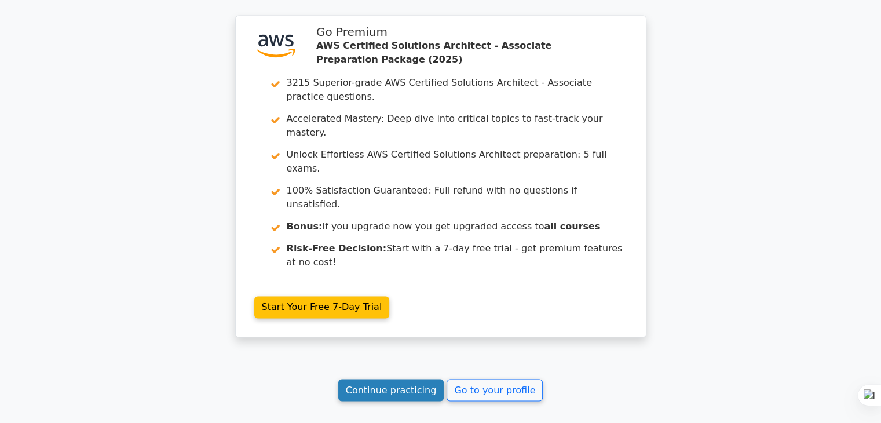
click at [412, 379] on link "Continue practicing" at bounding box center [391, 390] width 106 height 22
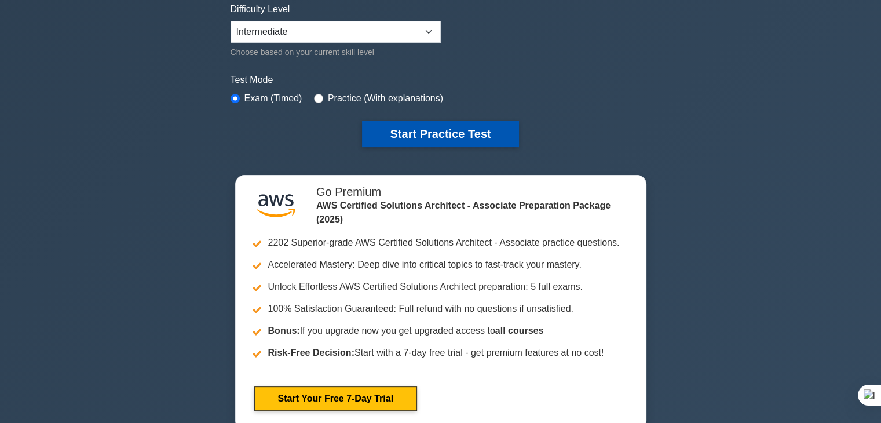
scroll to position [296, 0]
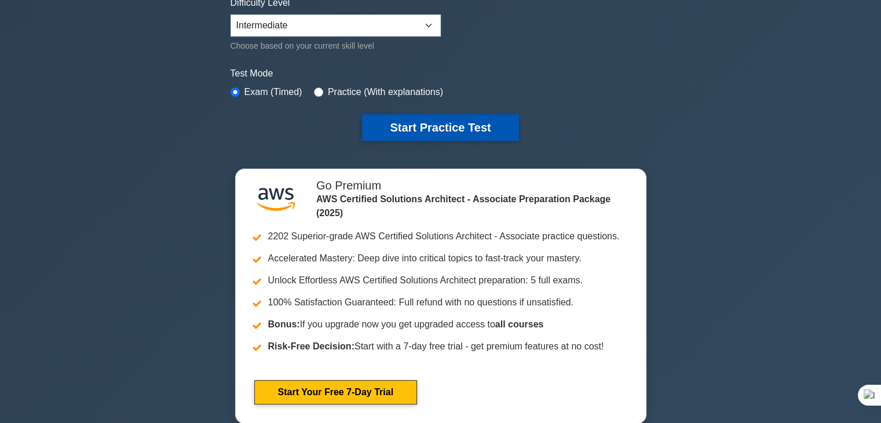
click at [488, 126] on button "Start Practice Test" at bounding box center [440, 127] width 156 height 27
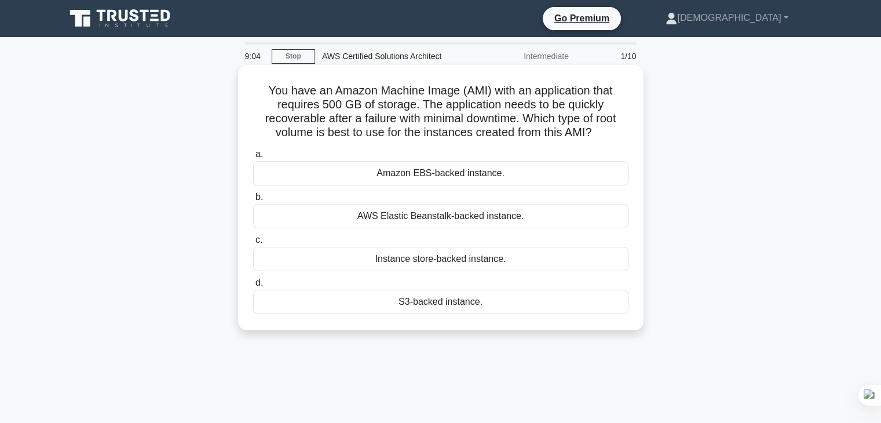
click at [527, 260] on div "Instance store-backed instance." at bounding box center [440, 259] width 375 height 24
click at [253, 244] on input "c. Instance store-backed instance." at bounding box center [253, 240] width 0 height 8
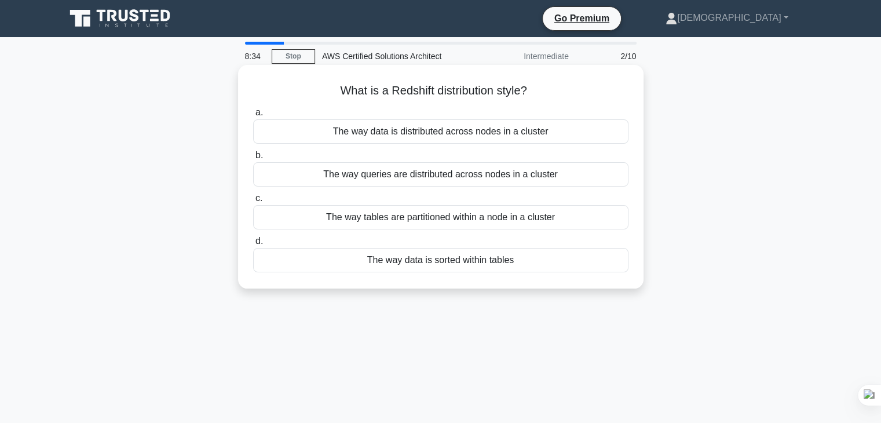
click at [555, 225] on div "The way tables are partitioned within a node in a cluster" at bounding box center [440, 217] width 375 height 24
click at [253, 202] on input "c. The way tables are partitioned within a node in a cluster" at bounding box center [253, 199] width 0 height 8
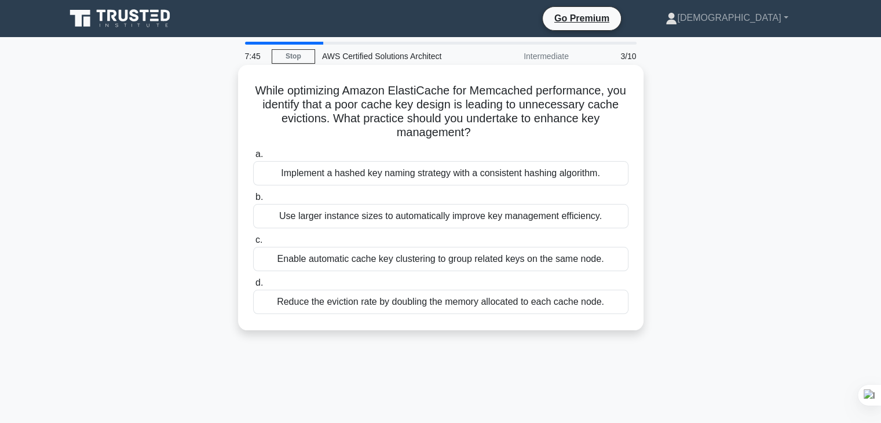
click at [405, 297] on div "Reduce the eviction rate by doubling the memory allocated to each cache node." at bounding box center [440, 302] width 375 height 24
click at [253, 287] on input "d. Reduce the eviction rate by doubling the memory allocated to each cache node." at bounding box center [253, 283] width 0 height 8
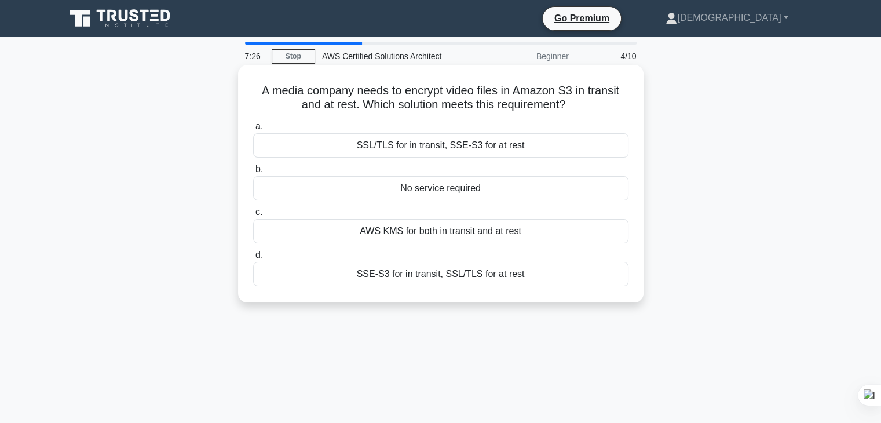
click at [492, 151] on div "SSL/TLS for in transit, SSE-S3 for at rest" at bounding box center [440, 145] width 375 height 24
click at [253, 130] on input "a. SSL/TLS for in transit, SSE-S3 for at rest" at bounding box center [253, 127] width 0 height 8
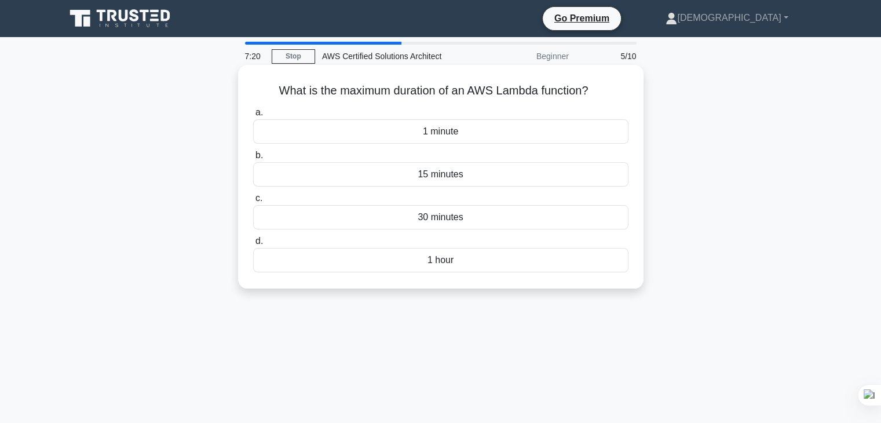
click at [495, 179] on div "15 minutes" at bounding box center [440, 174] width 375 height 24
click at [253, 159] on input "b. 15 minutes" at bounding box center [253, 156] width 0 height 8
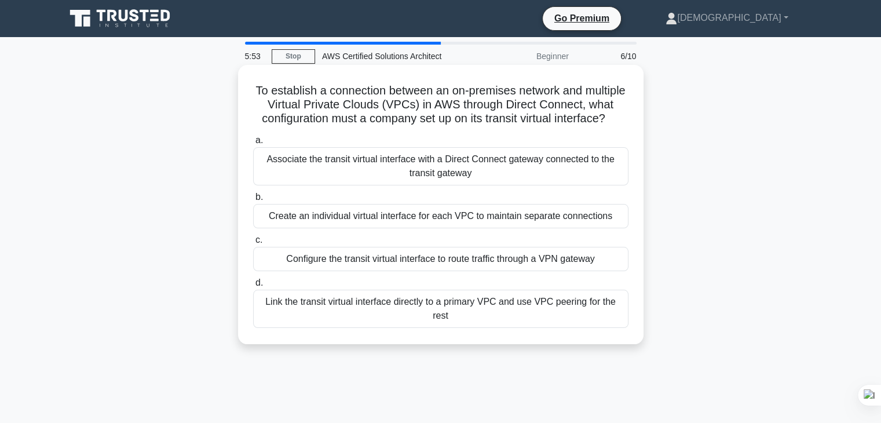
click at [488, 321] on div "Link the transit virtual interface directly to a primary VPC and use VPC peerin…" at bounding box center [440, 309] width 375 height 38
click at [253, 287] on input "d. Link the transit virtual interface directly to a primary VPC and use VPC pee…" at bounding box center [253, 283] width 0 height 8
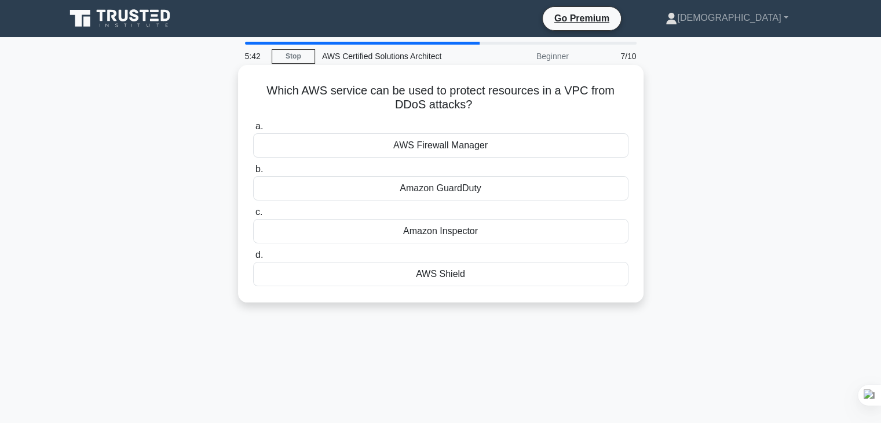
click at [482, 281] on div "AWS Shield" at bounding box center [440, 274] width 375 height 24
click at [253, 259] on input "d. AWS Shield" at bounding box center [253, 255] width 0 height 8
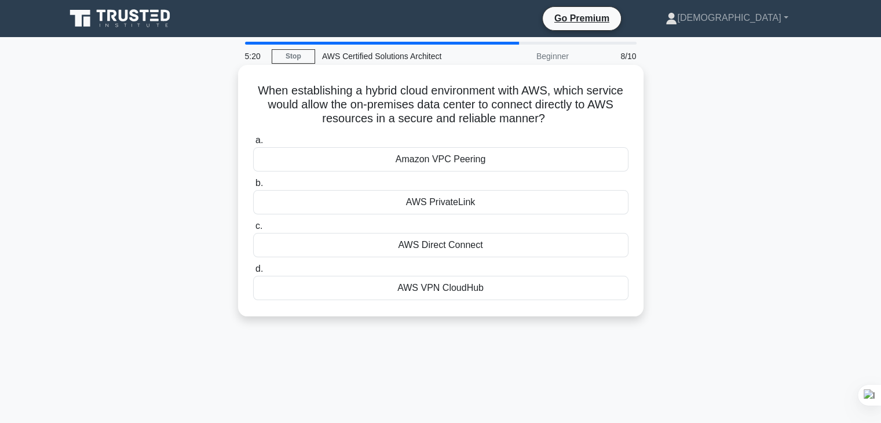
click at [513, 246] on div "AWS Direct Connect" at bounding box center [440, 245] width 375 height 24
click at [253, 230] on input "c. AWS Direct Connect" at bounding box center [253, 226] width 0 height 8
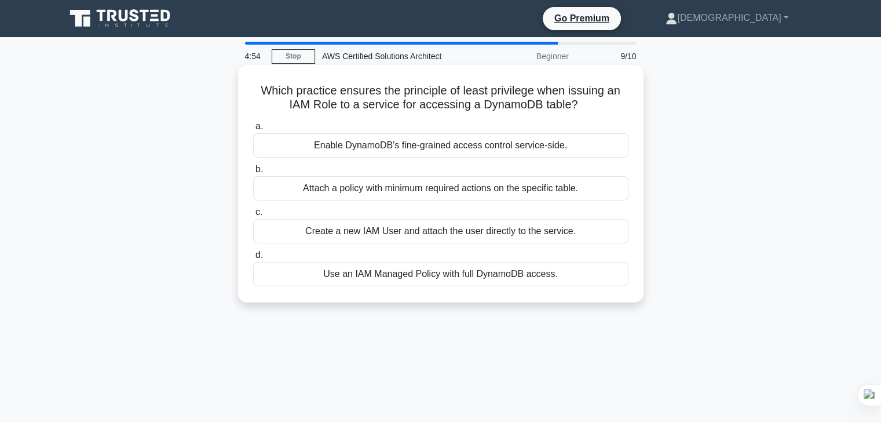
click at [531, 195] on div "Attach a policy with minimum required actions on the specific table." at bounding box center [440, 188] width 375 height 24
click at [253, 173] on input "b. Attach a policy with minimum required actions on the specific table." at bounding box center [253, 170] width 0 height 8
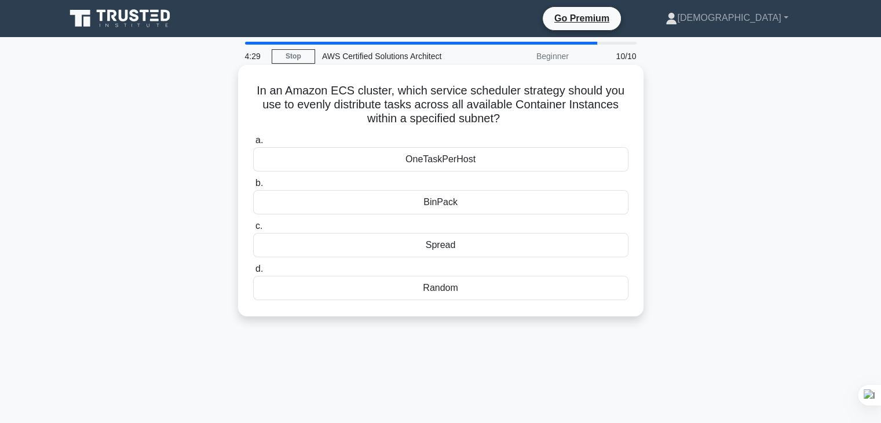
click at [561, 162] on div "OneTaskPerHost" at bounding box center [440, 159] width 375 height 24
click at [253, 144] on input "a. OneTaskPerHost" at bounding box center [253, 141] width 0 height 8
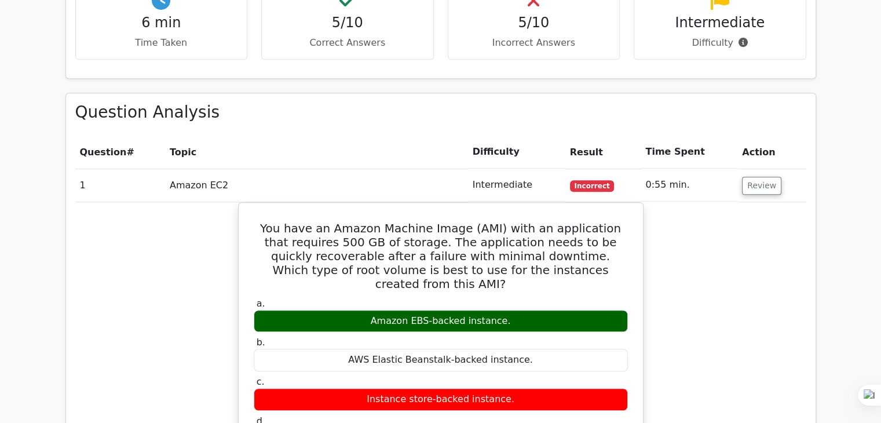
scroll to position [883, 0]
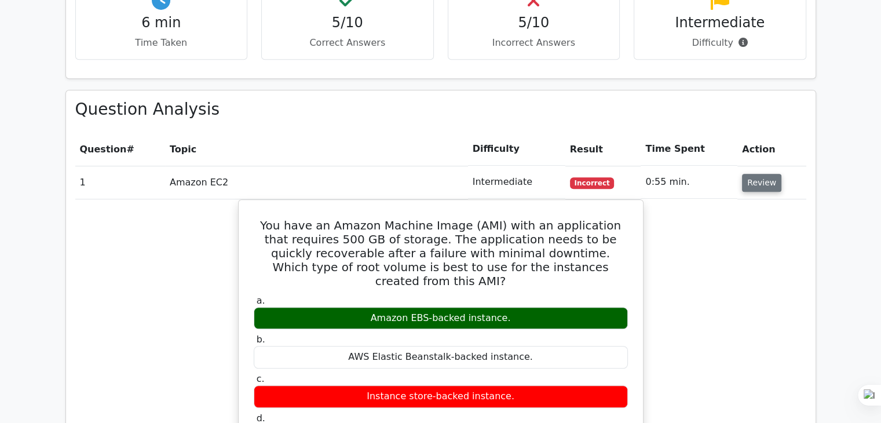
click at [754, 174] on button "Review" at bounding box center [761, 183] width 39 height 18
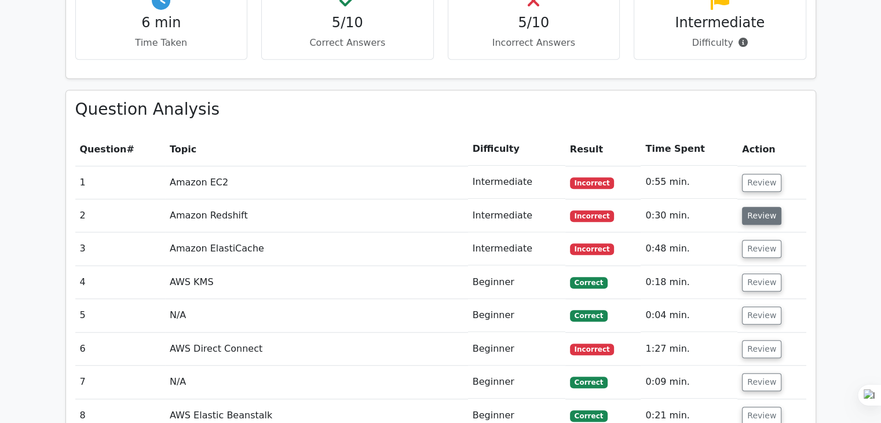
click at [754, 207] on button "Review" at bounding box center [761, 216] width 39 height 18
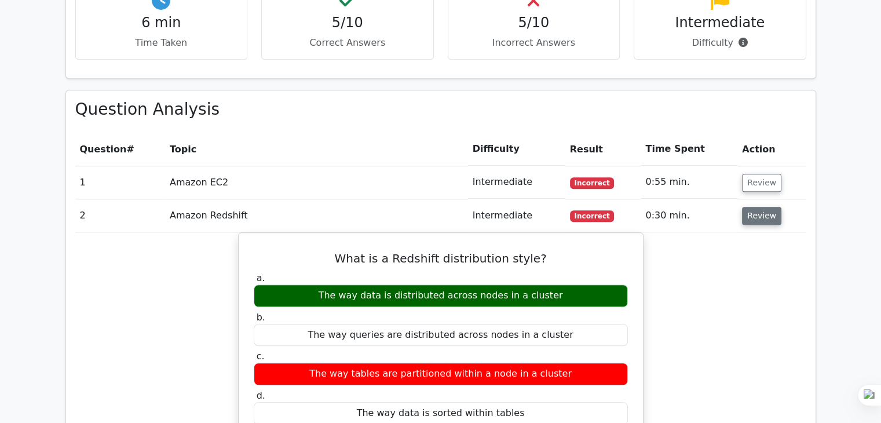
click at [767, 207] on button "Review" at bounding box center [761, 216] width 39 height 18
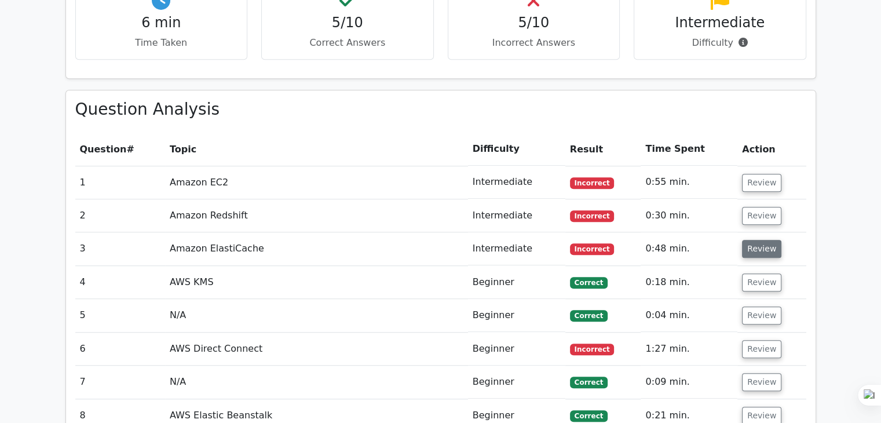
click at [751, 240] on button "Review" at bounding box center [761, 249] width 39 height 18
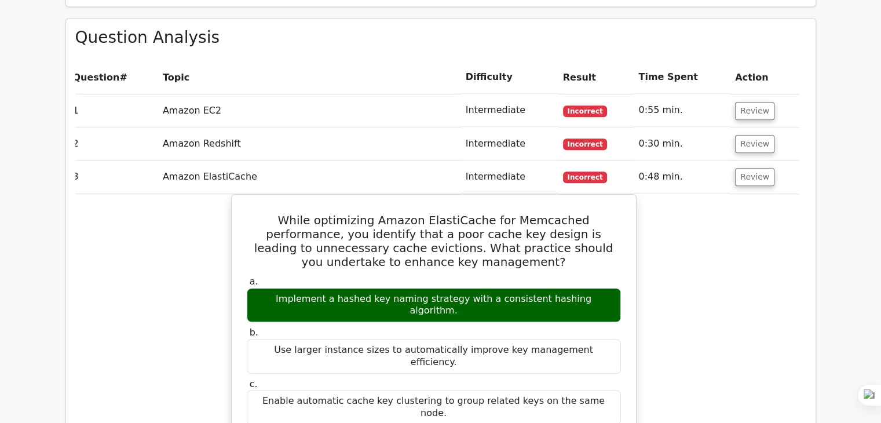
scroll to position [956, 0]
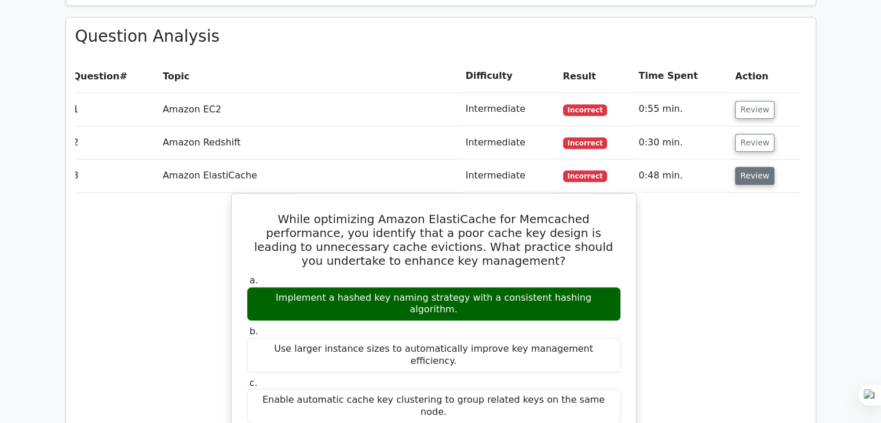
click at [759, 167] on button "Review" at bounding box center [754, 176] width 39 height 18
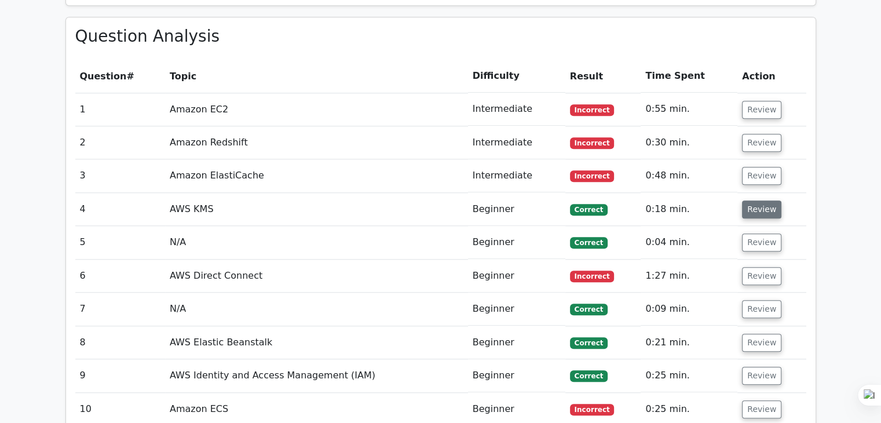
click at [754, 200] on button "Review" at bounding box center [761, 209] width 39 height 18
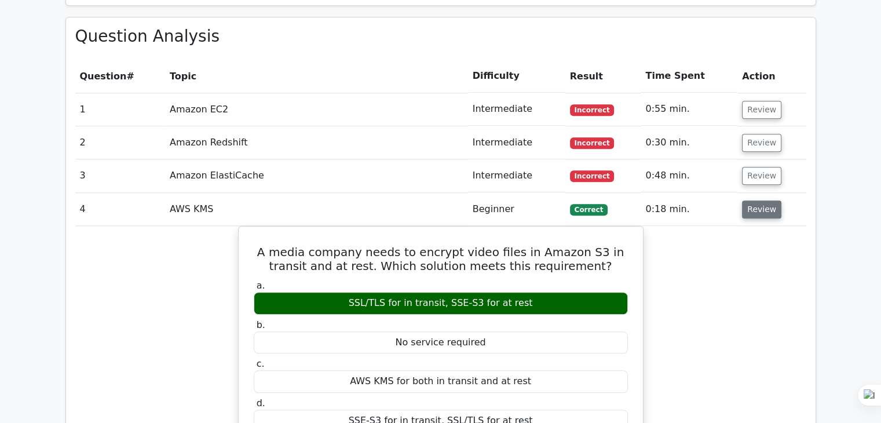
click at [754, 200] on button "Review" at bounding box center [761, 209] width 39 height 18
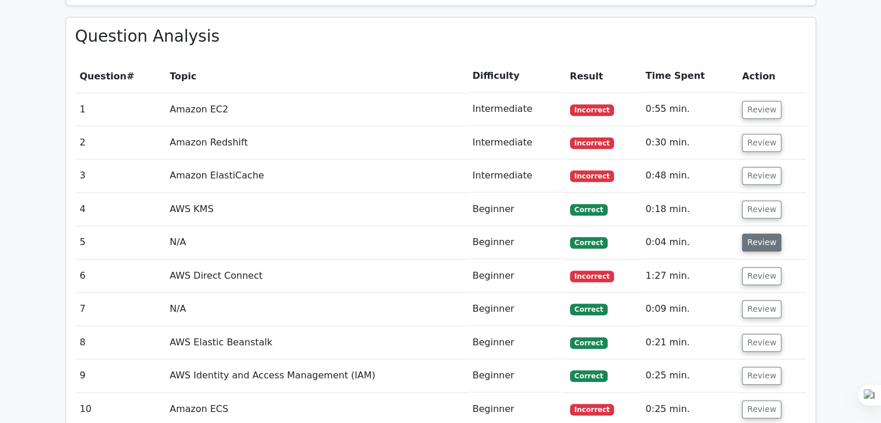
click at [754, 233] on button "Review" at bounding box center [761, 242] width 39 height 18
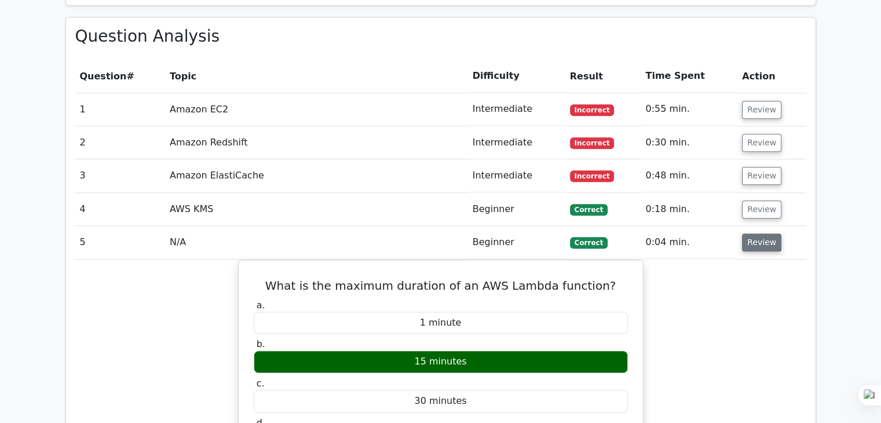
click at [754, 233] on button "Review" at bounding box center [761, 242] width 39 height 18
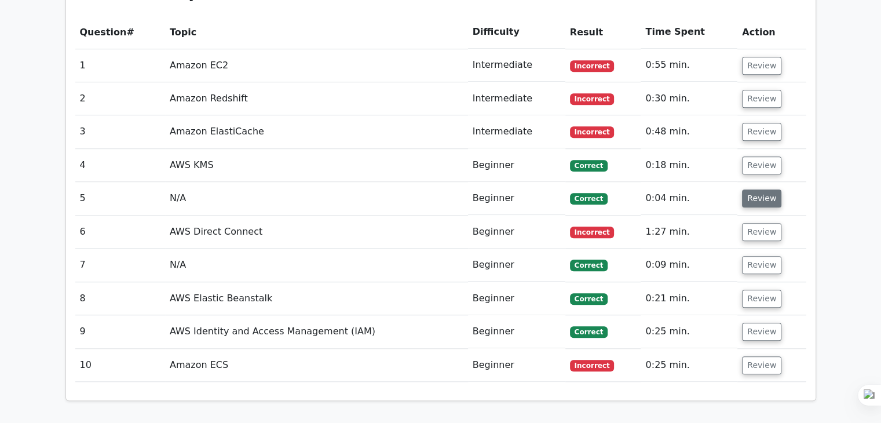
scroll to position [1002, 0]
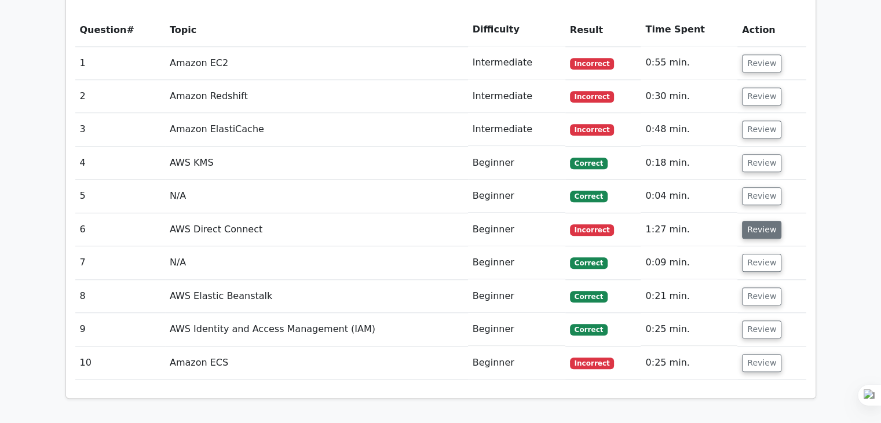
click at [746, 221] on button "Review" at bounding box center [761, 230] width 39 height 18
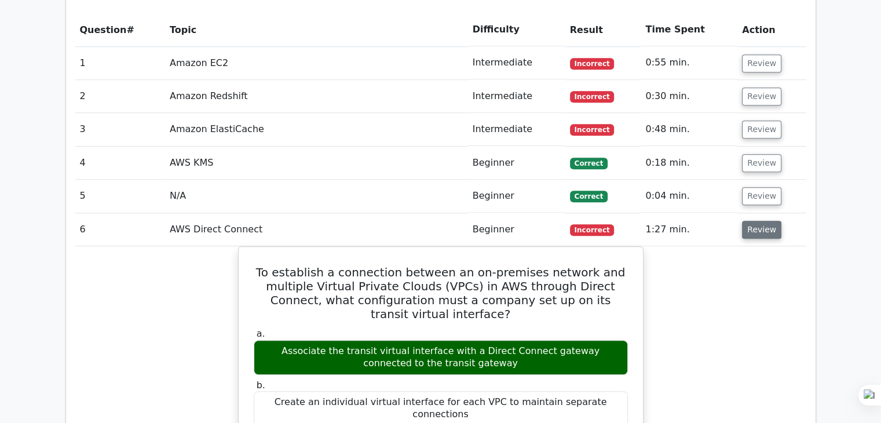
click at [755, 221] on button "Review" at bounding box center [761, 230] width 39 height 18
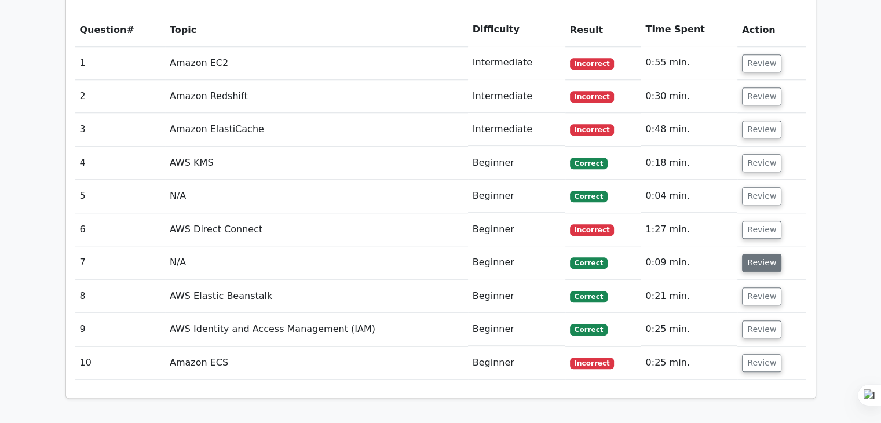
click at [756, 254] on button "Review" at bounding box center [761, 263] width 39 height 18
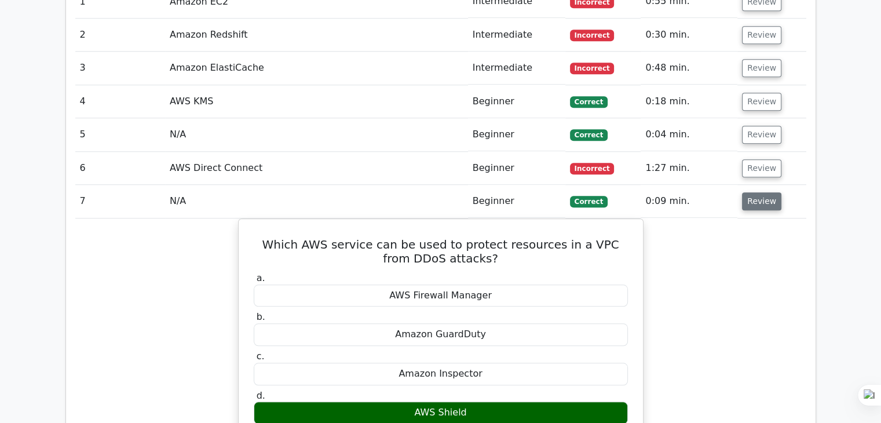
scroll to position [1064, 0]
click at [760, 126] on button "Review" at bounding box center [761, 135] width 39 height 18
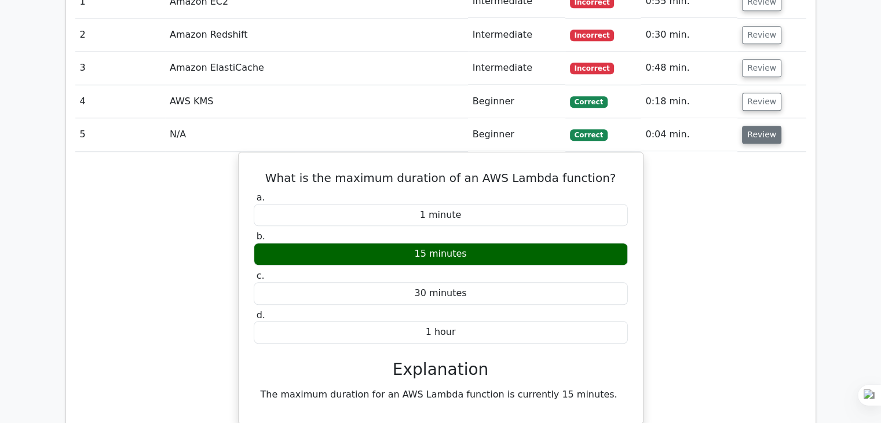
click at [756, 126] on button "Review" at bounding box center [761, 135] width 39 height 18
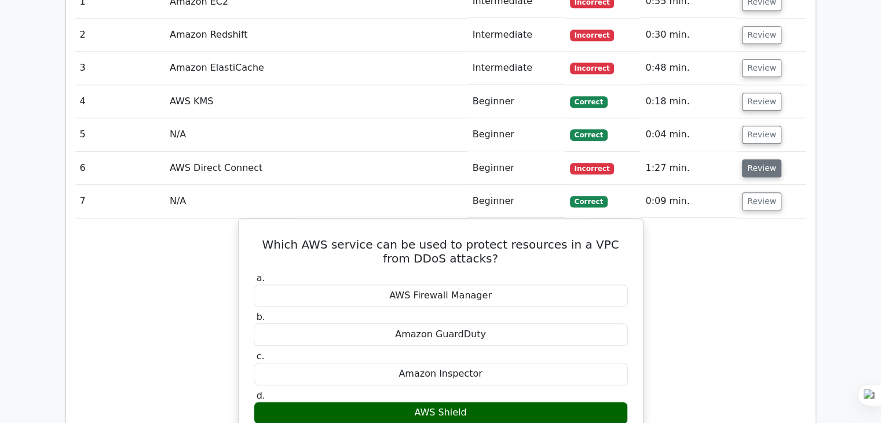
click at [751, 159] on button "Review" at bounding box center [761, 168] width 39 height 18
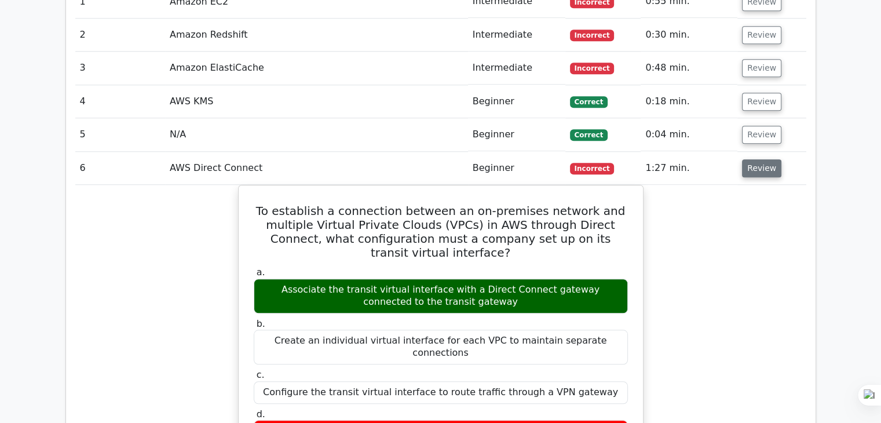
click at [751, 159] on button "Review" at bounding box center [761, 168] width 39 height 18
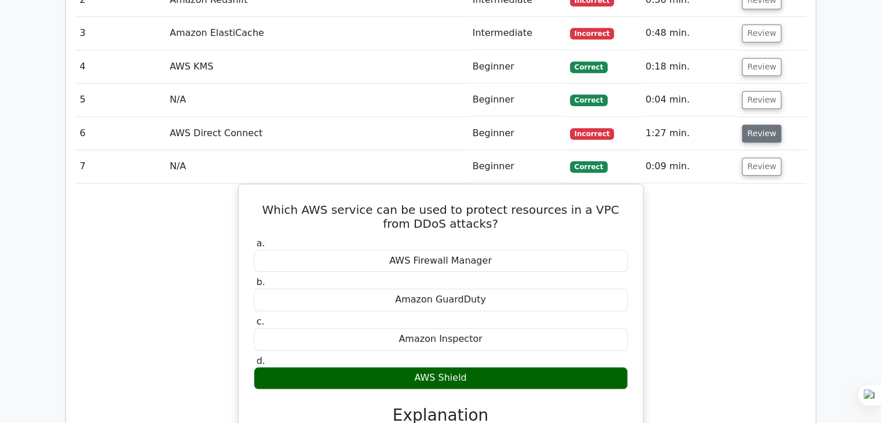
scroll to position [1098, 0]
click at [754, 158] on button "Review" at bounding box center [761, 167] width 39 height 18
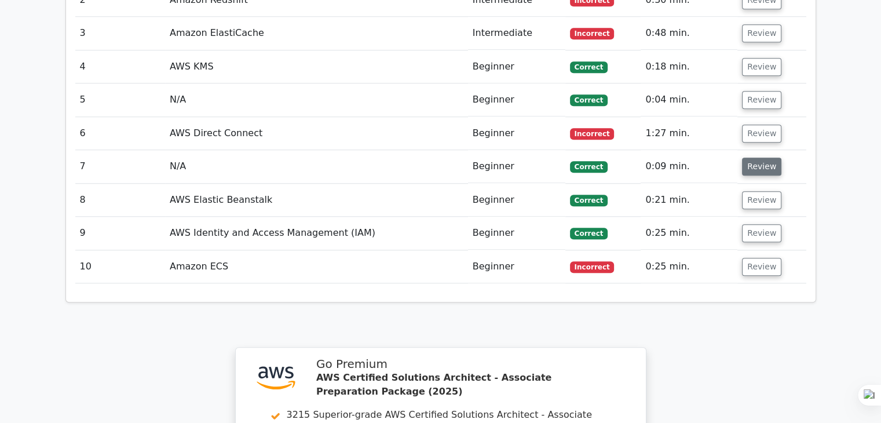
scroll to position [1128, 0]
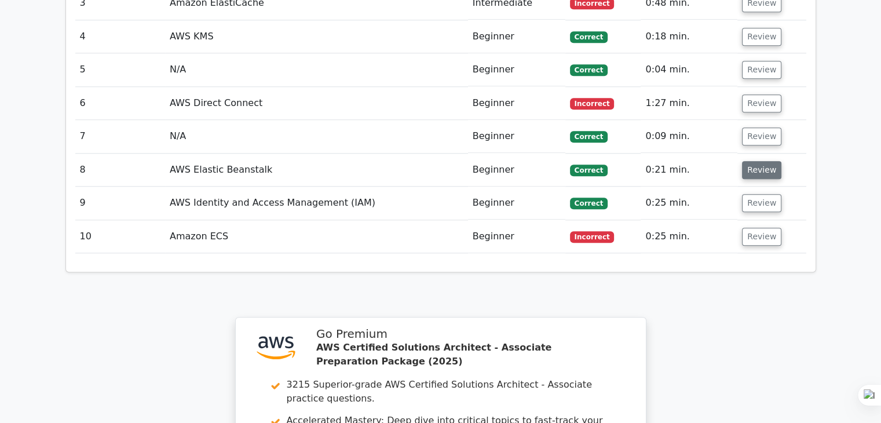
click at [752, 161] on button "Review" at bounding box center [761, 170] width 39 height 18
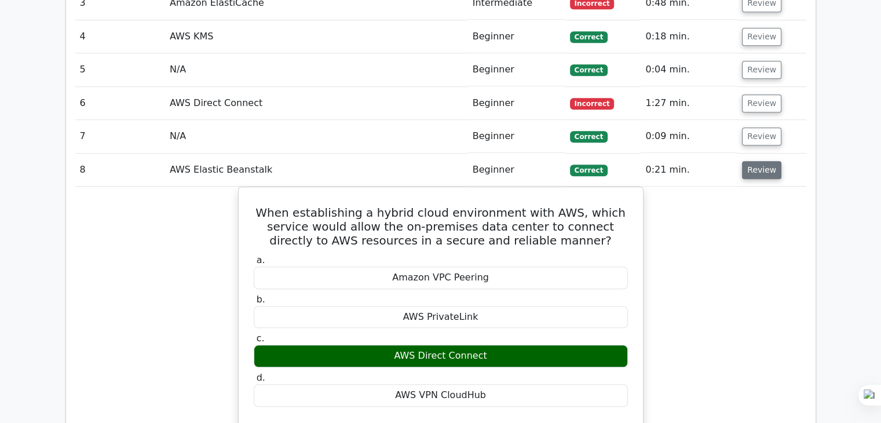
click at [752, 161] on button "Review" at bounding box center [761, 170] width 39 height 18
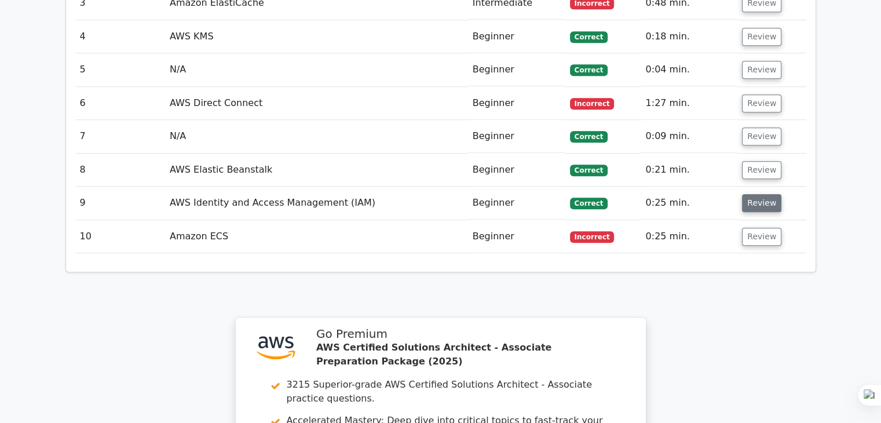
click at [755, 194] on button "Review" at bounding box center [761, 203] width 39 height 18
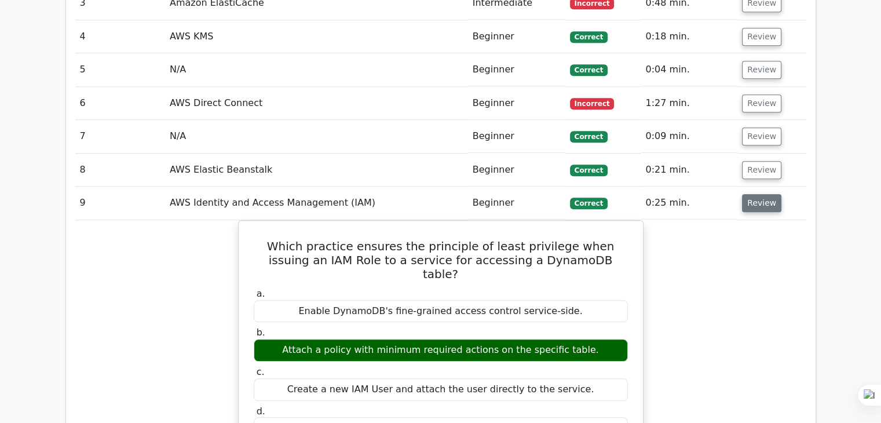
click at [755, 194] on button "Review" at bounding box center [761, 203] width 39 height 18
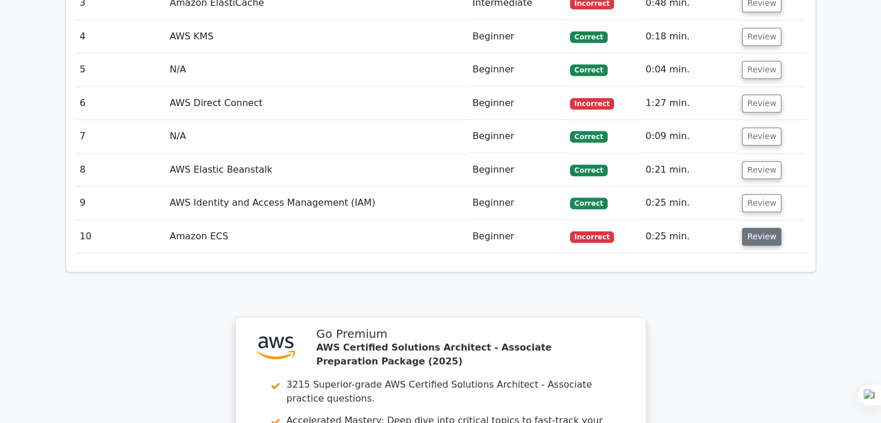
click at [755, 228] on button "Review" at bounding box center [761, 237] width 39 height 18
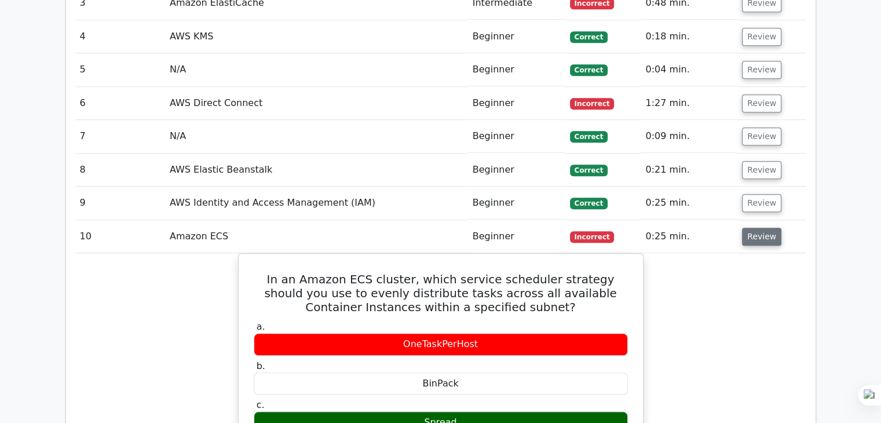
click at [761, 228] on button "Review" at bounding box center [761, 237] width 39 height 18
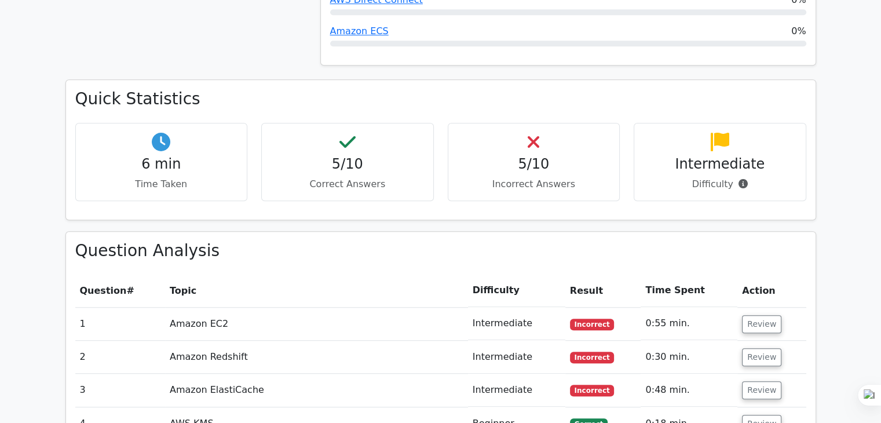
scroll to position [709, 0]
